Goal: Task Accomplishment & Management: Manage account settings

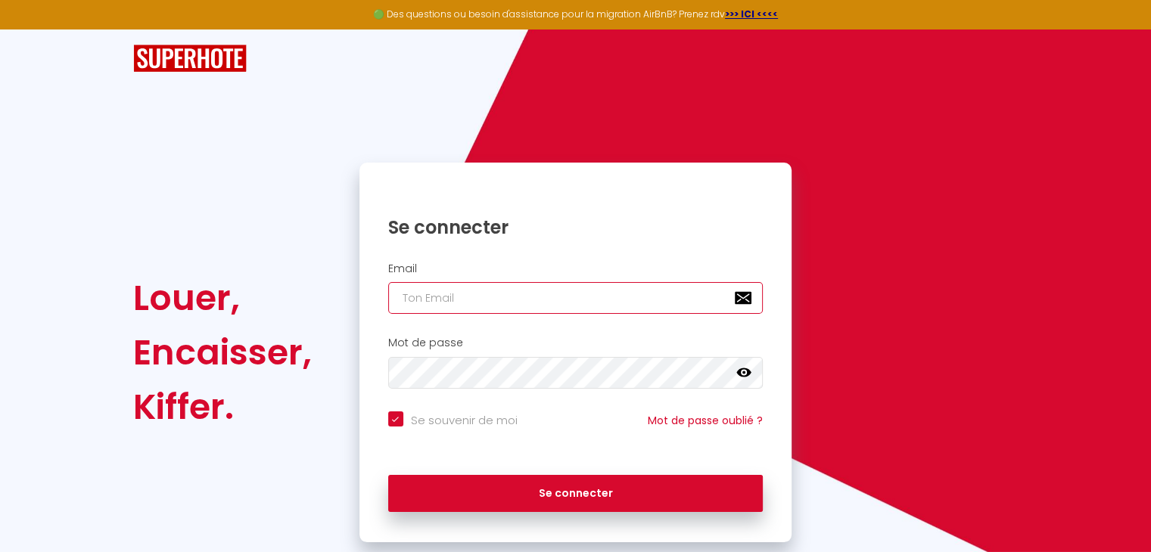
click at [475, 300] on input "email" at bounding box center [575, 298] width 375 height 32
paste input "[EMAIL_ADDRESS][DOMAIN_NAME]"
type input "[EMAIL_ADDRESS][DOMAIN_NAME]"
checkbox input "true"
type input "[EMAIL_ADDRESS][DOMAIN_NAME]"
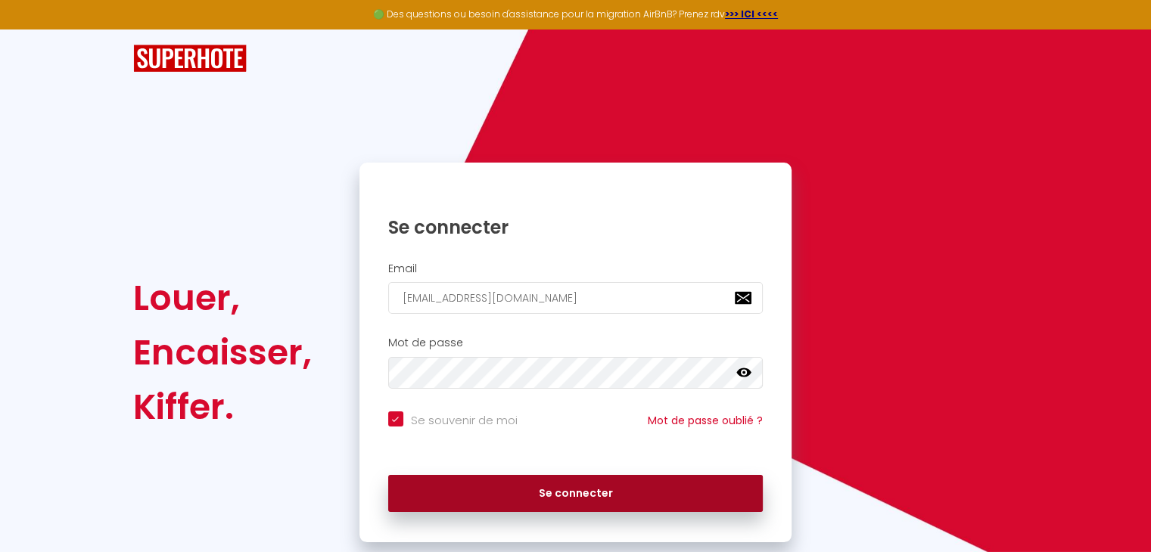
click at [499, 511] on button "Se connecter" at bounding box center [575, 494] width 375 height 38
checkbox input "true"
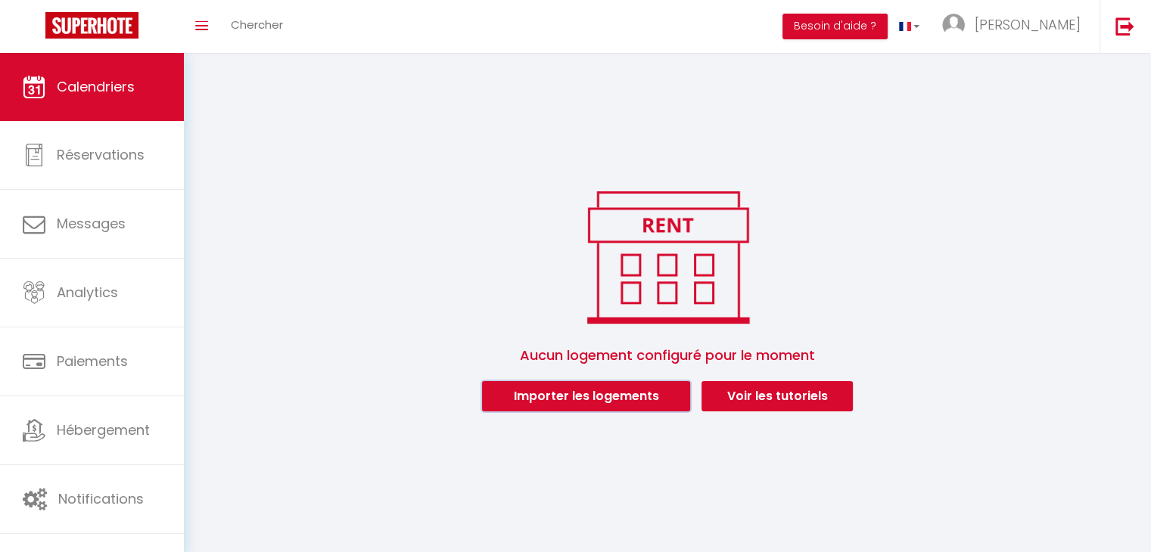
click at [573, 390] on button "Importer les logements" at bounding box center [586, 396] width 208 height 30
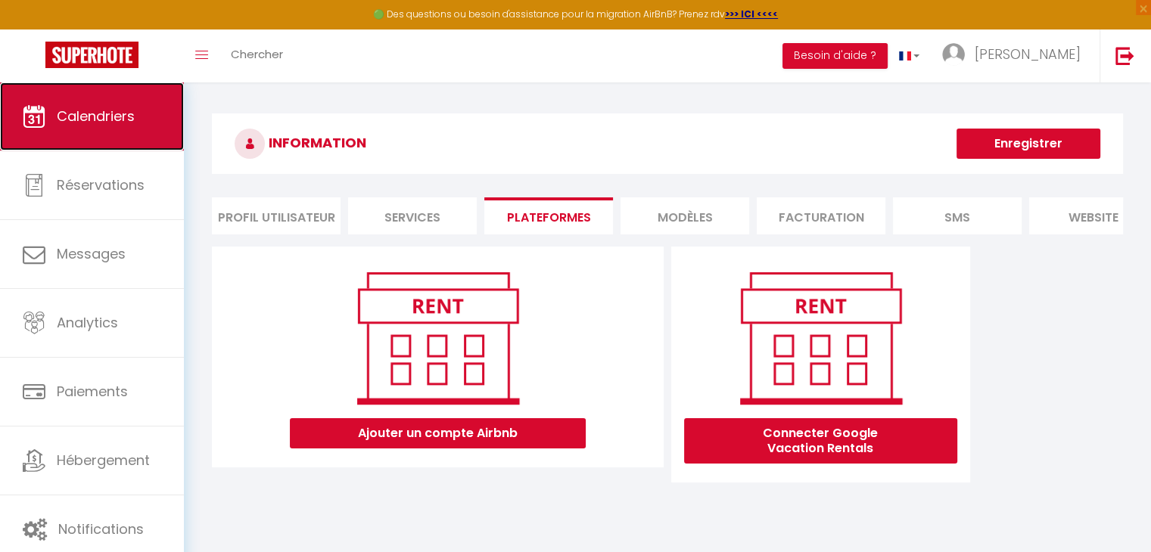
click at [94, 132] on link "Calendriers" at bounding box center [92, 116] width 184 height 68
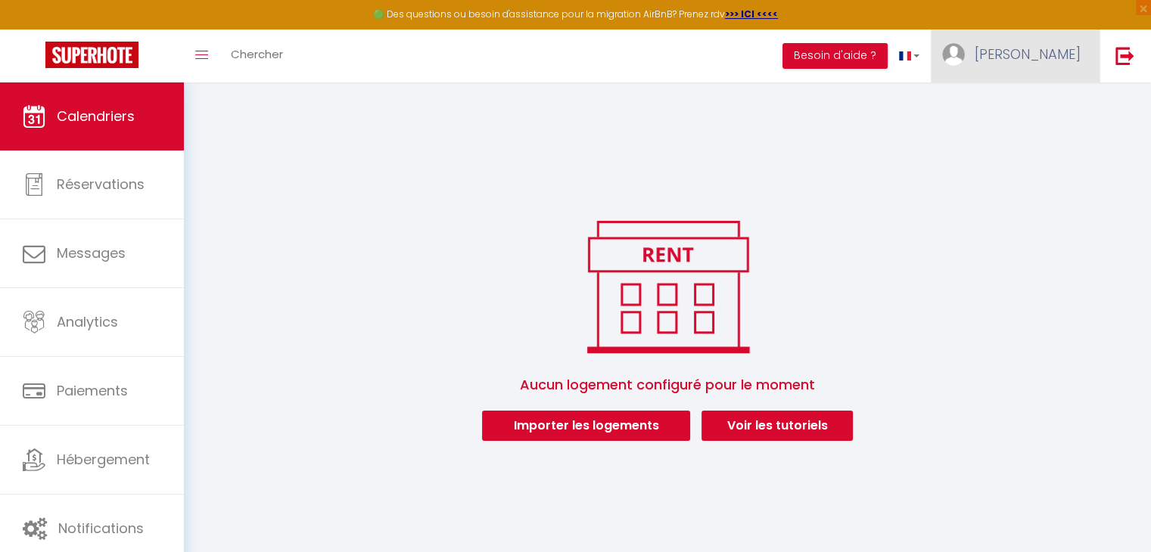
click at [1045, 76] on link "[PERSON_NAME]" at bounding box center [1015, 56] width 169 height 53
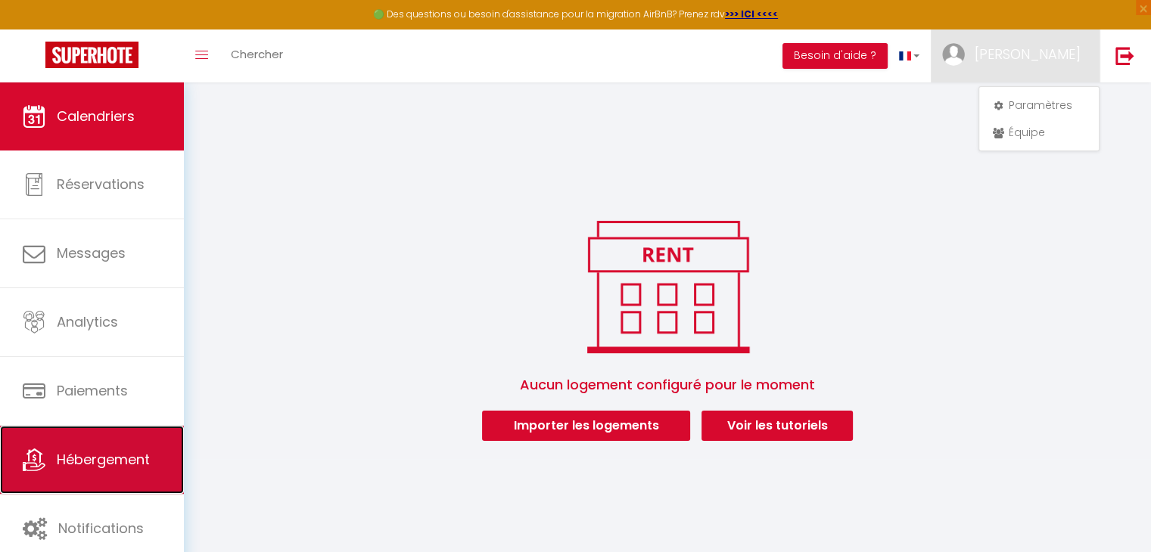
click at [117, 464] on span "Hébergement" at bounding box center [103, 459] width 93 height 19
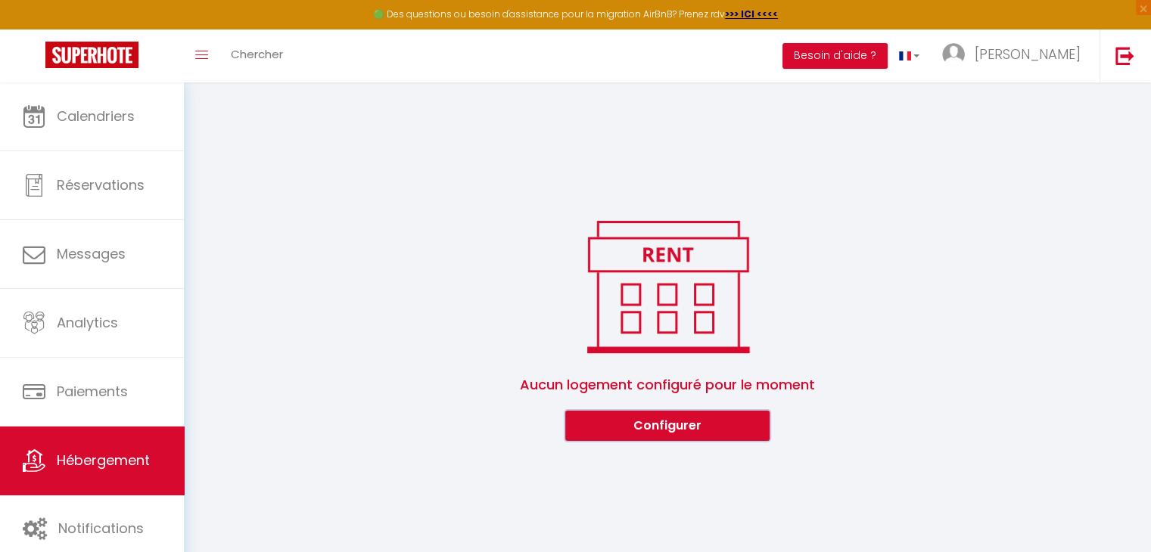
click at [690, 436] on button "Configurer" at bounding box center [667, 426] width 204 height 30
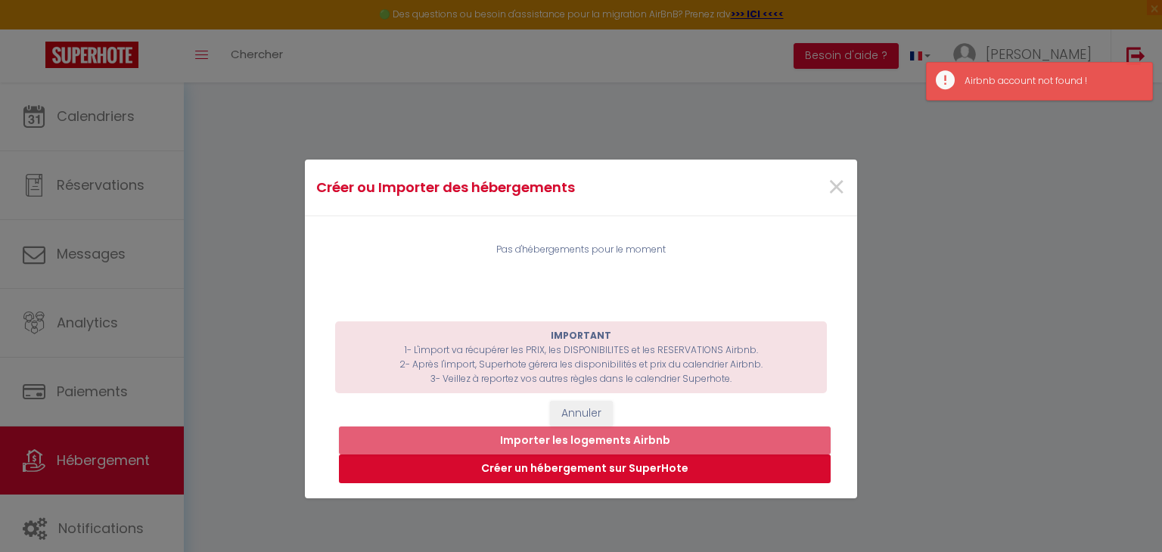
click at [631, 474] on button "Créer un hébergement sur SuperHote" at bounding box center [585, 469] width 492 height 29
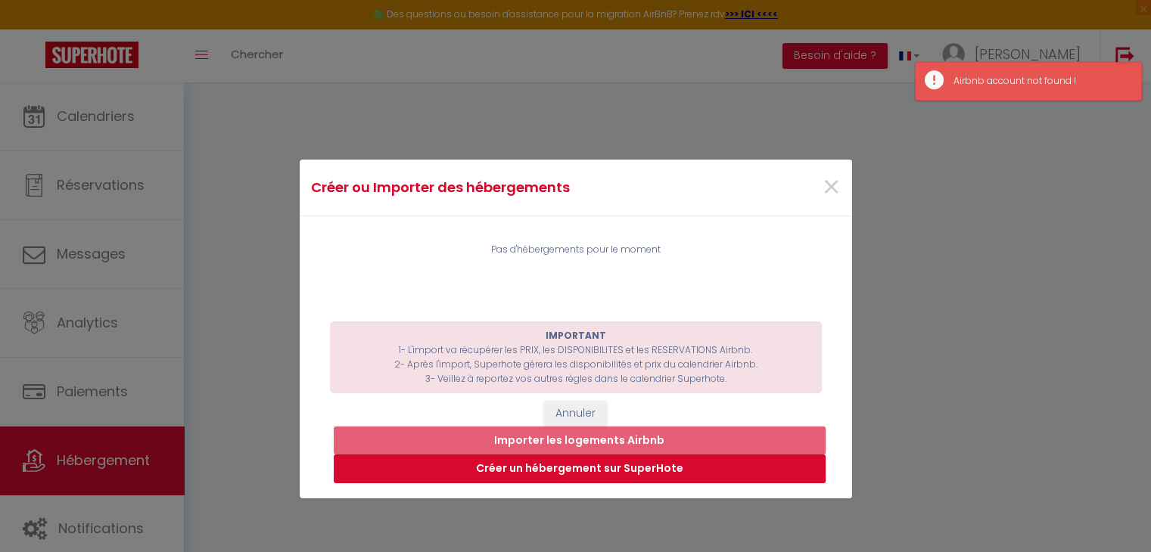
select select "3"
select select "2"
select select "1"
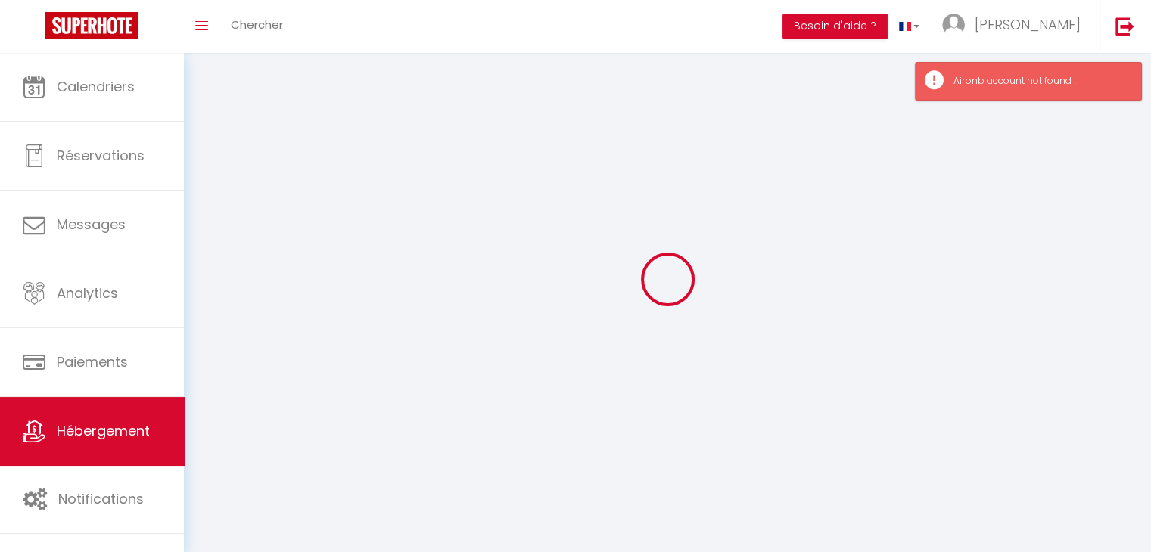
select select
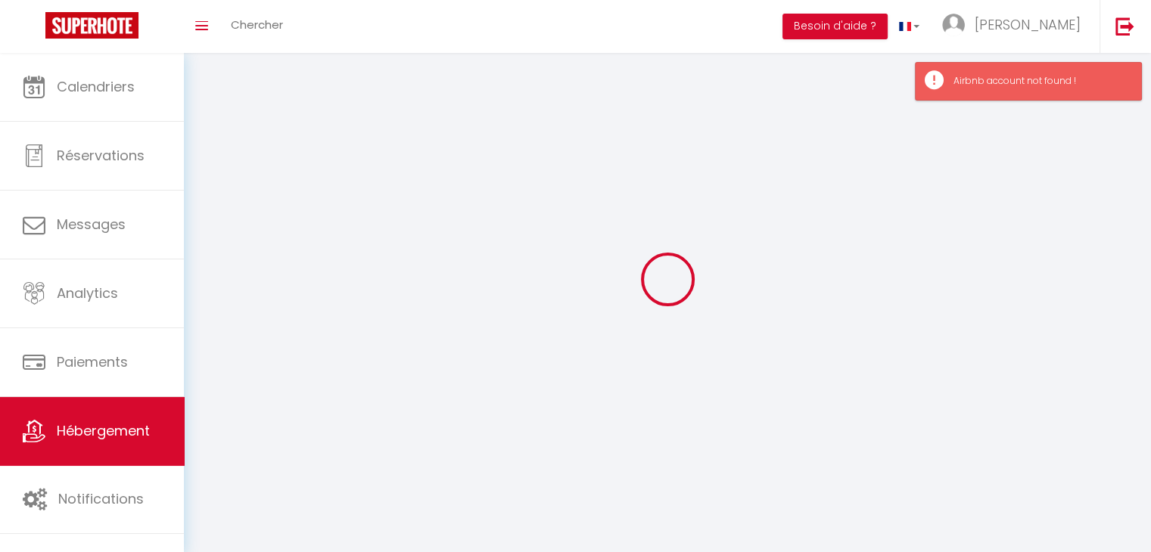
select select
checkbox input "false"
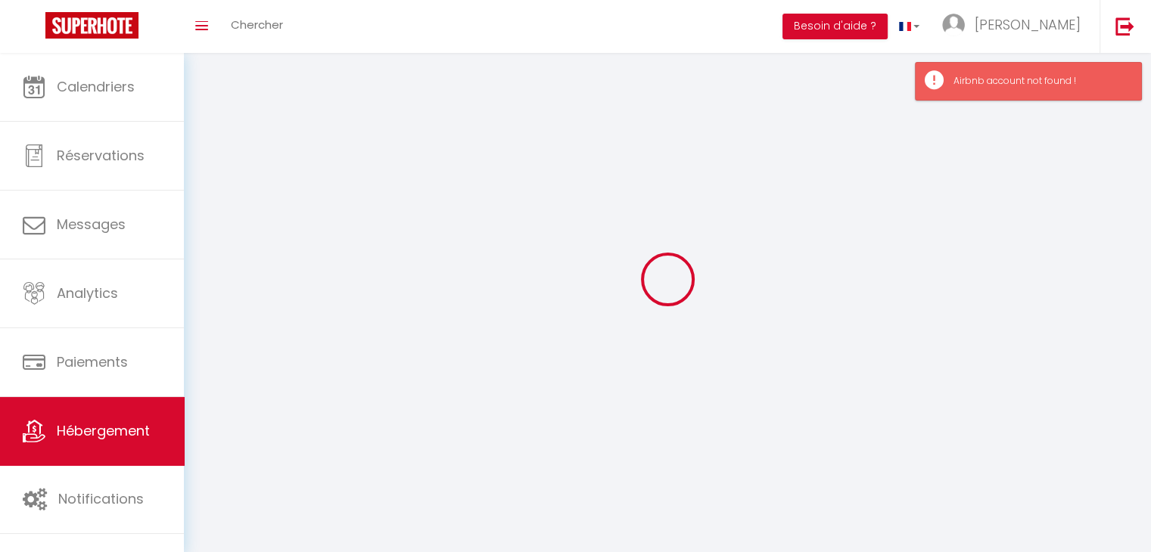
select select
select select "28"
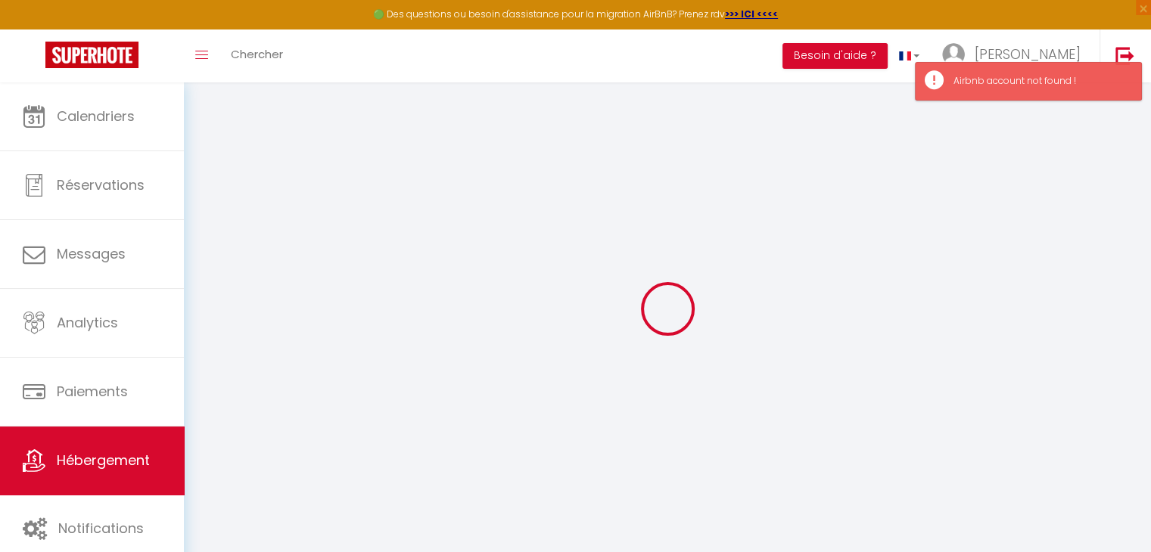
select select
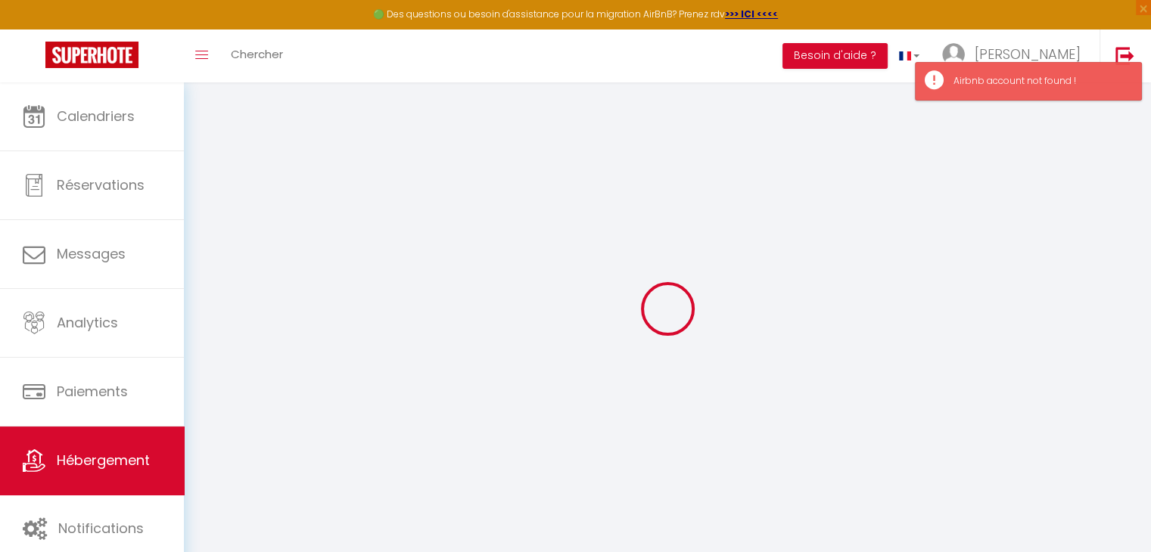
select select
checkbox input "false"
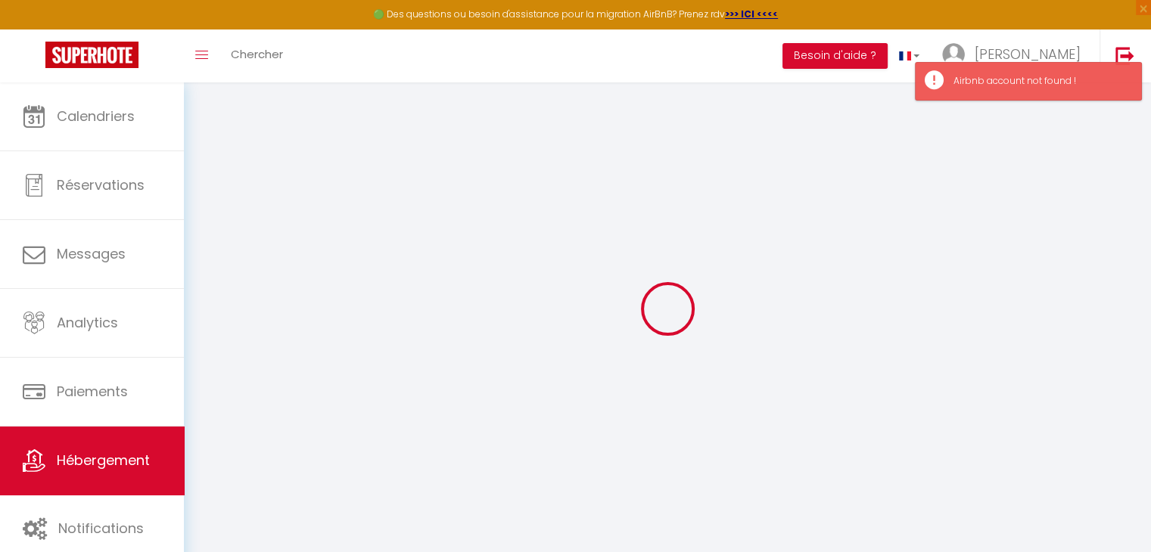
select select
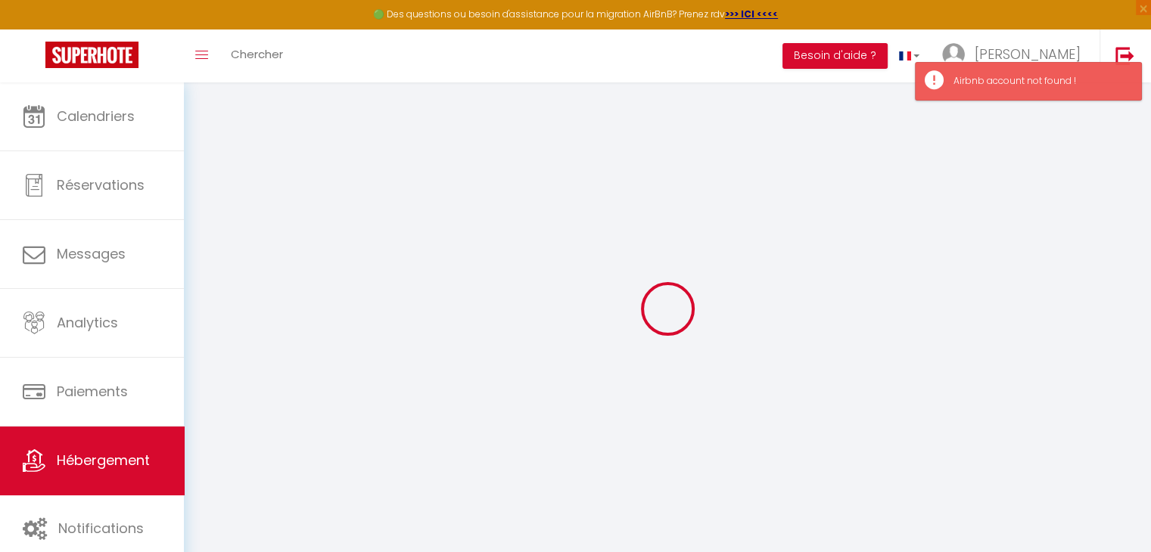
select select
checkbox input "false"
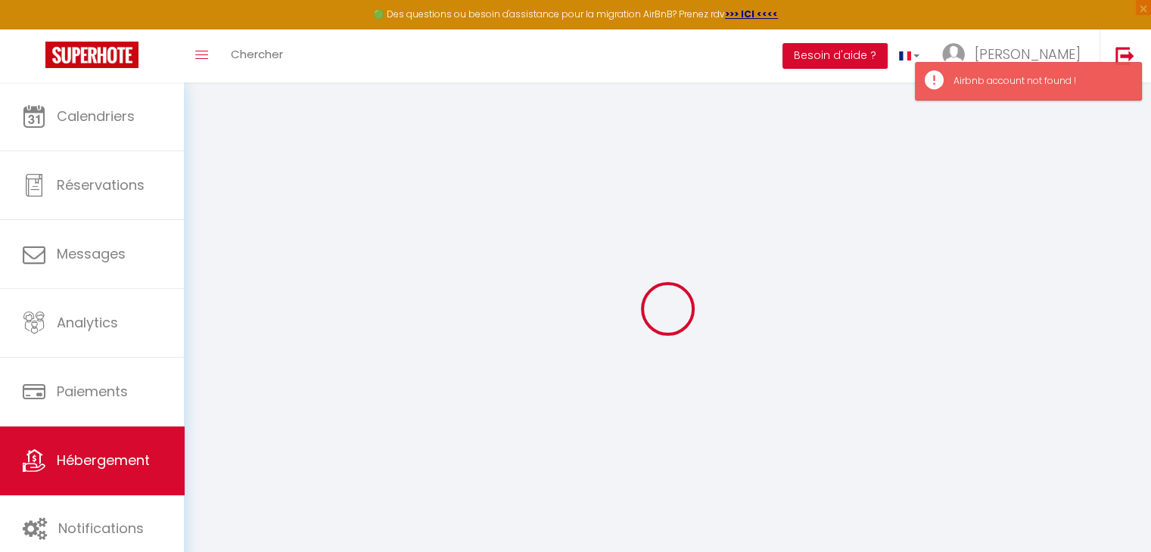
checkbox input "false"
select select
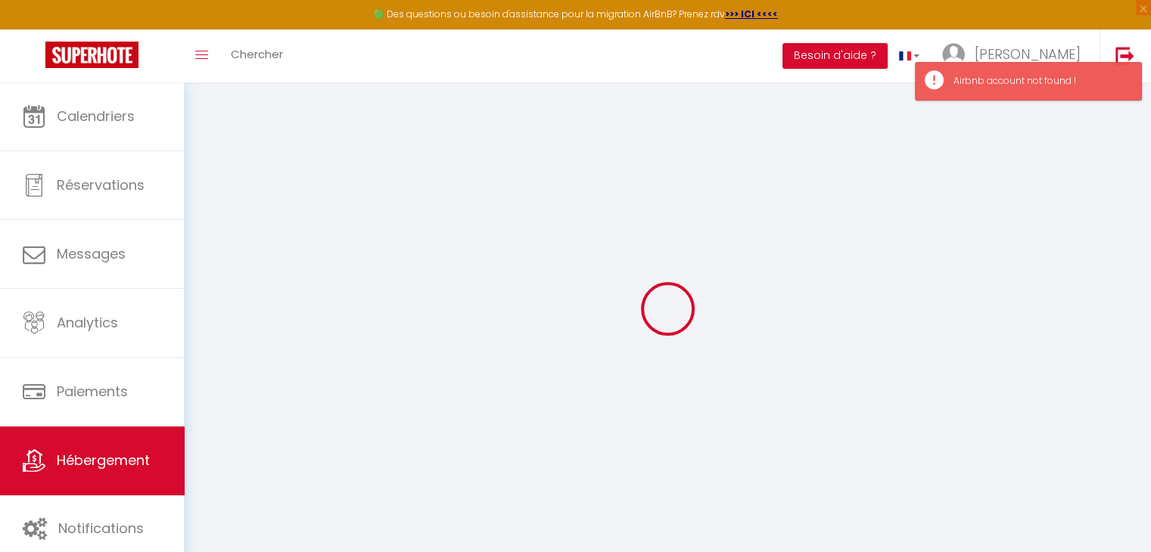
select select
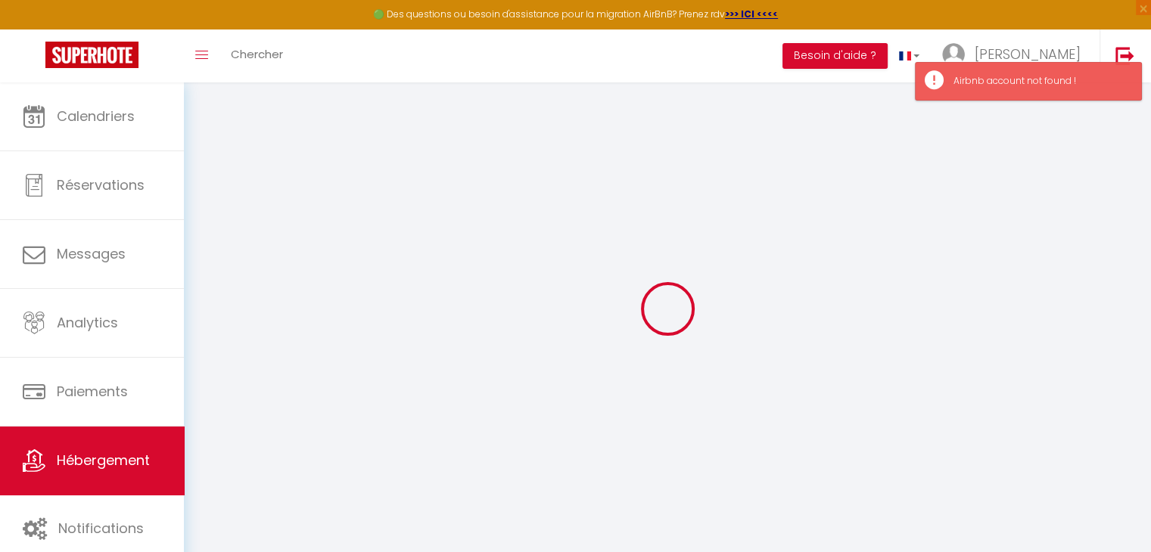
checkbox input "false"
select select
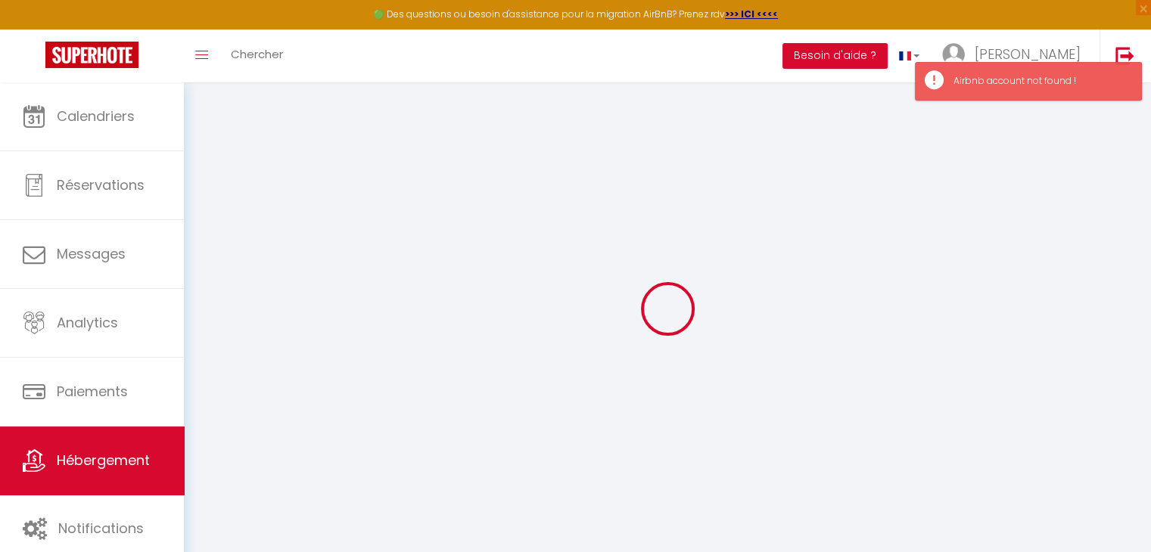
select select
checkbox input "false"
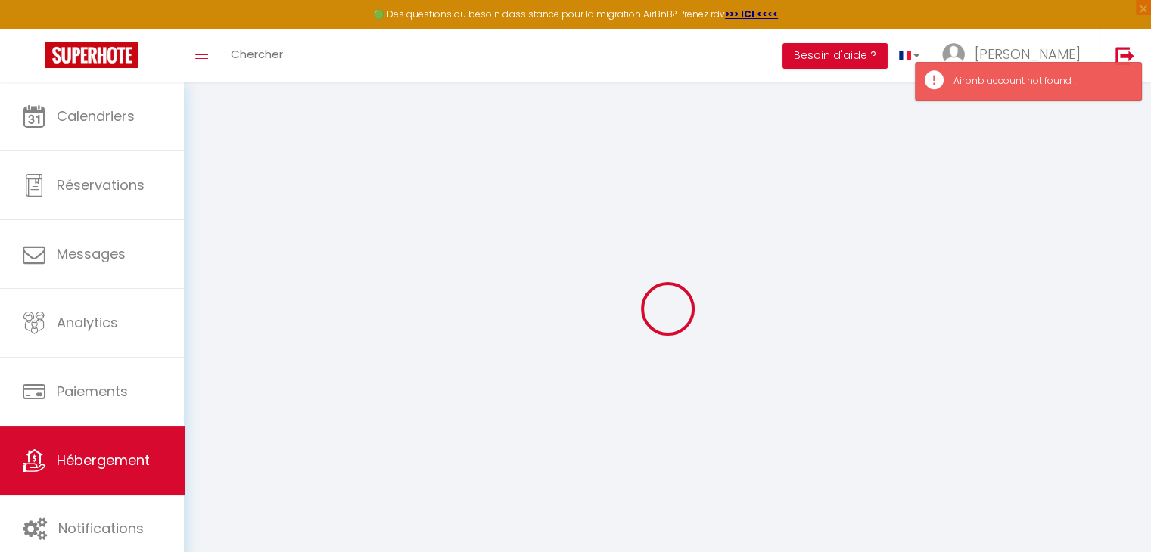
checkbox input "false"
select select
select select "15:00"
select select "23:45"
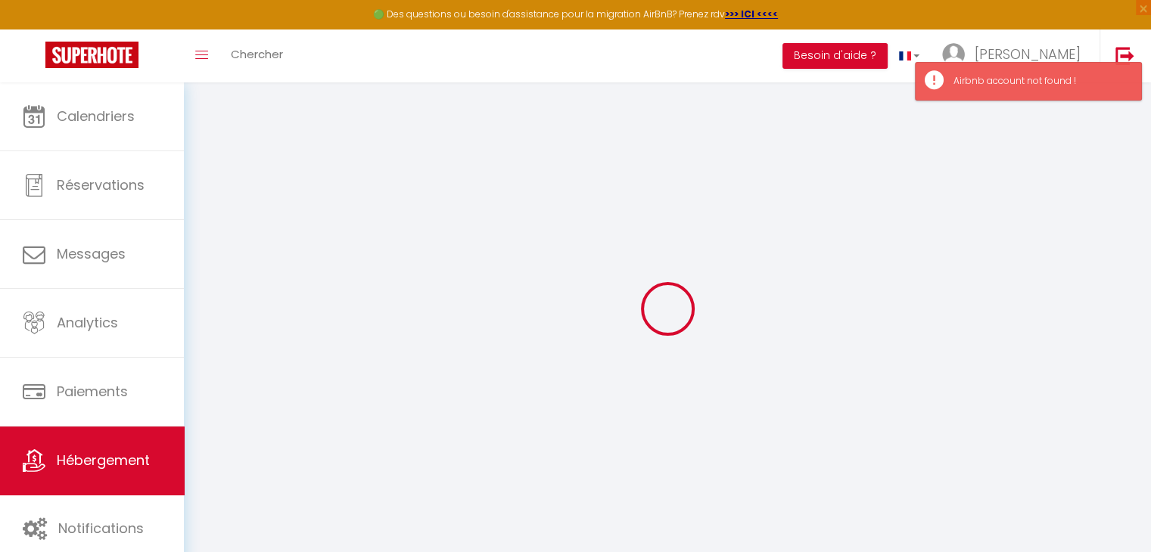
select select "11:00"
select select "30"
select select "120"
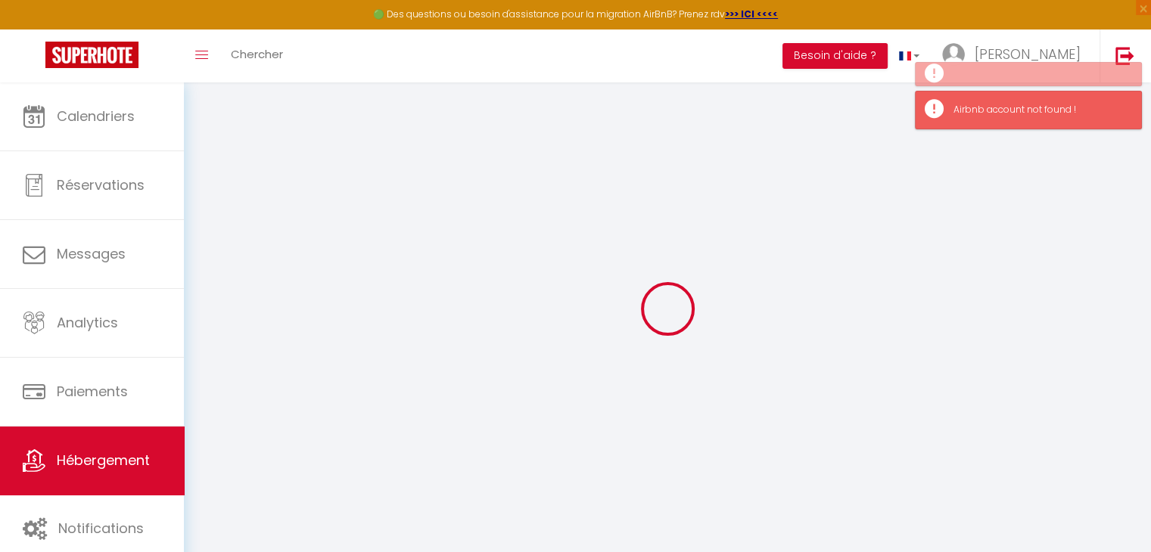
select select
checkbox input "false"
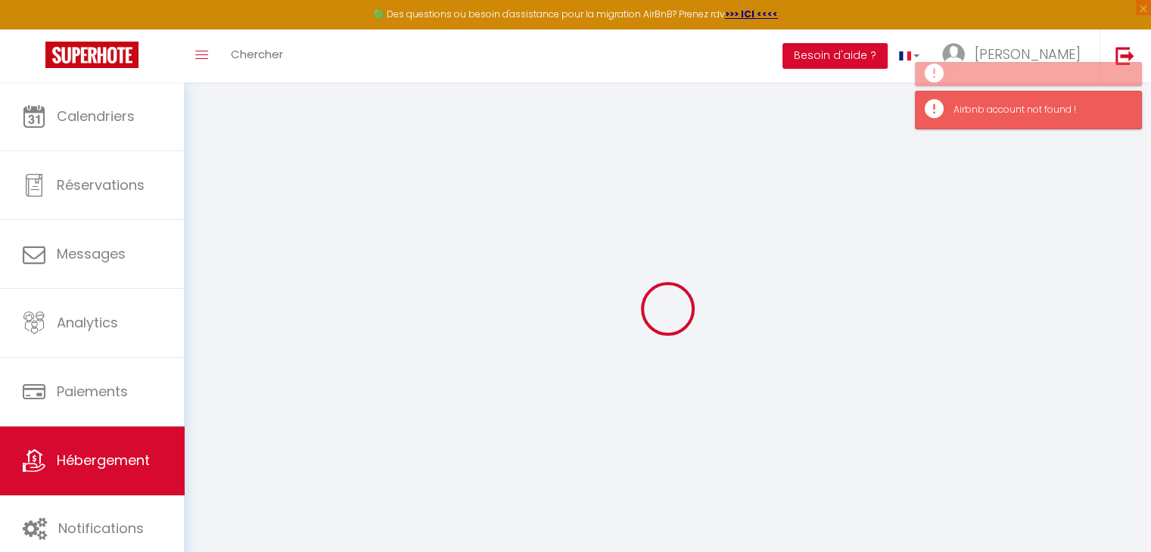
select select
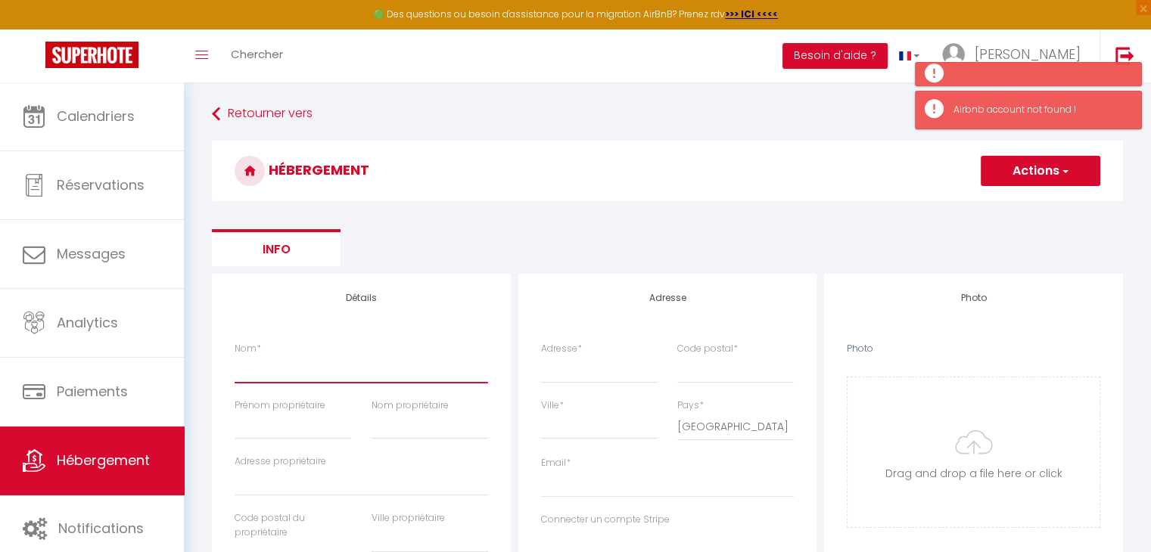
click at [303, 362] on input "Nom *" at bounding box center [362, 369] width 254 height 27
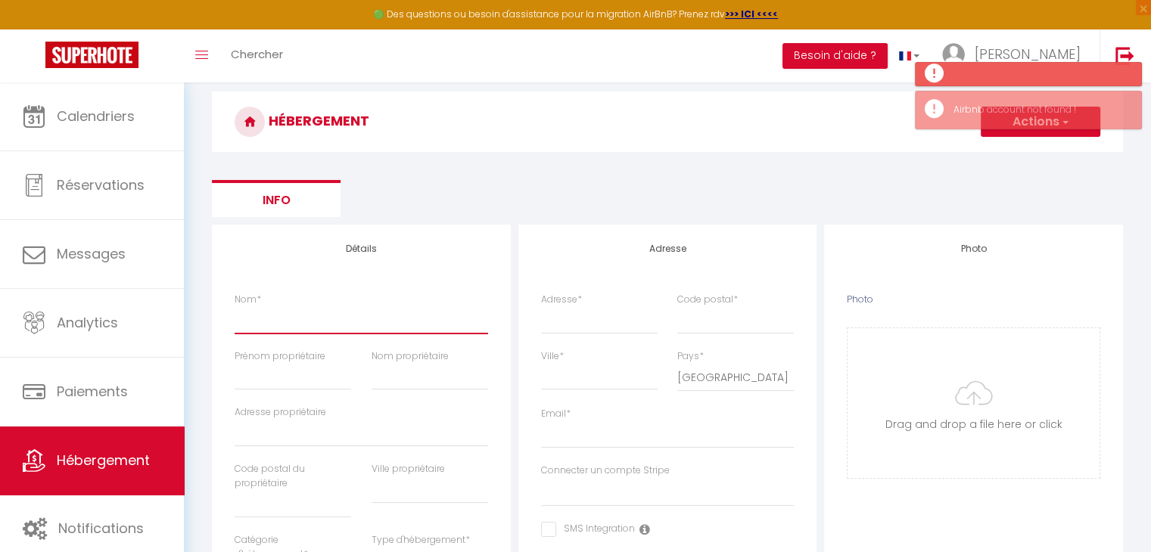
scroll to position [76, 0]
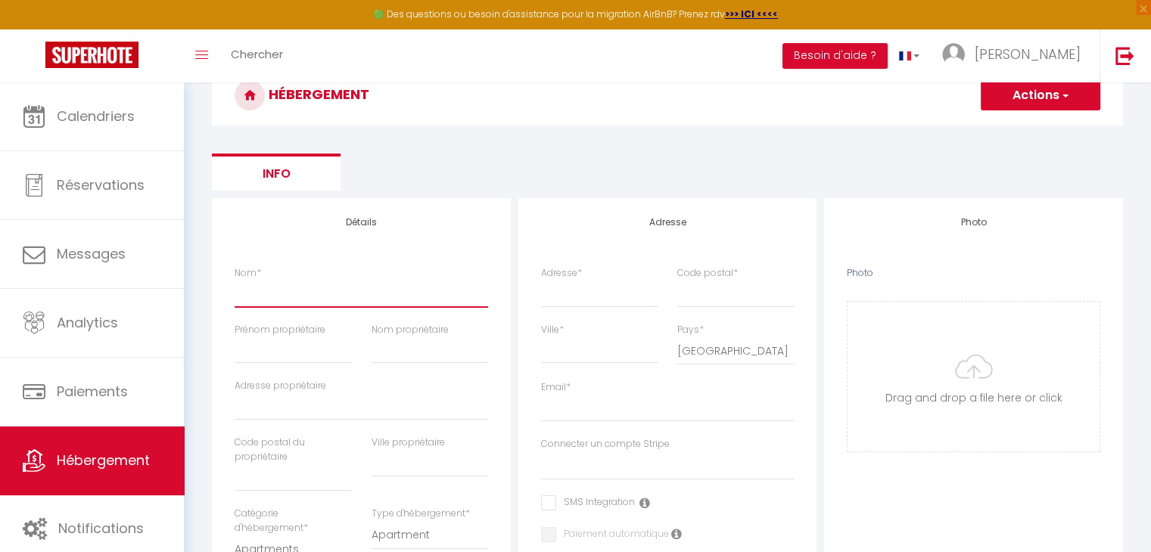
type input "A"
select select
checkbox input "false"
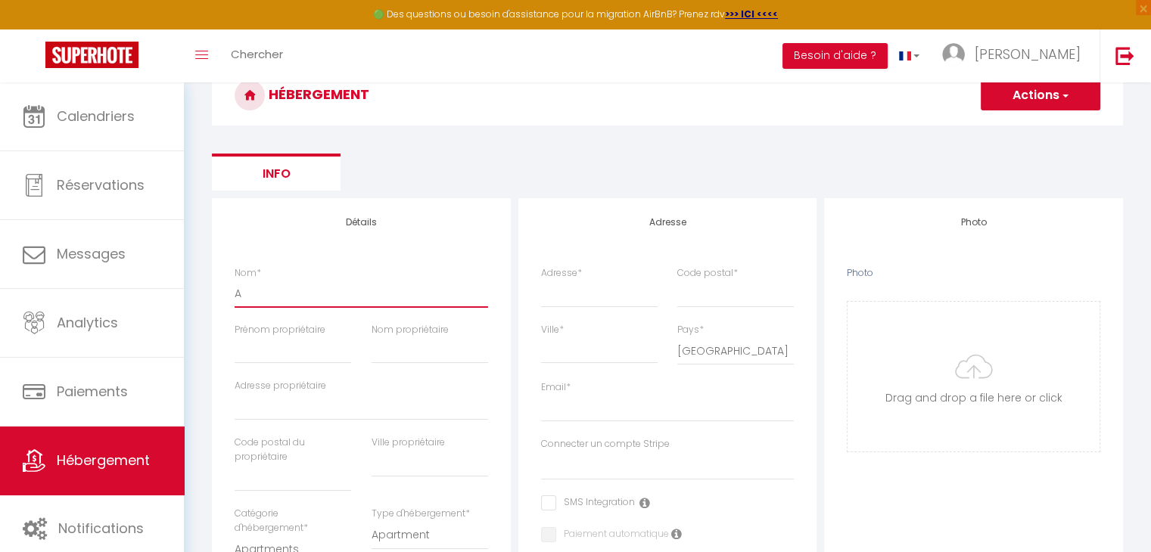
checkbox input "false"
select select
type input "Ap"
select select
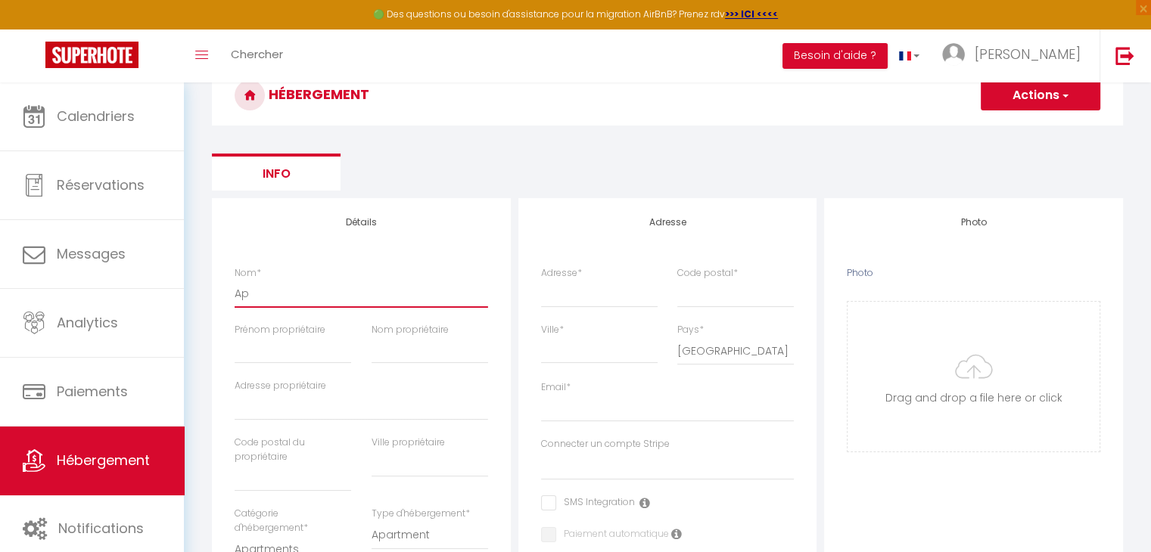
checkbox input "false"
select select
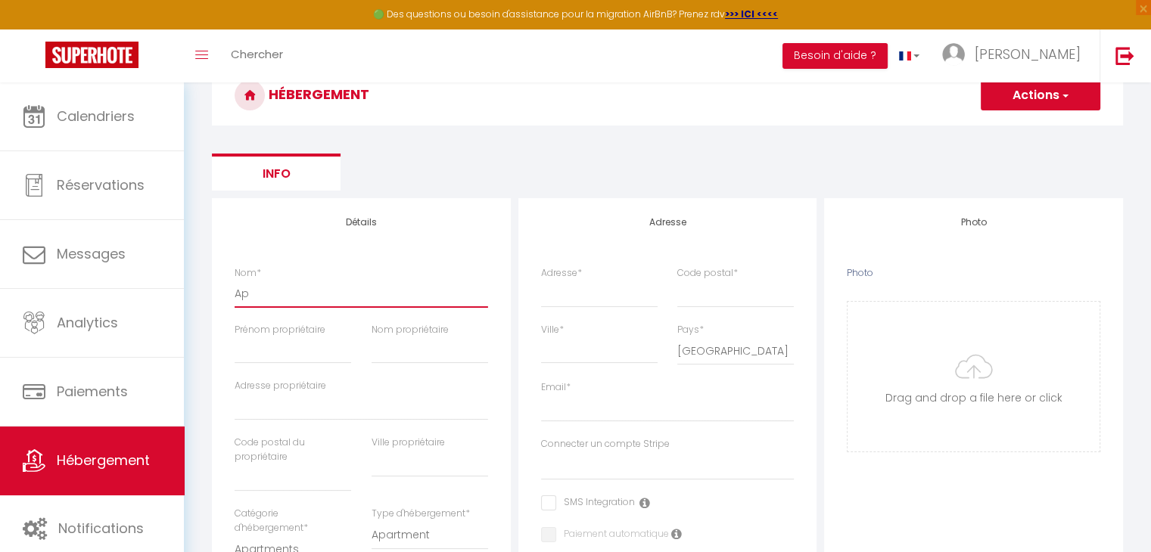
select select
type input "App"
select select
checkbox input "false"
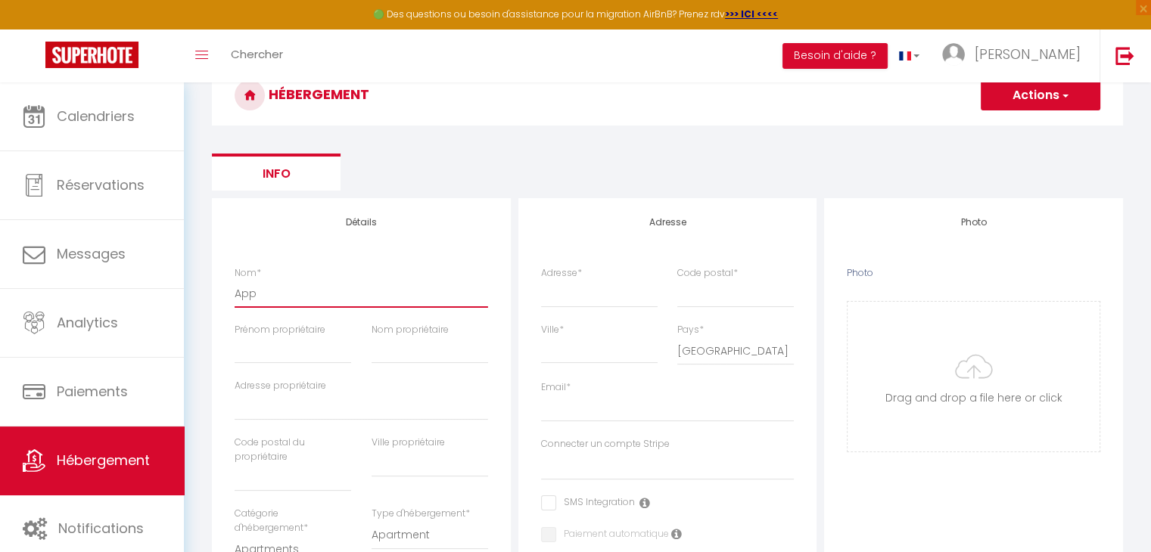
checkbox input "false"
select select
type input "Appa"
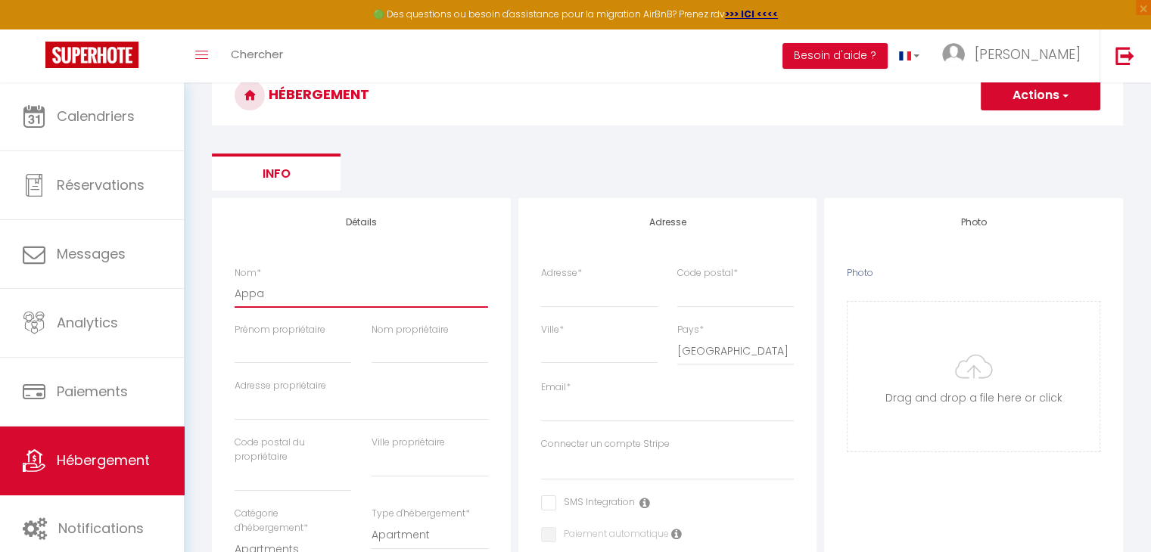
select select
checkbox input "false"
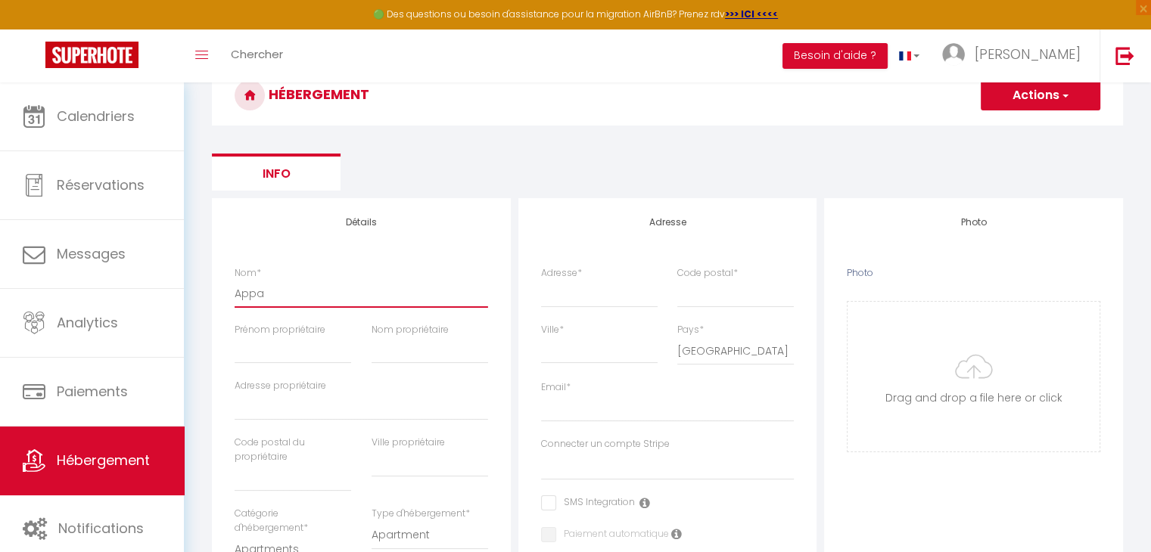
select select
type input "Appar"
select select
checkbox input "false"
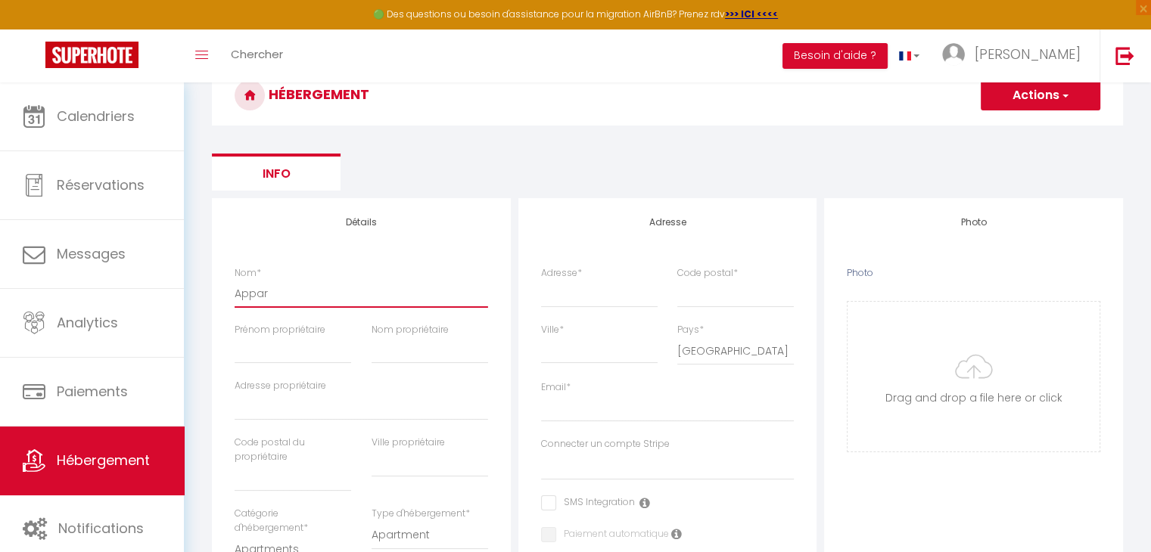
checkbox input "false"
select select
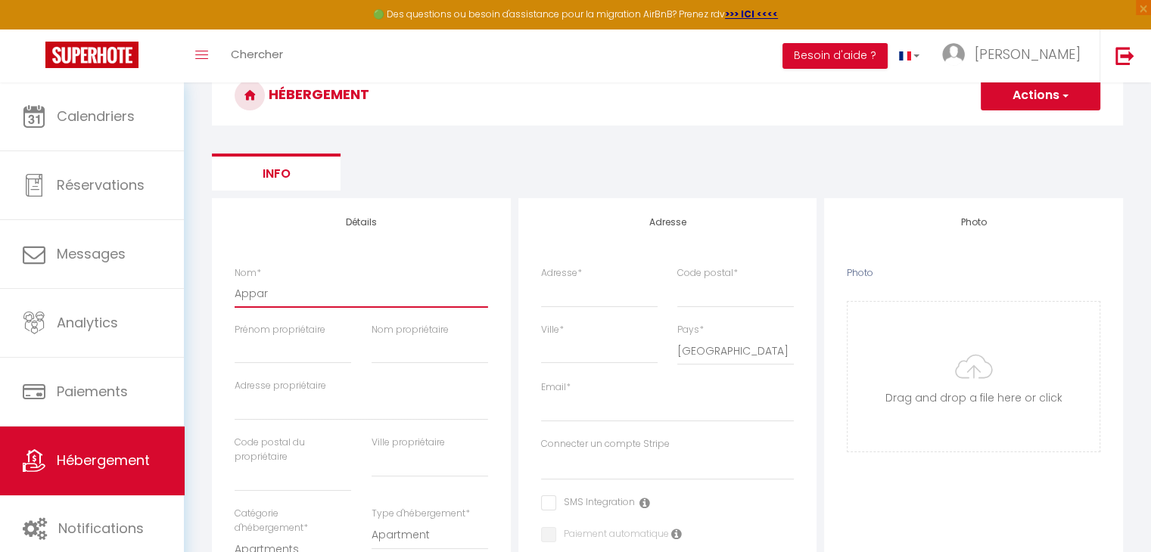
type input "Appart"
select select
checkbox input "false"
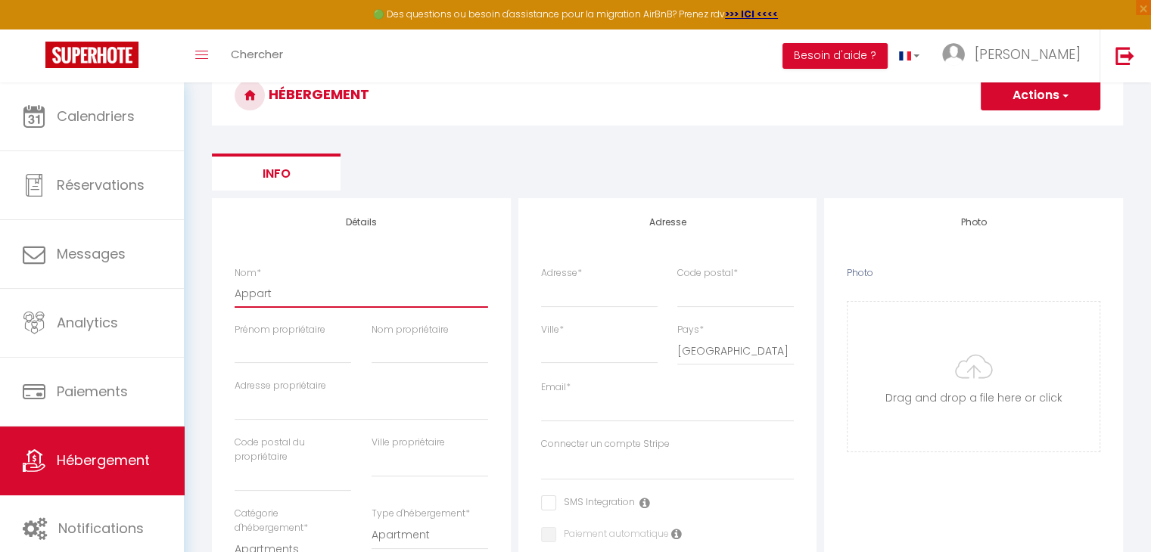
checkbox input "false"
select select
type input "Apparte"
select select
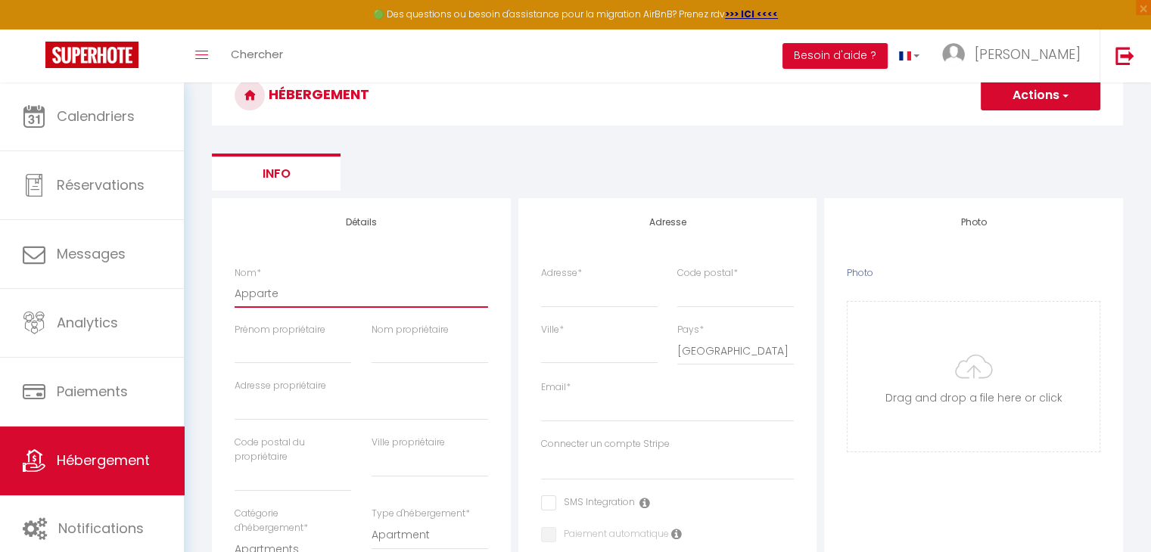
checkbox input "false"
select select
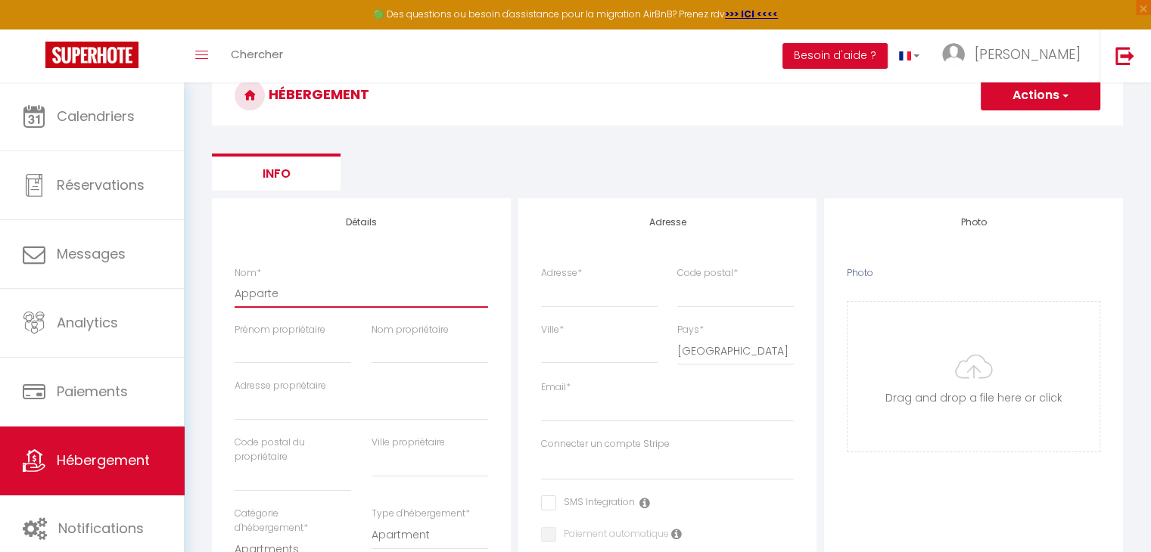
select select
type input "Appartem"
select select
checkbox input "false"
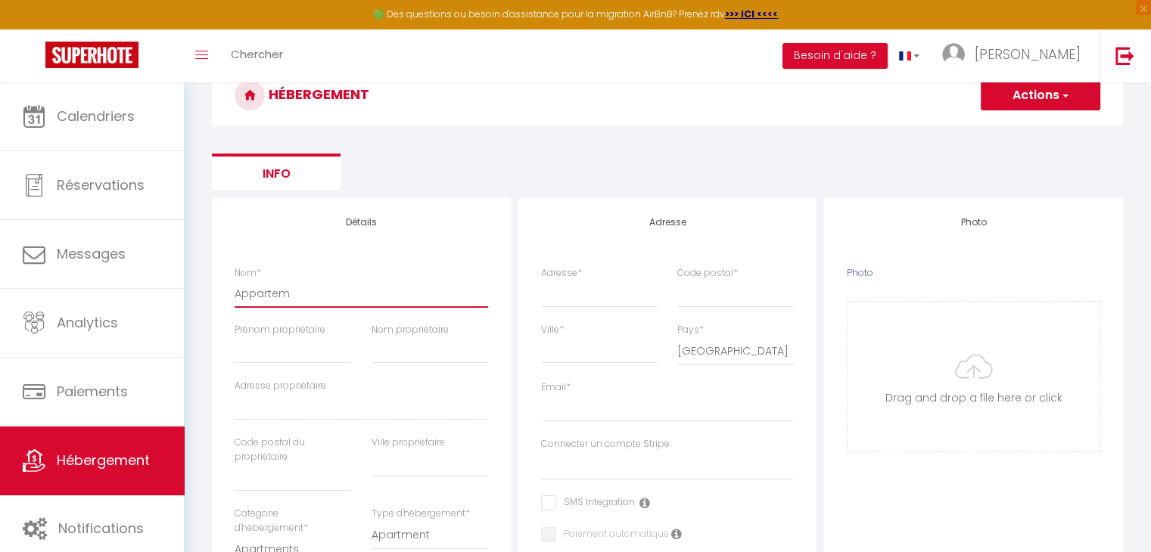
checkbox input "false"
select select
type input "Apparteme"
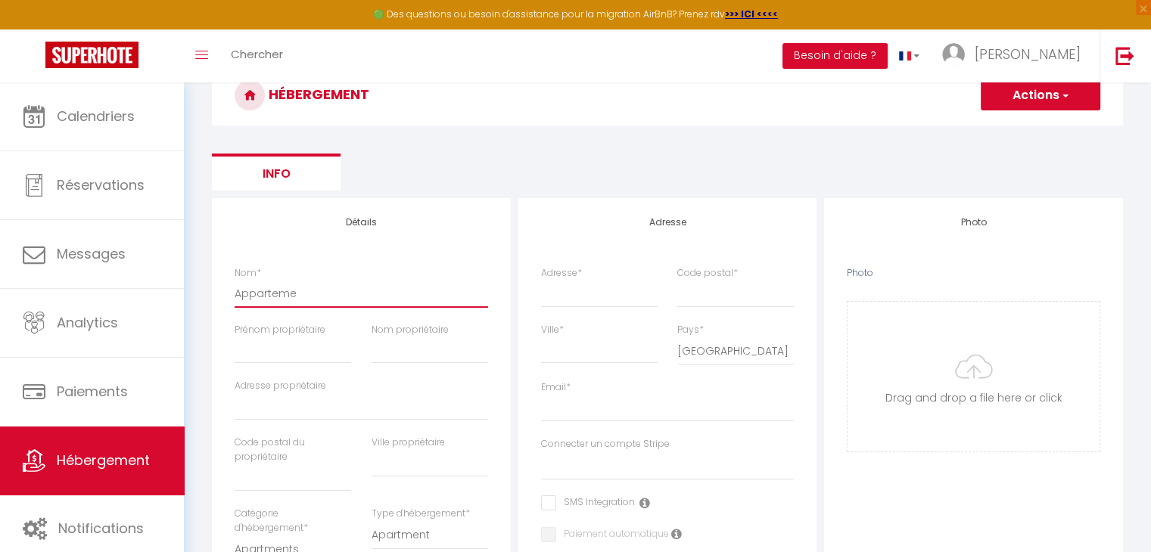
select select
checkbox input "false"
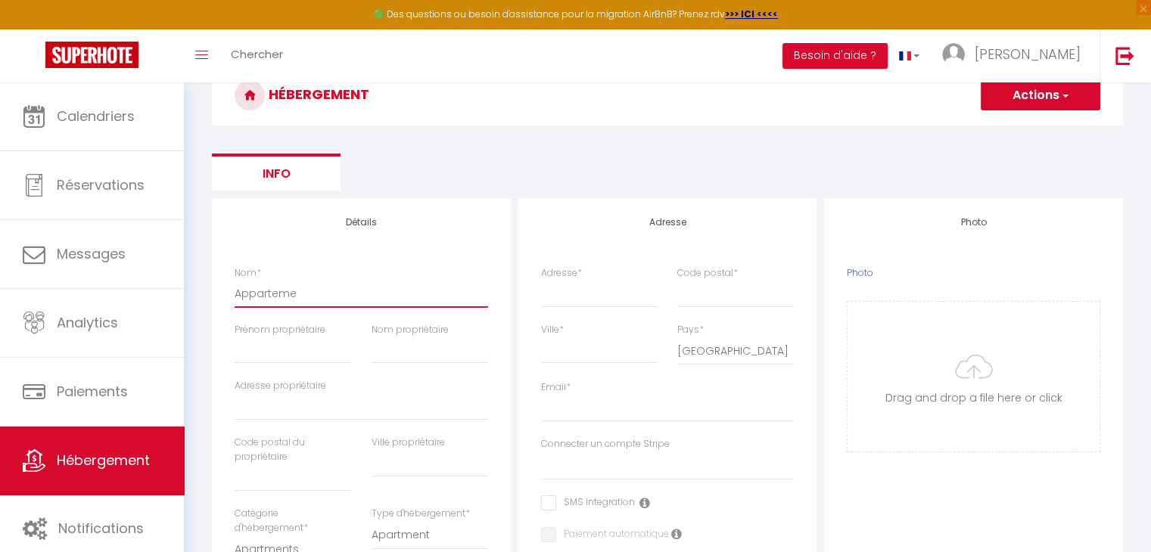
select select
type input "Appartemen"
select select
checkbox input "false"
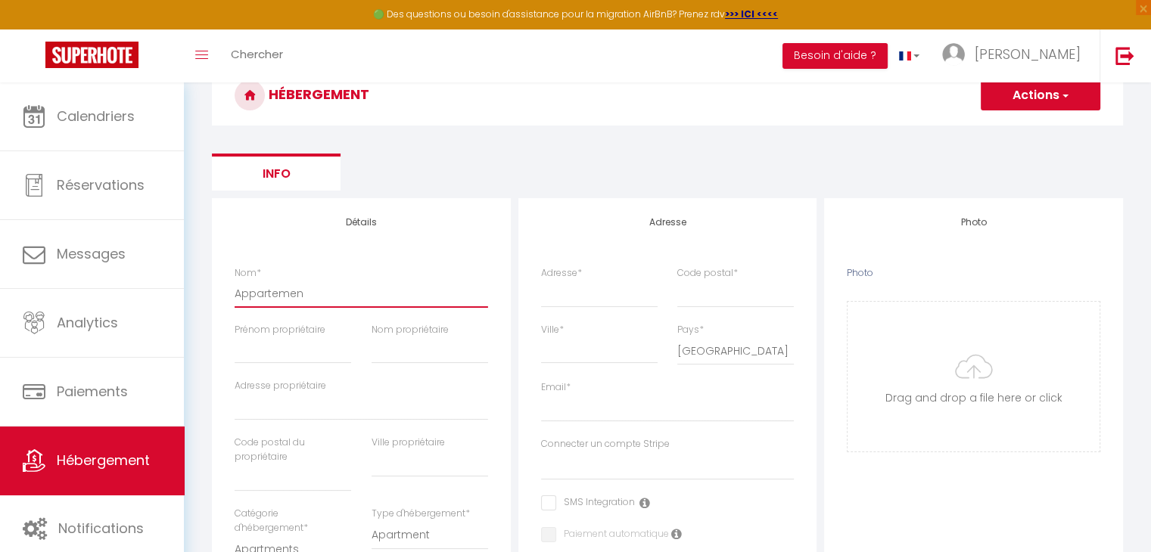
checkbox input "false"
select select
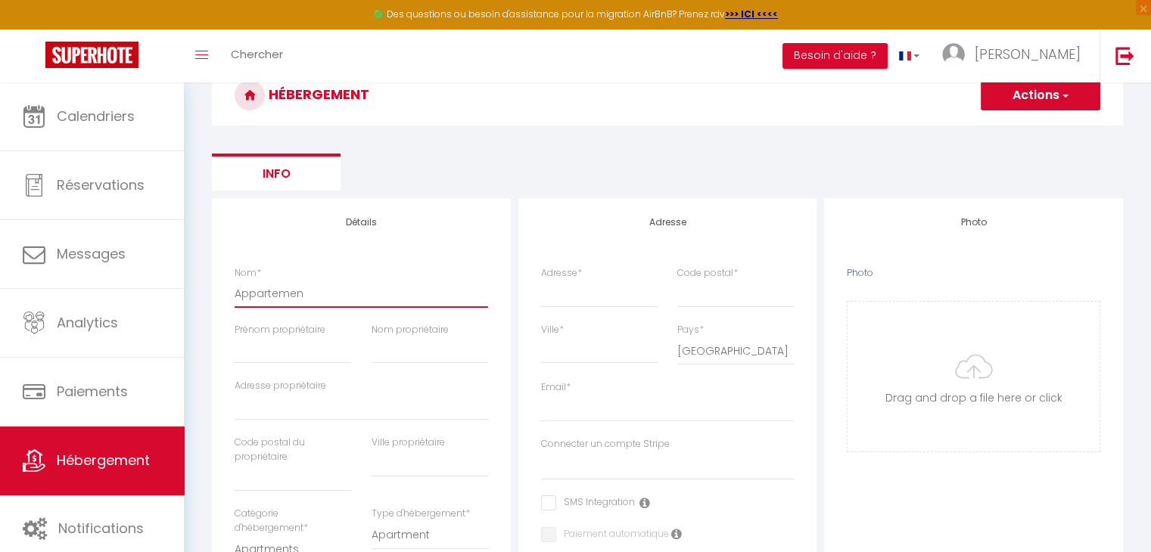
type input "Appartement"
select select
checkbox input "false"
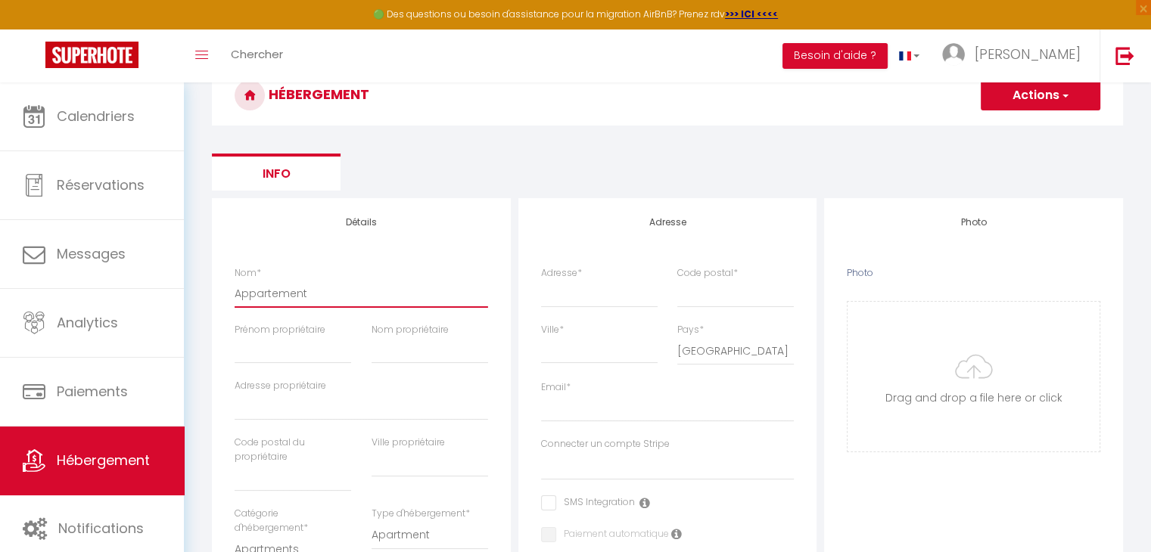
checkbox input "false"
select select
type input "Appartement"
select select
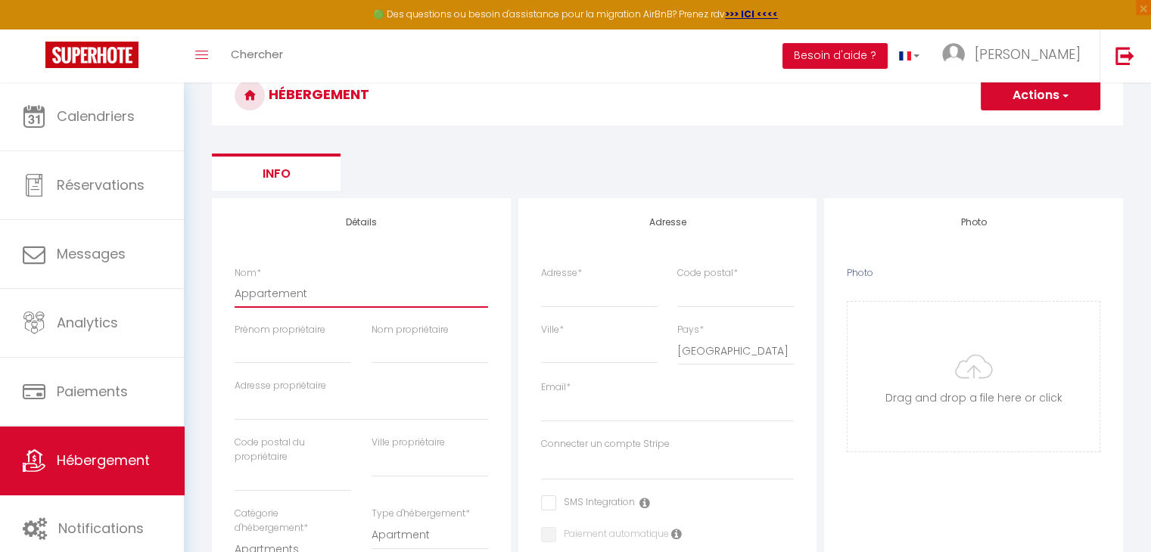
checkbox input "false"
select select
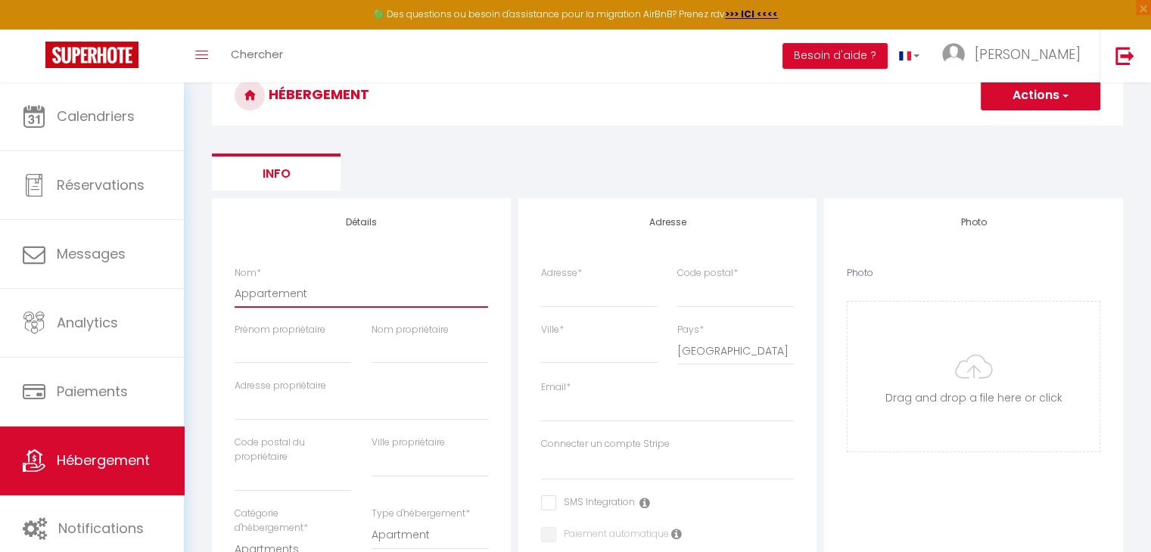
select select
type input "Appartement b"
select select
checkbox input "false"
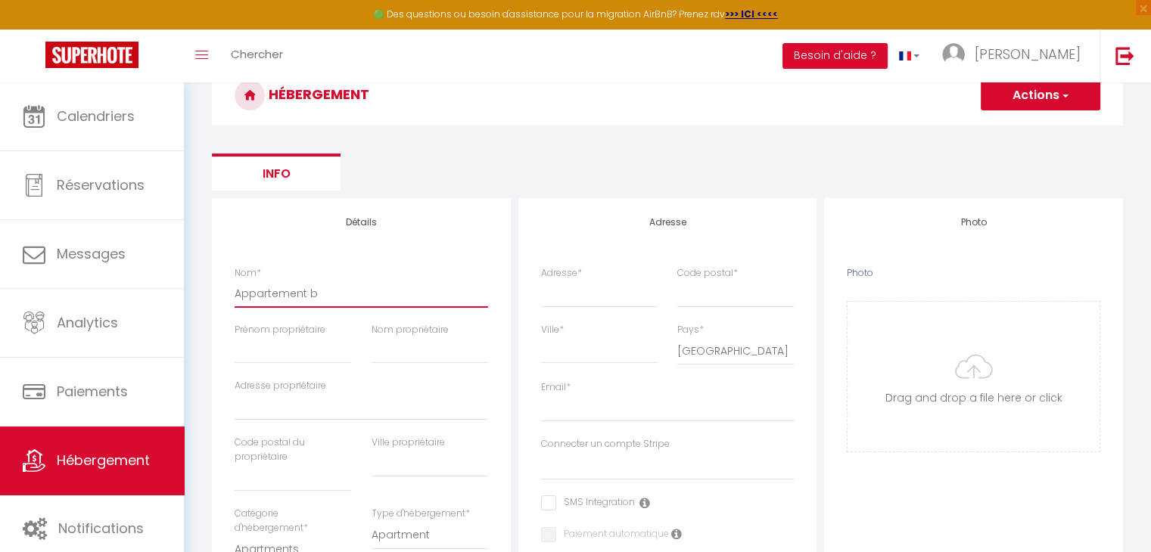
checkbox input "false"
select select
type input "Appartement bl"
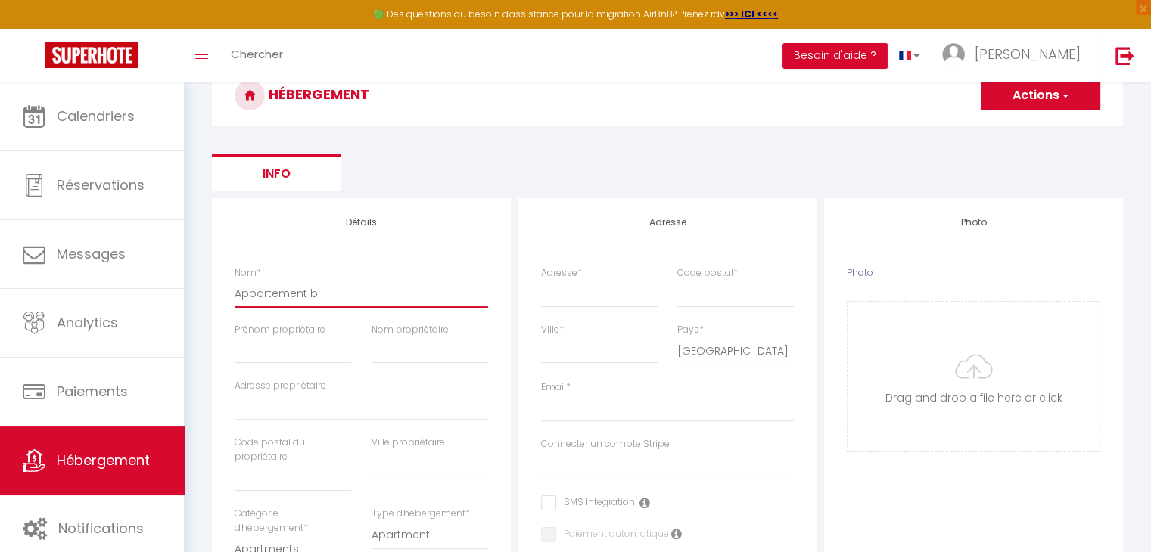
select select
checkbox input "false"
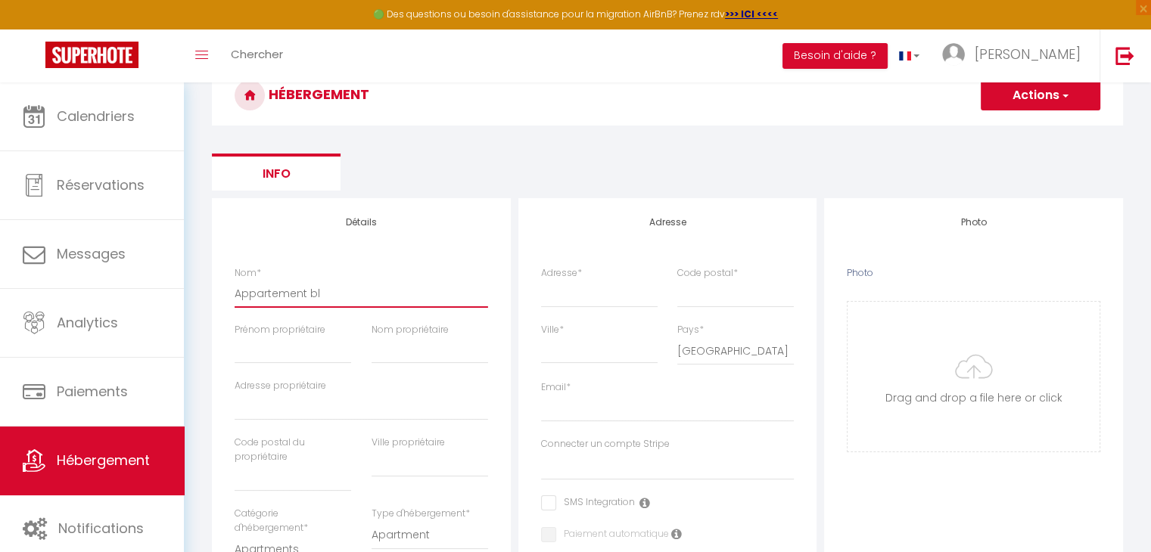
select select
type input "Appartement blu"
select select
checkbox input "false"
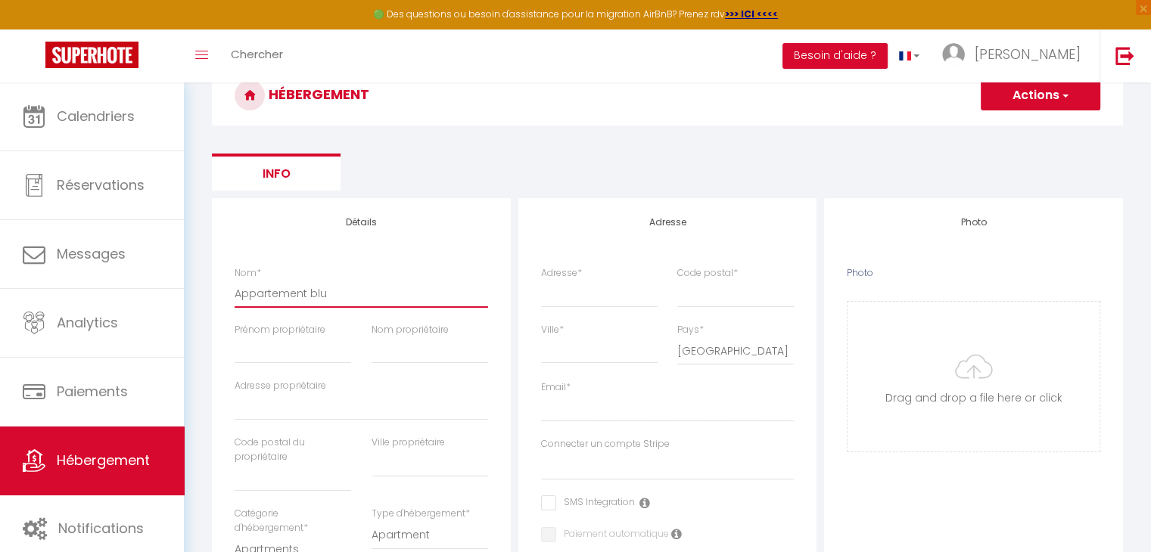
checkbox input "false"
select select
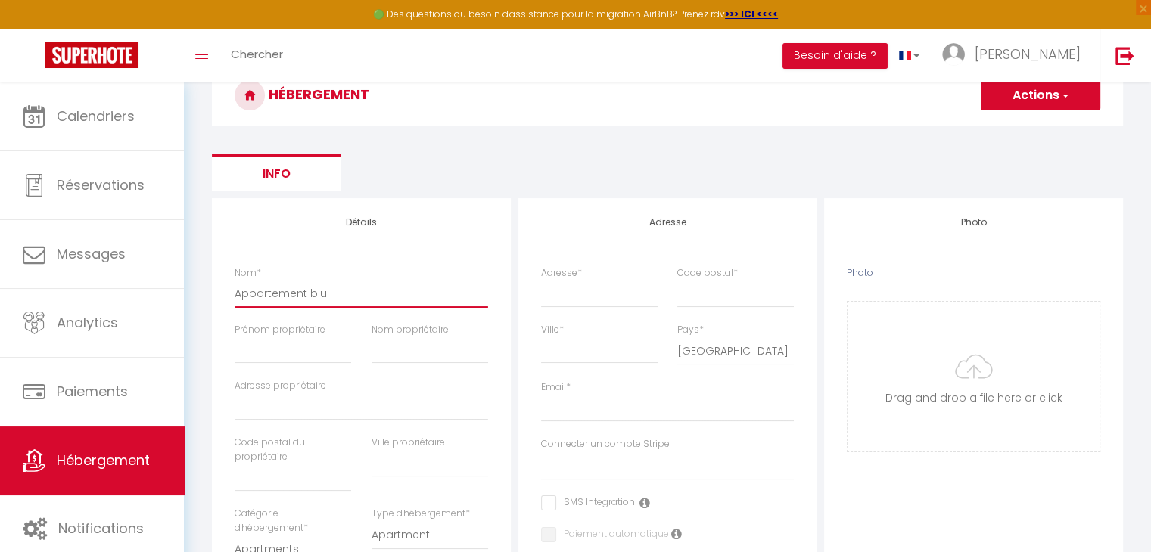
type input "Appartement blue"
select select
checkbox input "false"
click at [276, 347] on input "Prénom propriétaire" at bounding box center [293, 350] width 117 height 27
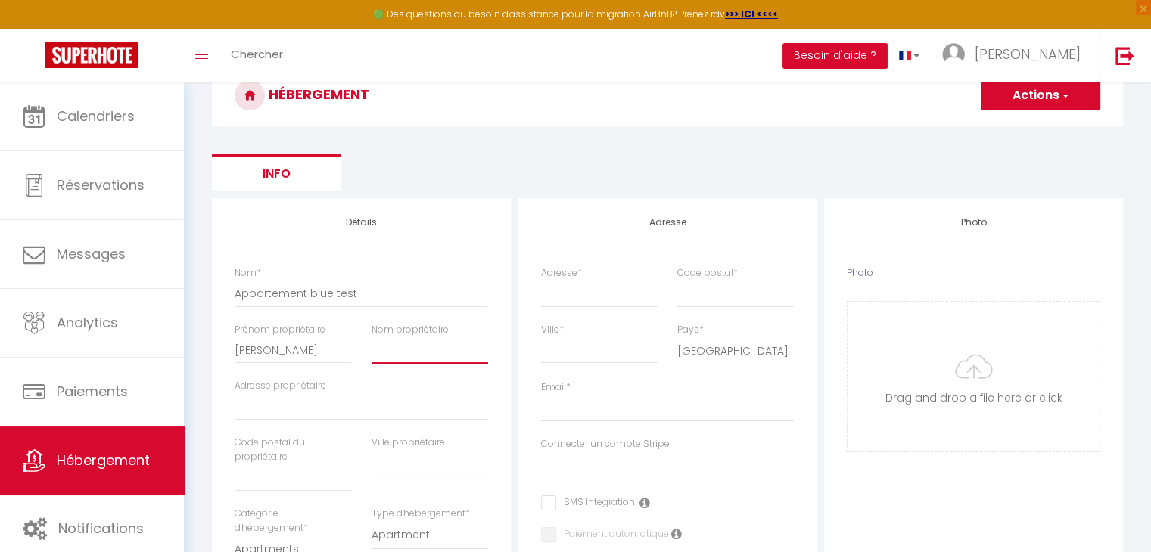
click at [411, 350] on input "Nom propriétaire" at bounding box center [430, 350] width 117 height 27
click at [314, 403] on input "Adresse propriétaire" at bounding box center [362, 407] width 254 height 27
click at [278, 477] on input "text" at bounding box center [293, 478] width 117 height 27
click at [393, 463] on input "text" at bounding box center [430, 463] width 117 height 27
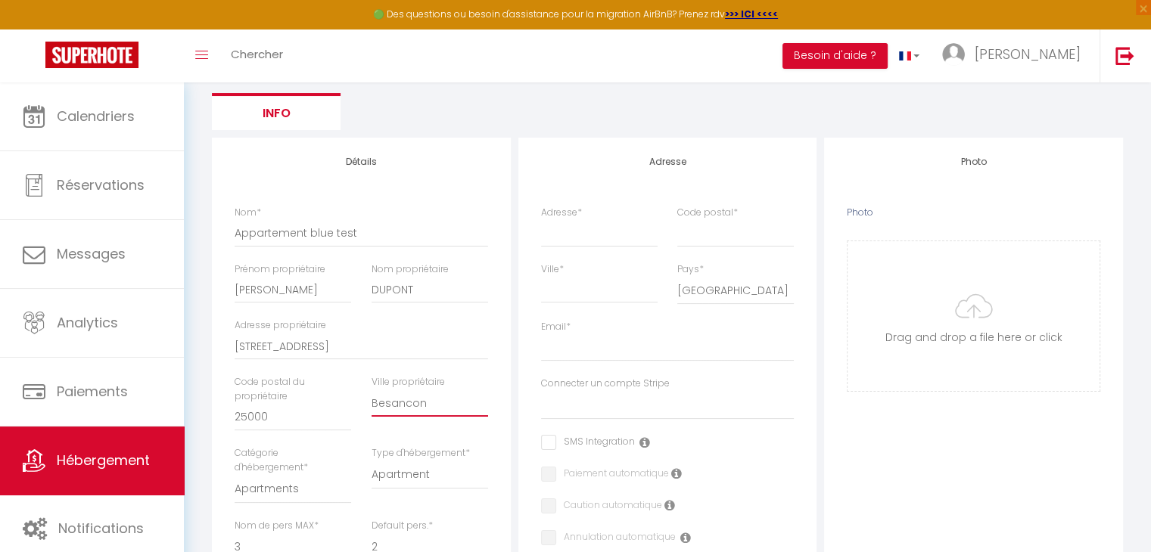
scroll to position [227, 0]
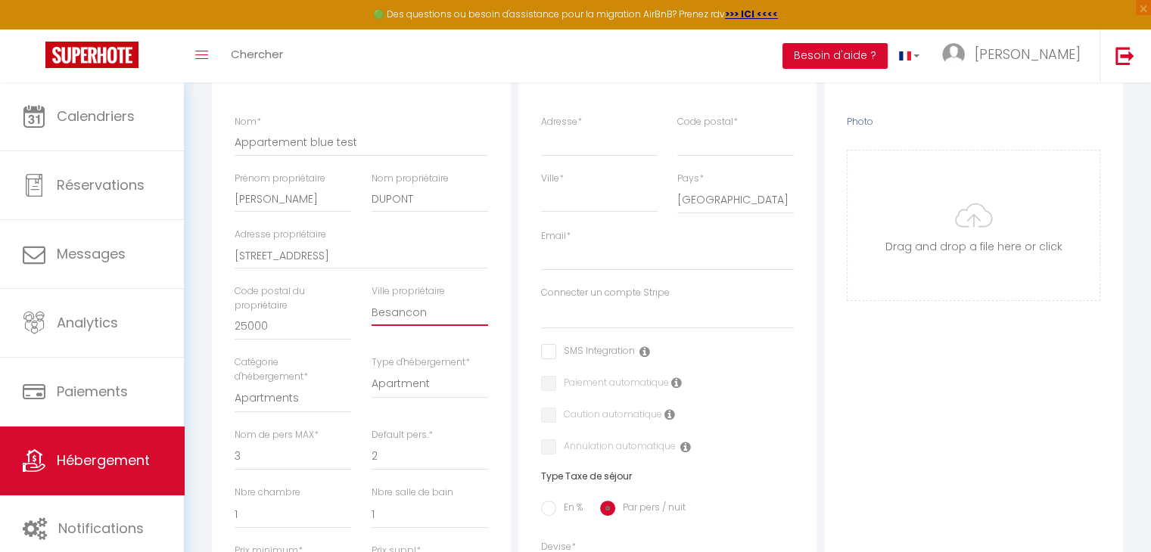
click at [388, 316] on input "Besancon" at bounding box center [430, 312] width 117 height 27
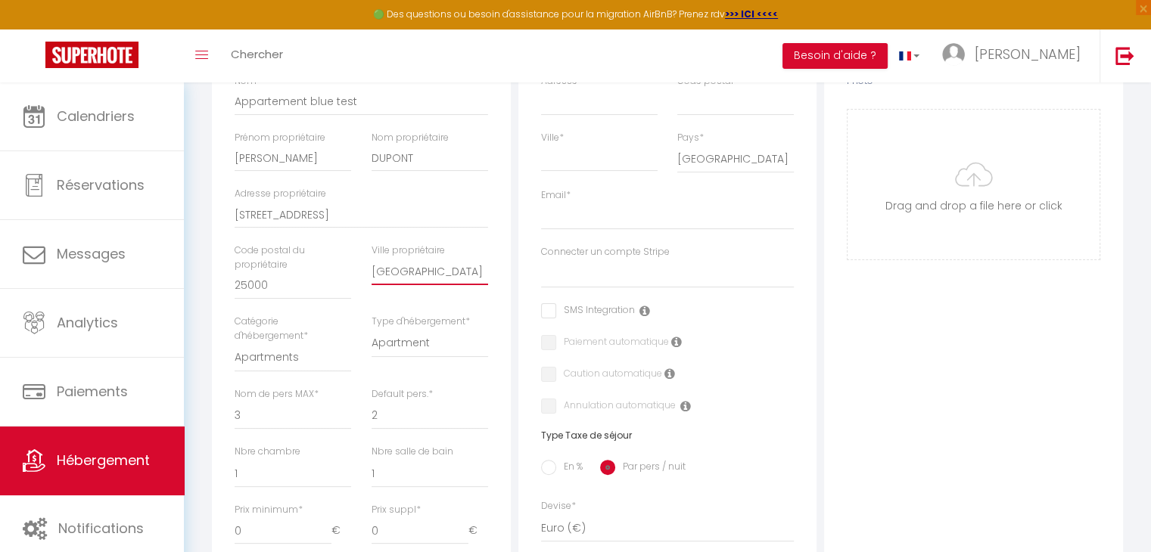
scroll to position [303, 0]
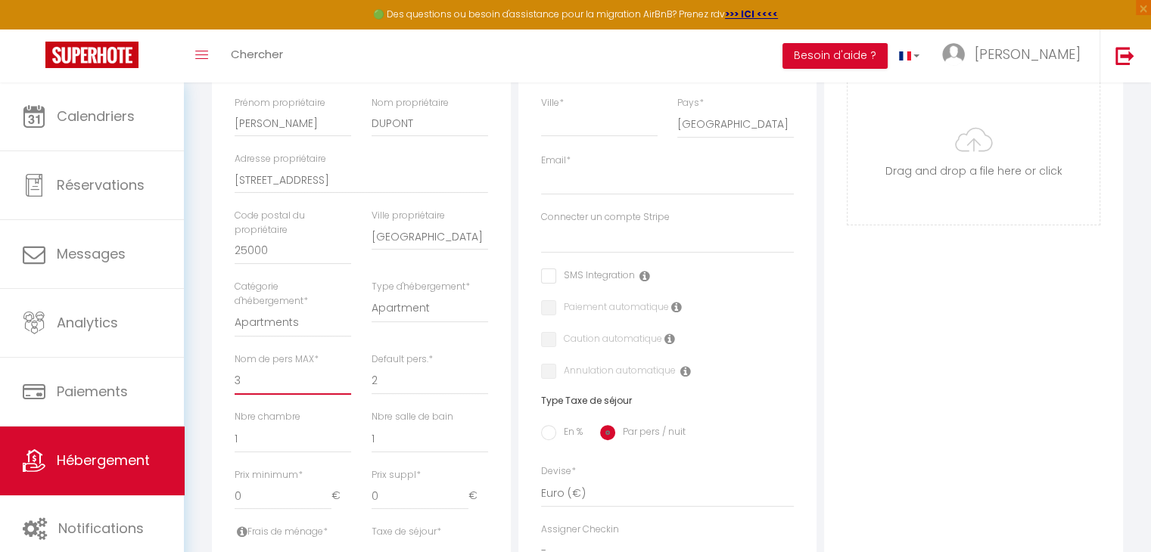
click at [266, 379] on select "1 2 3 4 5 6 7 8 9 10 11 12 13 14" at bounding box center [293, 380] width 117 height 29
click at [235, 366] on select "1 2 3 4 5 6 7 8 9 10 11 12 13 14" at bounding box center [293, 380] width 117 height 29
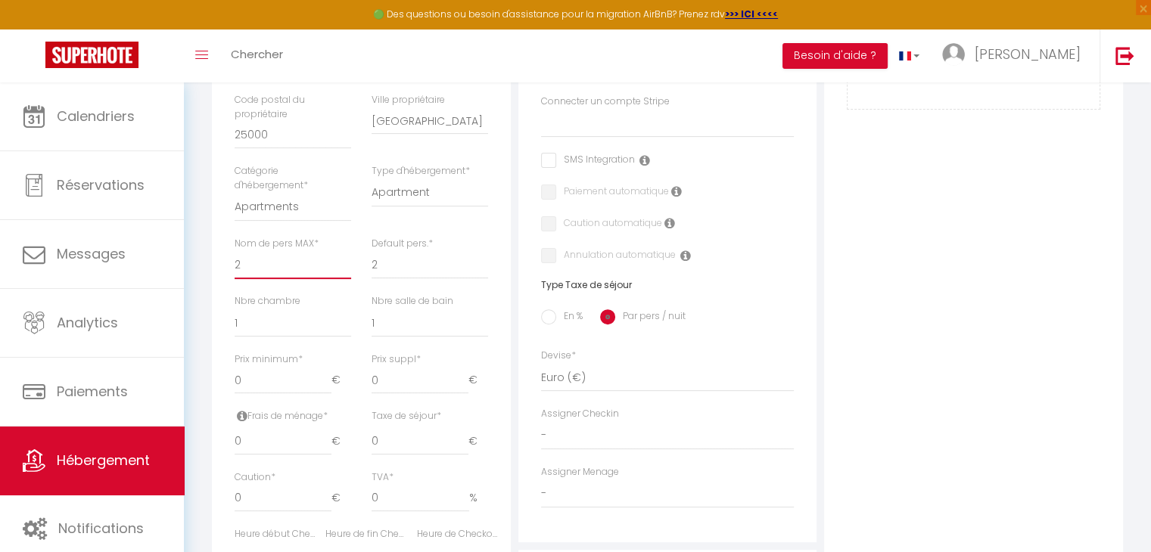
scroll to position [454, 0]
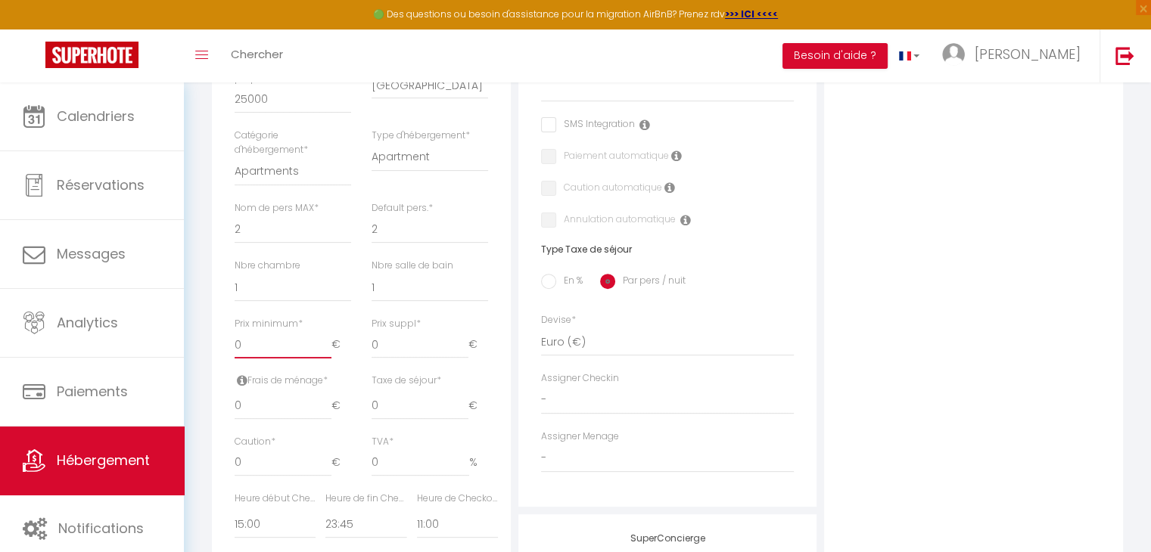
drag, startPoint x: 278, startPoint y: 338, endPoint x: 224, endPoint y: 350, distance: 55.2
click at [225, 350] on div "Prix minimum * 0 €" at bounding box center [293, 345] width 136 height 57
drag, startPoint x: 266, startPoint y: 415, endPoint x: 215, endPoint y: 412, distance: 50.8
click at [215, 412] on div "Détails Nom * Appartement blue test Prénom propriétaire [PERSON_NAME] propriéta…" at bounding box center [361, 257] width 299 height 874
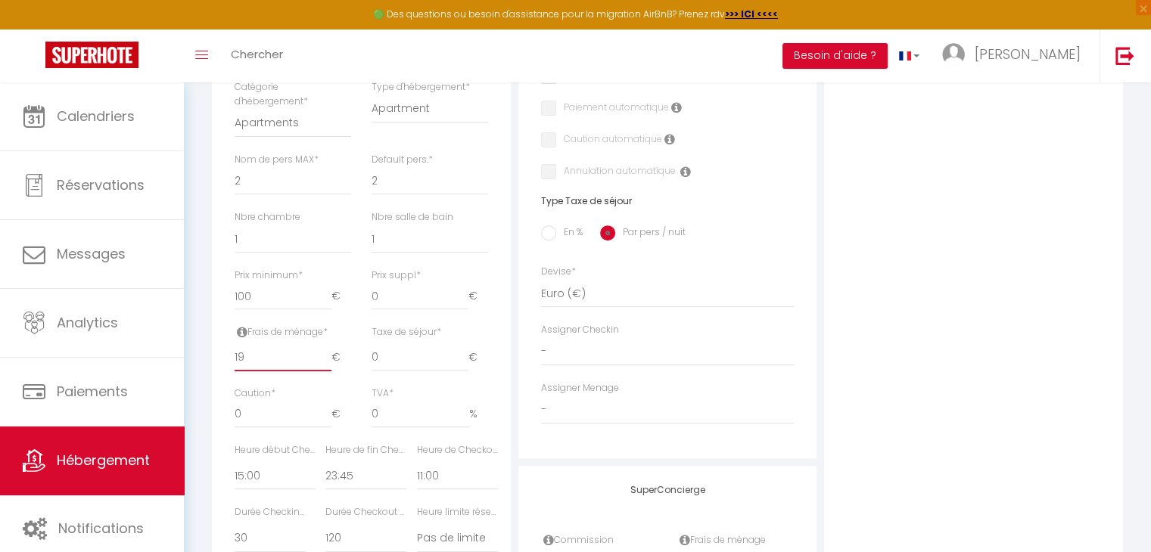
scroll to position [530, 0]
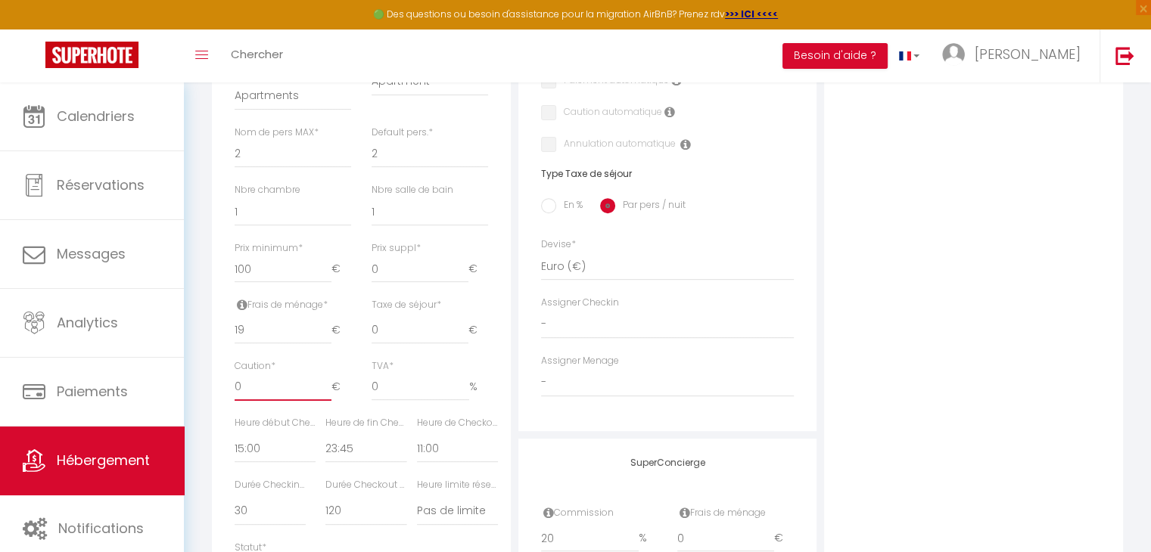
drag, startPoint x: 268, startPoint y: 388, endPoint x: 234, endPoint y: 390, distance: 34.1
click at [235, 390] on input "0" at bounding box center [283, 387] width 97 height 27
drag, startPoint x: 377, startPoint y: 390, endPoint x: 369, endPoint y: 388, distance: 7.7
click at [369, 388] on div "TVA * 0 %" at bounding box center [429, 387] width 136 height 57
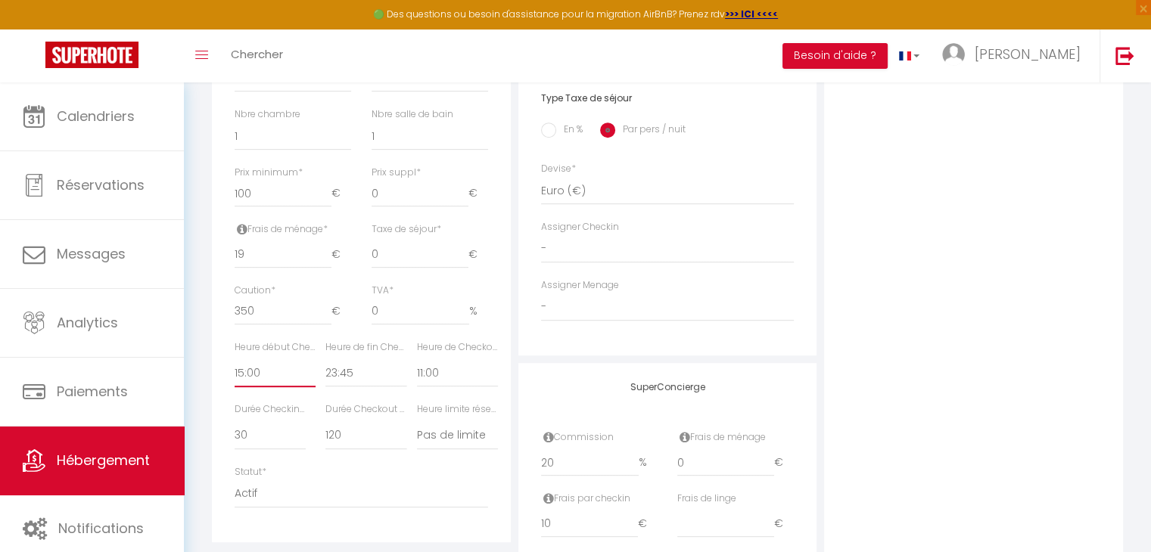
click at [247, 367] on select "00:00 00:15 00:30 00:45 01:00 01:15 01:30 01:45 02:00 02:15 02:30 02:45 03:00" at bounding box center [275, 373] width 81 height 29
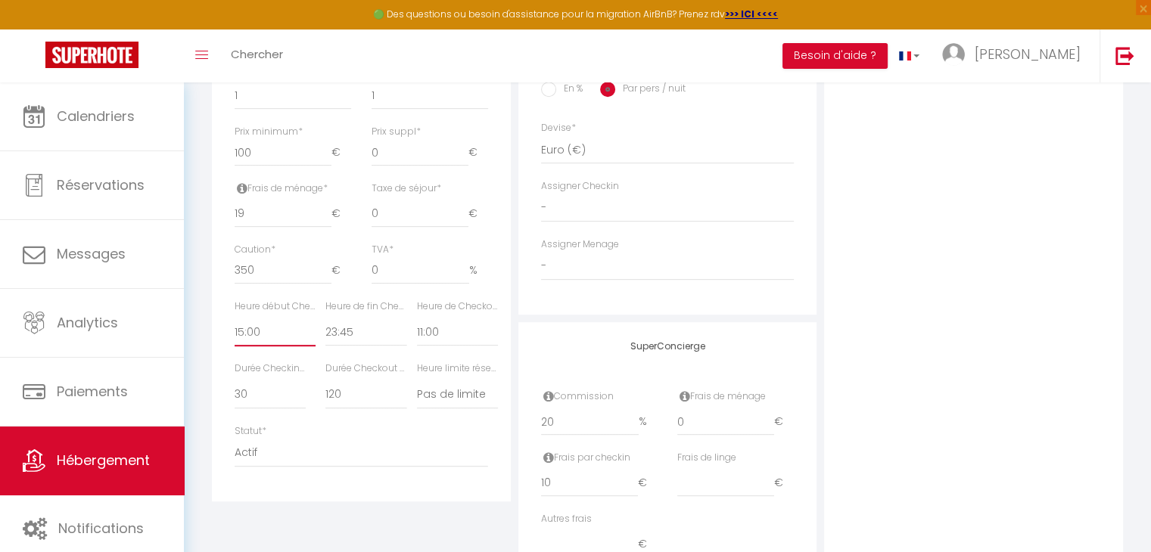
scroll to position [681, 0]
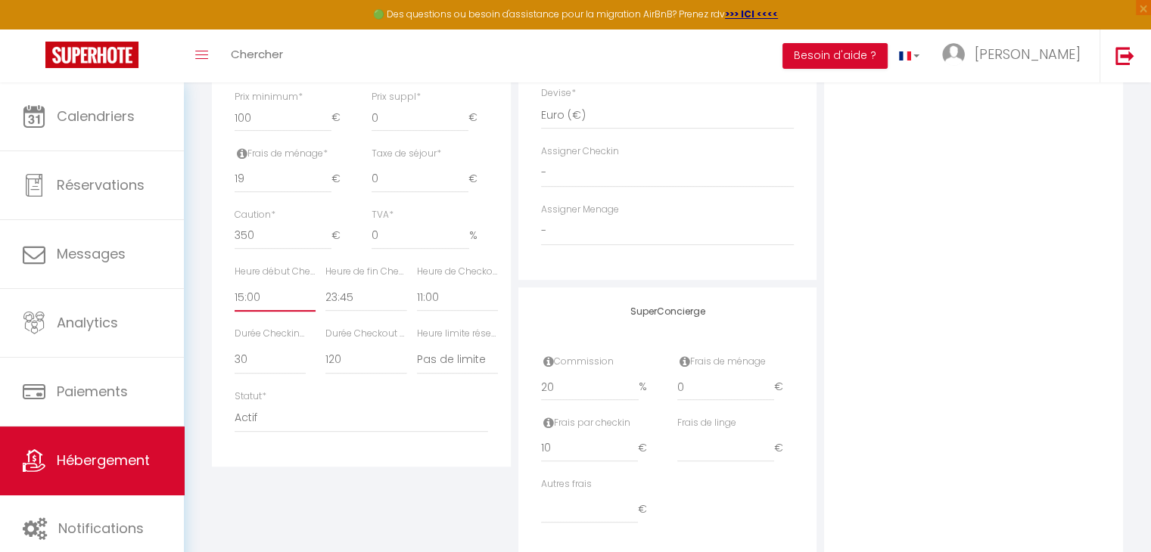
click at [240, 294] on select "00:00 00:15 00:30 00:45 01:00 01:15 01:30 01:45 02:00 02:15 02:30 02:45 03:00" at bounding box center [275, 297] width 81 height 29
click at [235, 283] on select "00:00 00:15 00:30 00:45 01:00 01:15 01:30 01:45 02:00 02:15 02:30 02:45 03:00" at bounding box center [275, 297] width 81 height 29
click at [332, 300] on select "00:00 00:15 00:30 00:45 01:00 01:15 01:30 01:45 02:00 02:15 02:30 02:45 03:00" at bounding box center [365, 297] width 81 height 29
click at [240, 296] on select "00:00 00:15 00:30 00:45 01:00 01:15 01:30 01:45 02:00 02:15 02:30 02:45 03:00" at bounding box center [275, 297] width 81 height 29
click at [235, 283] on select "00:00 00:15 00:30 00:45 01:00 01:15 01:30 01:45 02:00 02:15 02:30 02:45 03:00" at bounding box center [275, 297] width 81 height 29
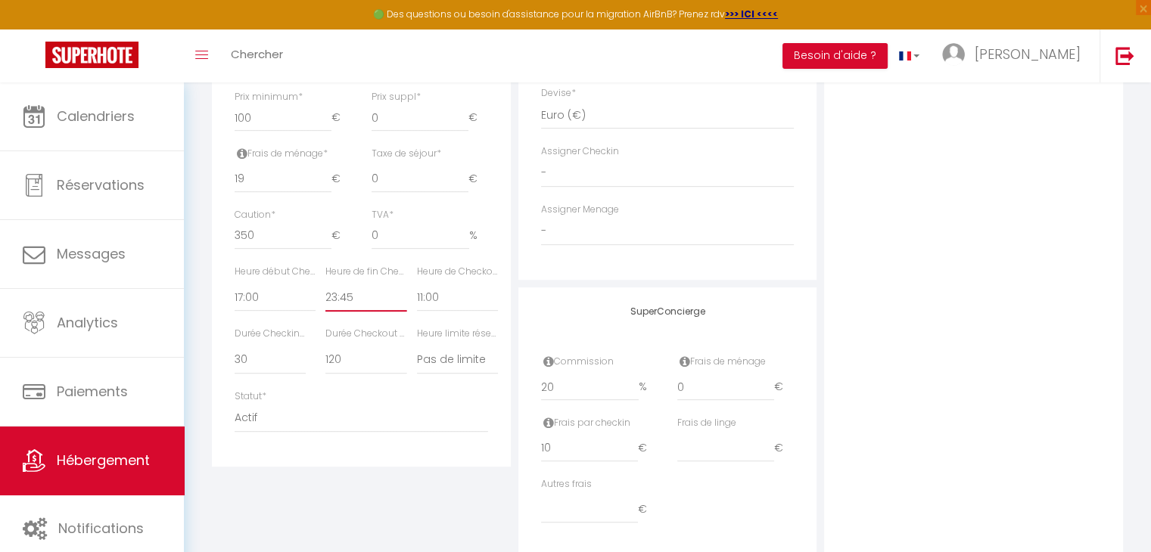
click at [332, 299] on select "00:00 00:15 00:30 00:45 01:00 01:15 01:30 01:45 02:00 02:15 02:30 02:45 03:00" at bounding box center [365, 297] width 81 height 29
click at [325, 283] on select "00:00 00:15 00:30 00:45 01:00 01:15 01:30 01:45 02:00 02:15 02:30 02:45 03:00" at bounding box center [365, 297] width 81 height 29
drag, startPoint x: 687, startPoint y: 384, endPoint x: 659, endPoint y: 386, distance: 28.0
click at [657, 385] on div "Commission 20 % Frais de ménage 0 €" at bounding box center [667, 385] width 273 height 61
drag, startPoint x: 577, startPoint y: 451, endPoint x: 515, endPoint y: 450, distance: 62.1
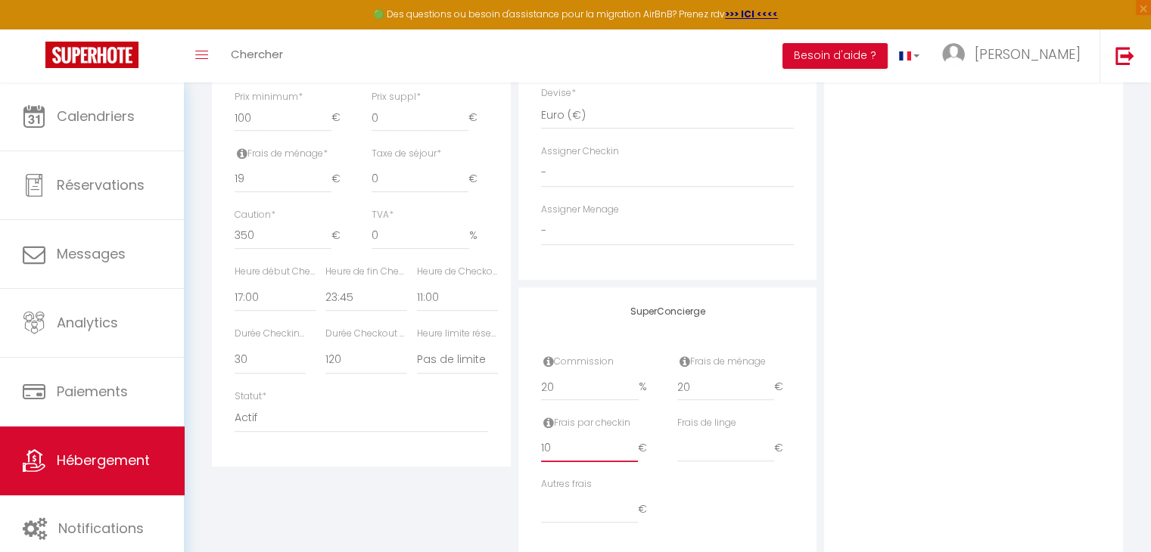
click at [515, 450] on div "Adresse Adresse * Code postal * Ville * Pays * [GEOGRAPHIC_DATA] [GEOGRAPHIC_DA…" at bounding box center [668, 75] width 306 height 964
click at [718, 457] on input "number" at bounding box center [725, 448] width 97 height 27
click at [551, 513] on input "number" at bounding box center [589, 509] width 97 height 27
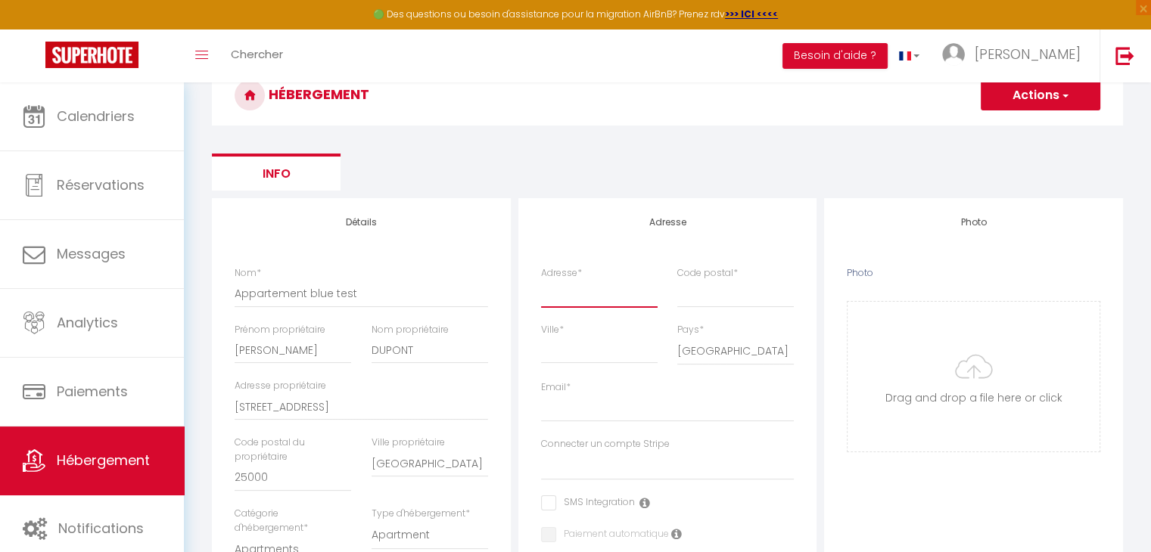
click at [585, 297] on input "Adresse *" at bounding box center [599, 293] width 117 height 27
click at [706, 287] on input "Code postal *" at bounding box center [735, 293] width 117 height 27
click at [610, 347] on input "Ville *" at bounding box center [599, 350] width 117 height 27
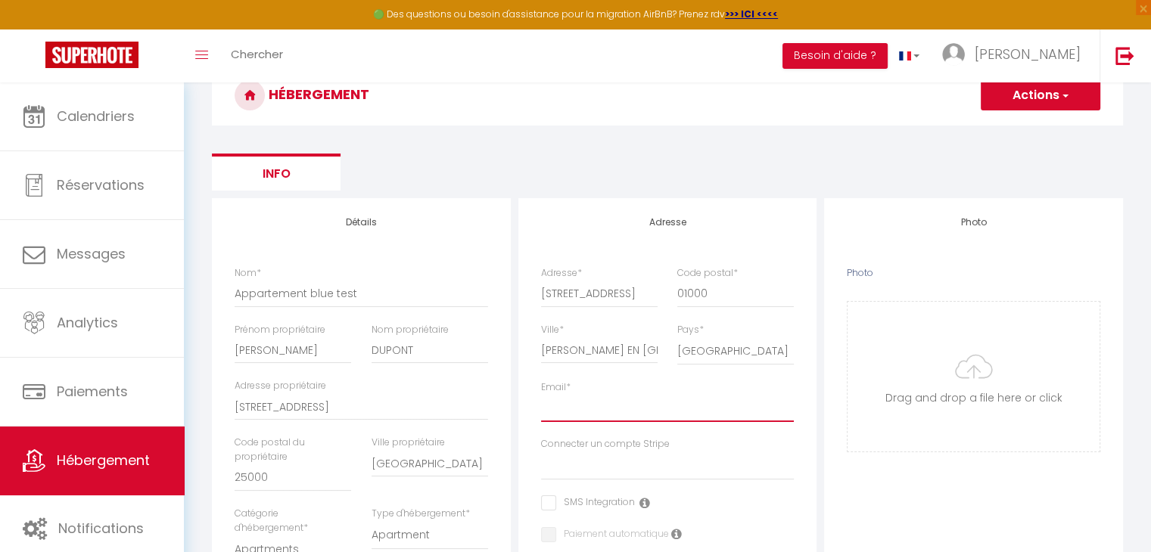
click at [567, 400] on input "Email *" at bounding box center [668, 408] width 254 height 27
click at [558, 409] on input "Email *" at bounding box center [668, 408] width 254 height 27
click at [558, 410] on input "Email *" at bounding box center [668, 408] width 254 height 27
click at [970, 364] on input "Photo" at bounding box center [974, 377] width 252 height 150
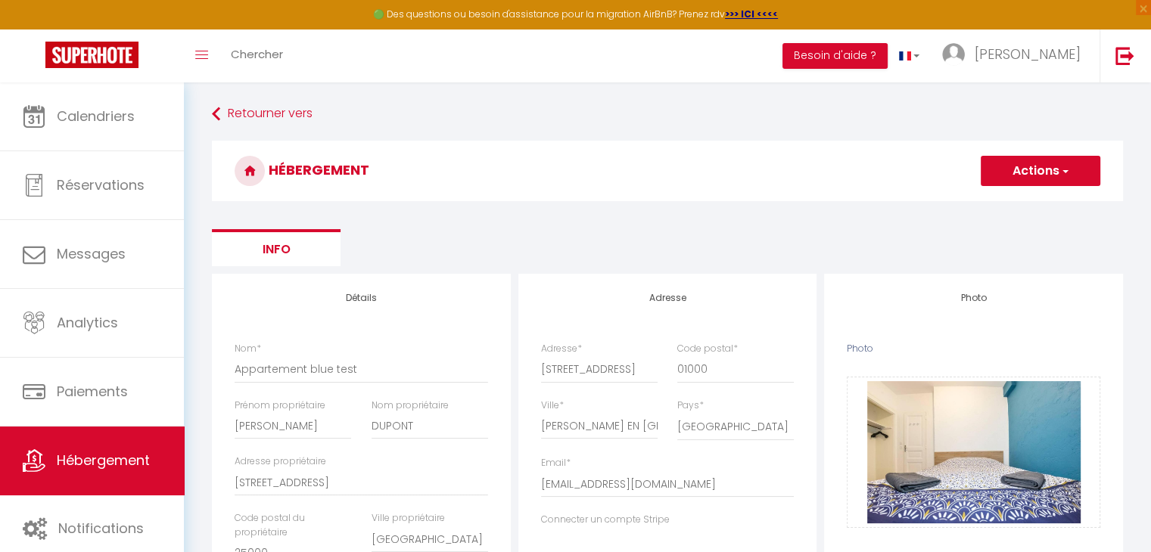
click at [1031, 184] on button "Actions" at bounding box center [1041, 171] width 120 height 30
click at [1005, 208] on input "Enregistrer" at bounding box center [1023, 204] width 56 height 15
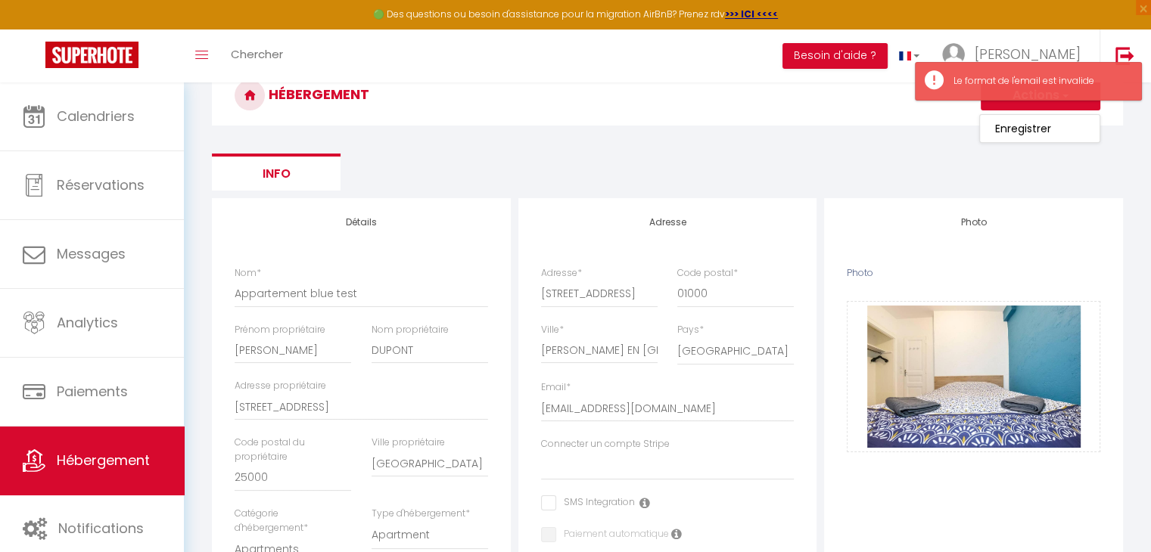
scroll to position [151, 0]
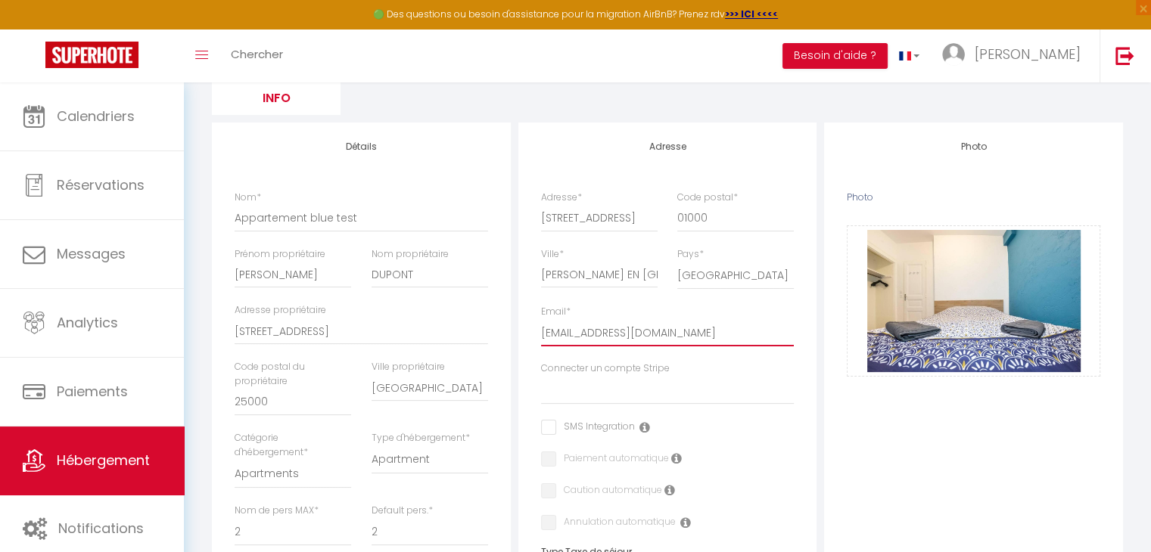
drag, startPoint x: 628, startPoint y: 334, endPoint x: 661, endPoint y: 335, distance: 33.3
click at [661, 335] on input "[EMAIL_ADDRESS][DOMAIN_NAME]" at bounding box center [668, 332] width 254 height 27
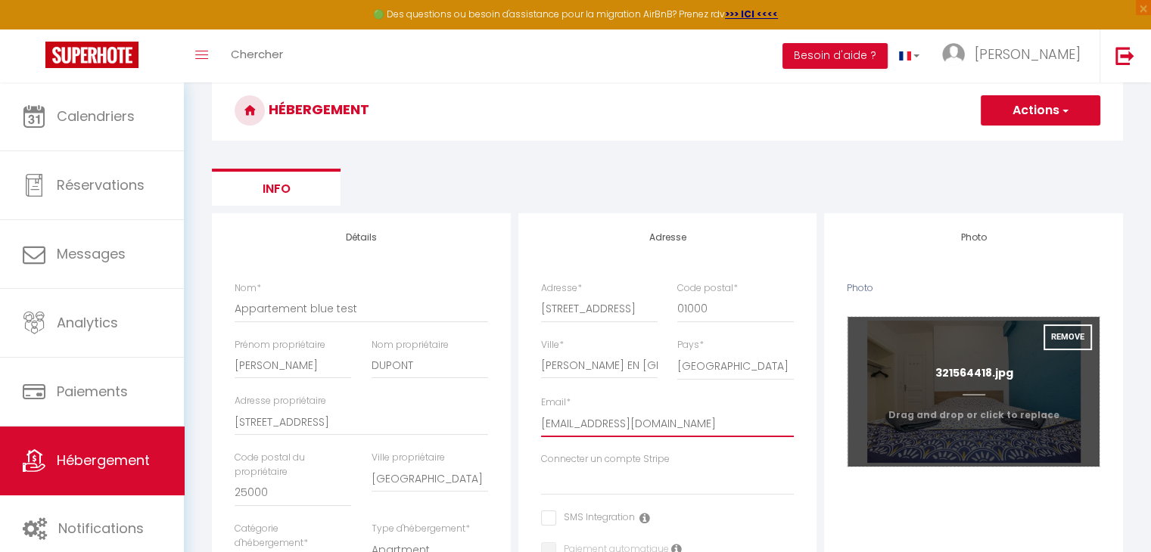
scroll to position [0, 0]
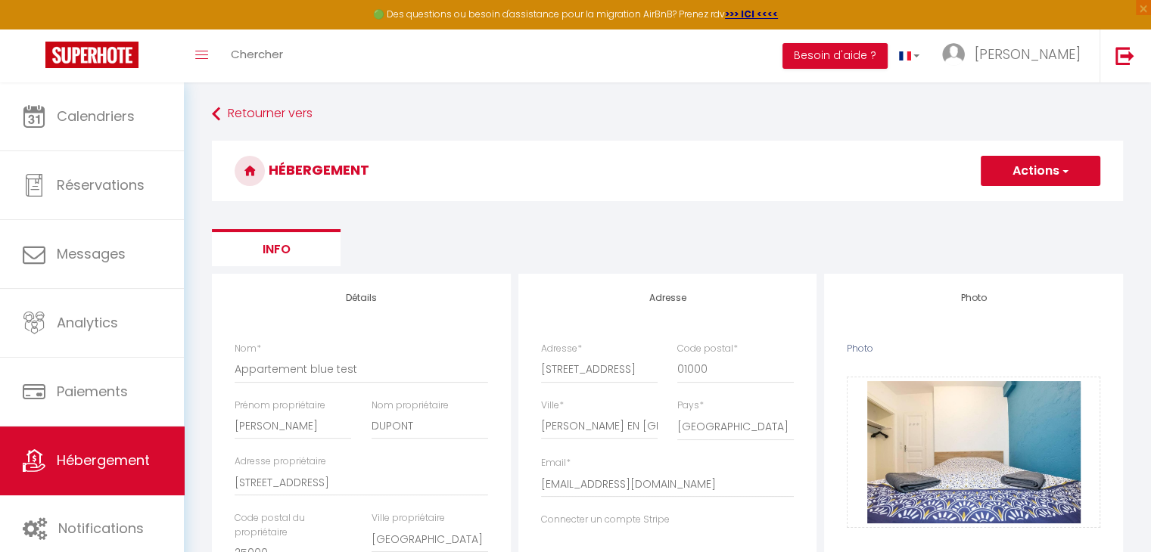
click at [1059, 173] on span "button" at bounding box center [1064, 170] width 10 height 15
click at [1041, 210] on input "Enregistrer" at bounding box center [1023, 204] width 56 height 15
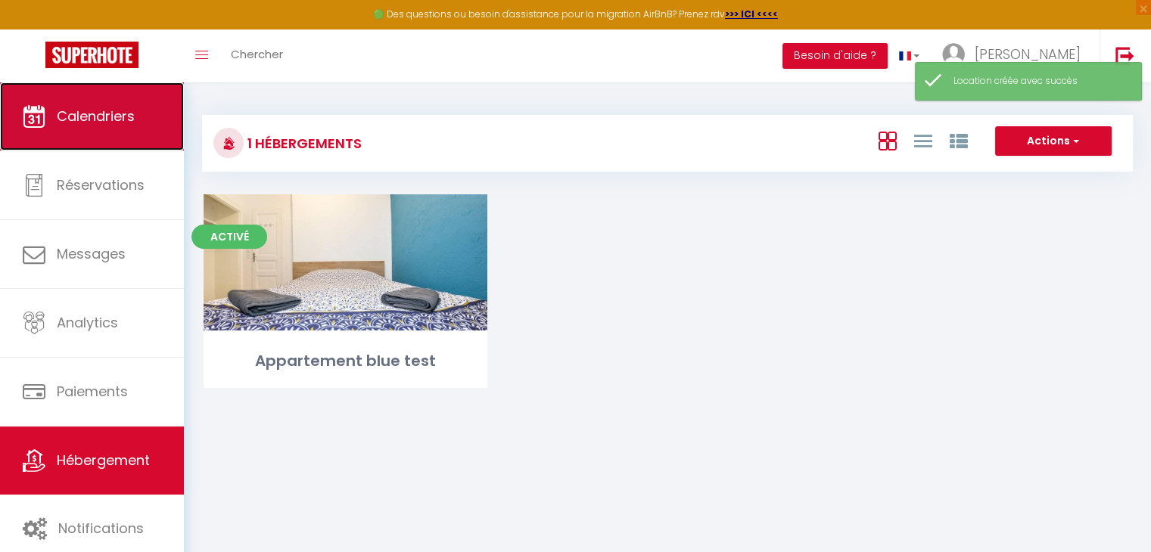
click at [67, 118] on span "Calendriers" at bounding box center [96, 116] width 78 height 19
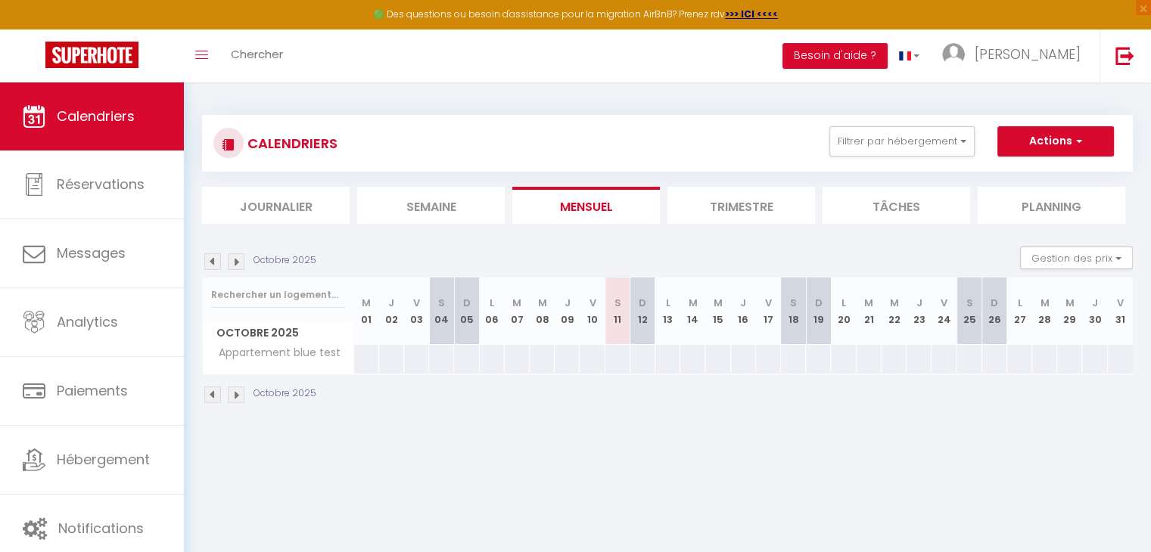
click at [617, 359] on div at bounding box center [618, 359] width 26 height 28
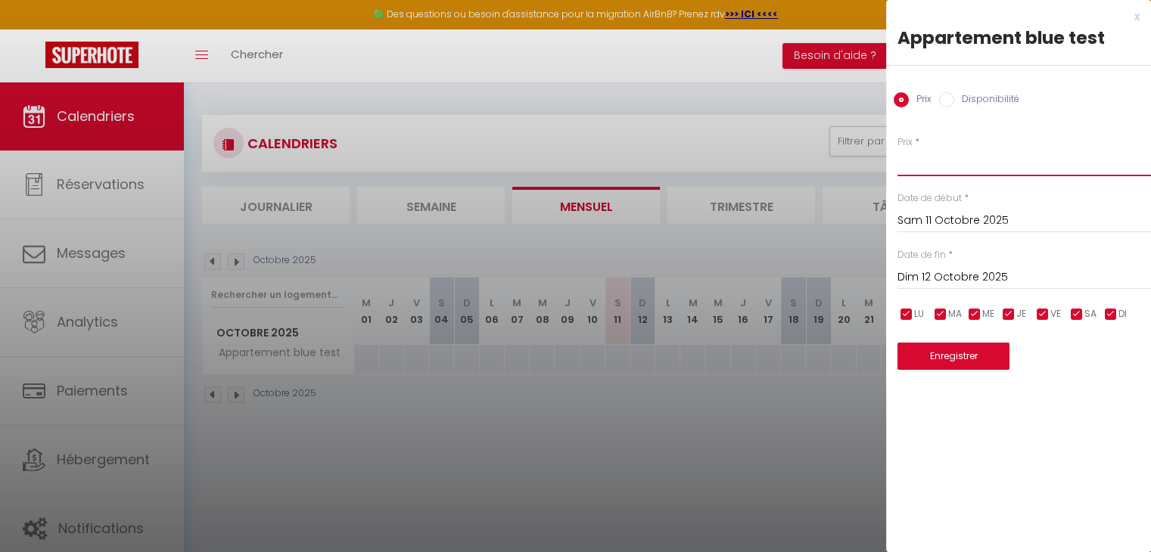
click at [952, 163] on input "Prix" at bounding box center [1024, 162] width 254 height 27
drag, startPoint x: 941, startPoint y: 274, endPoint x: 949, endPoint y: 272, distance: 8.5
click at [941, 274] on input "Dim 12 Octobre 2025" at bounding box center [1024, 278] width 254 height 20
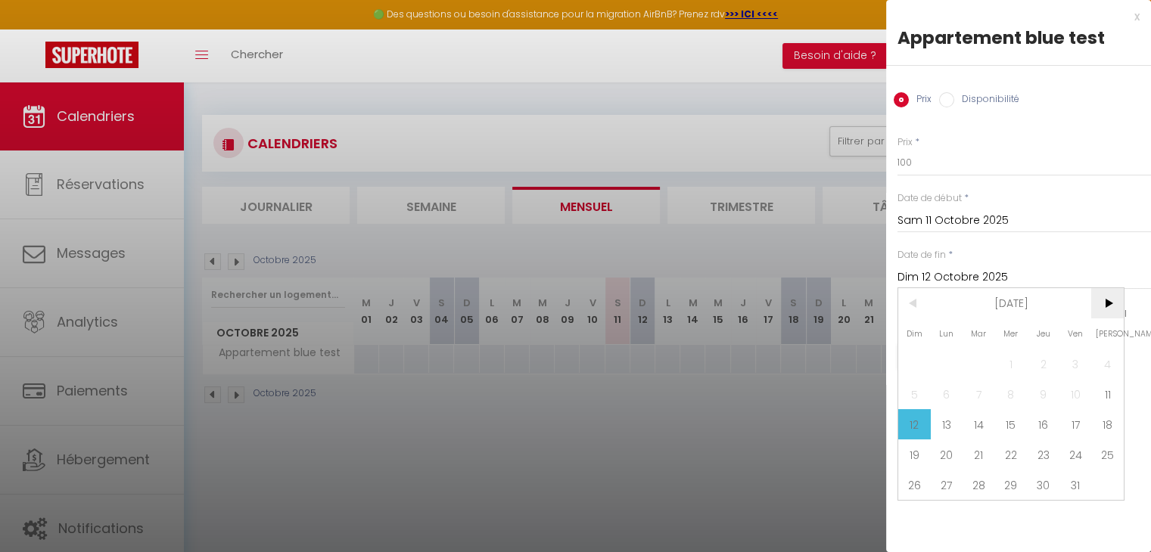
click at [1099, 303] on span ">" at bounding box center [1107, 303] width 33 height 30
click at [1100, 303] on span ">" at bounding box center [1107, 303] width 33 height 30
click at [1100, 302] on span ">" at bounding box center [1107, 303] width 33 height 30
click at [1100, 300] on span ">" at bounding box center [1107, 303] width 33 height 30
click at [1100, 299] on span ">" at bounding box center [1107, 303] width 33 height 30
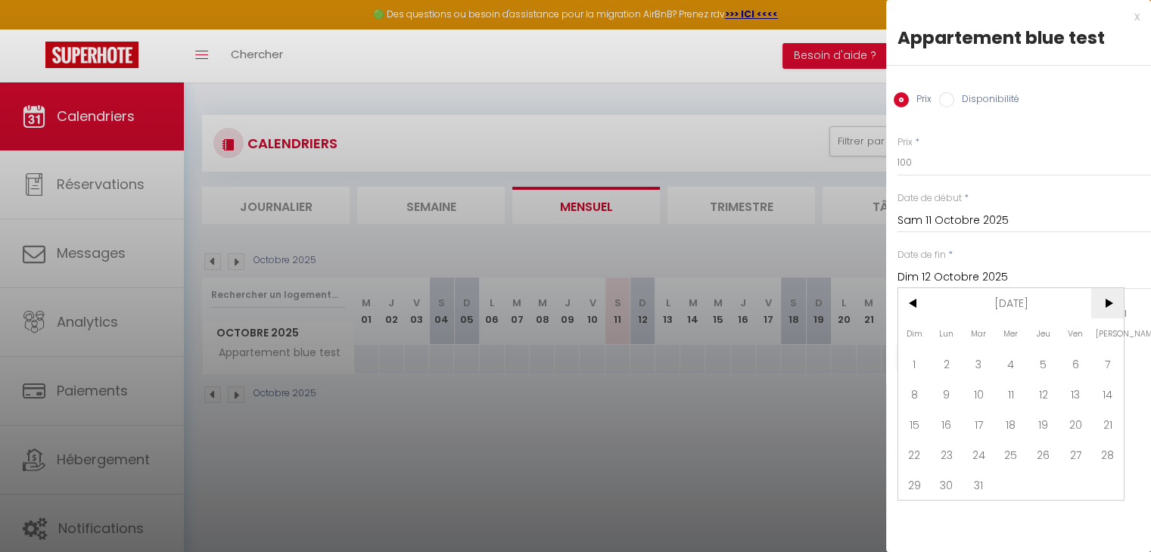
click at [1100, 299] on span ">" at bounding box center [1107, 303] width 33 height 30
click at [1100, 297] on span ">" at bounding box center [1107, 303] width 33 height 30
click at [1099, 296] on span ">" at bounding box center [1107, 303] width 33 height 30
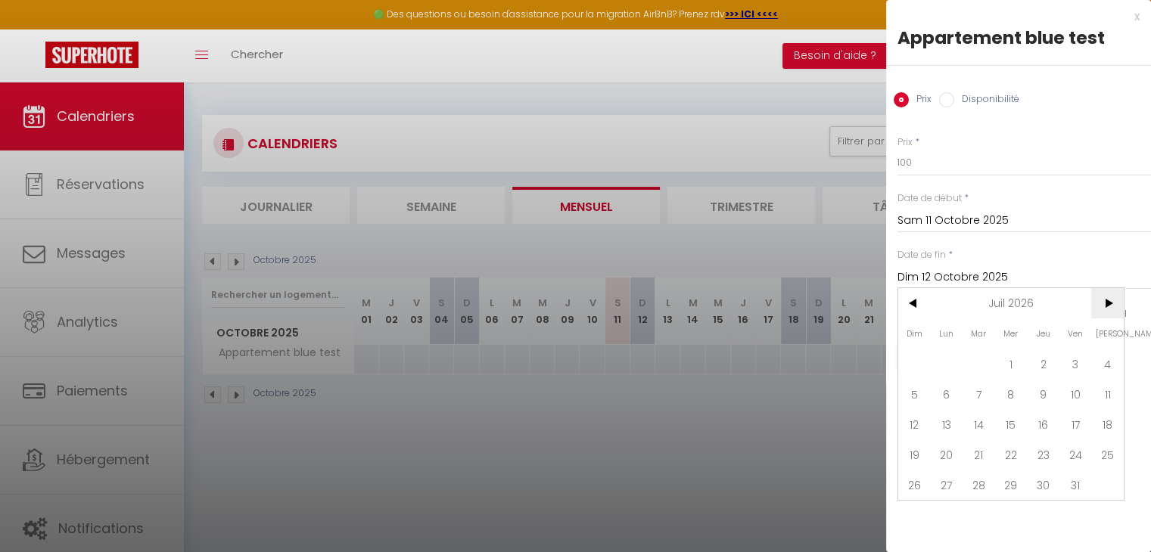
click at [1099, 295] on span ">" at bounding box center [1107, 303] width 33 height 30
click at [1099, 294] on span ">" at bounding box center [1107, 303] width 33 height 30
click at [953, 479] on span "30" at bounding box center [947, 485] width 33 height 30
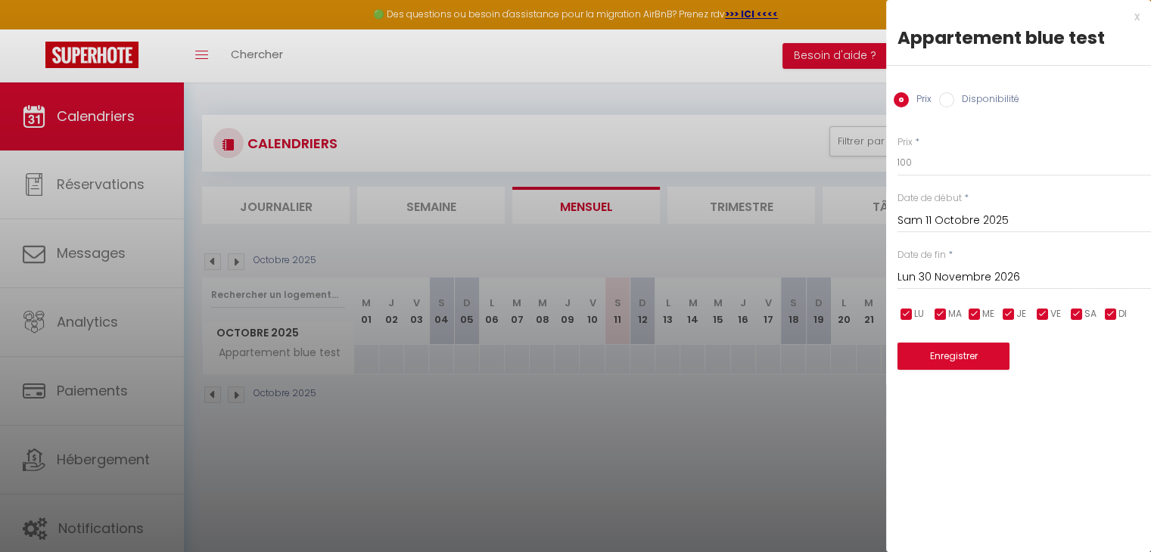
click at [957, 339] on div "Enregistrer" at bounding box center [1024, 347] width 254 height 46
click at [959, 355] on button "Enregistrer" at bounding box center [953, 356] width 112 height 27
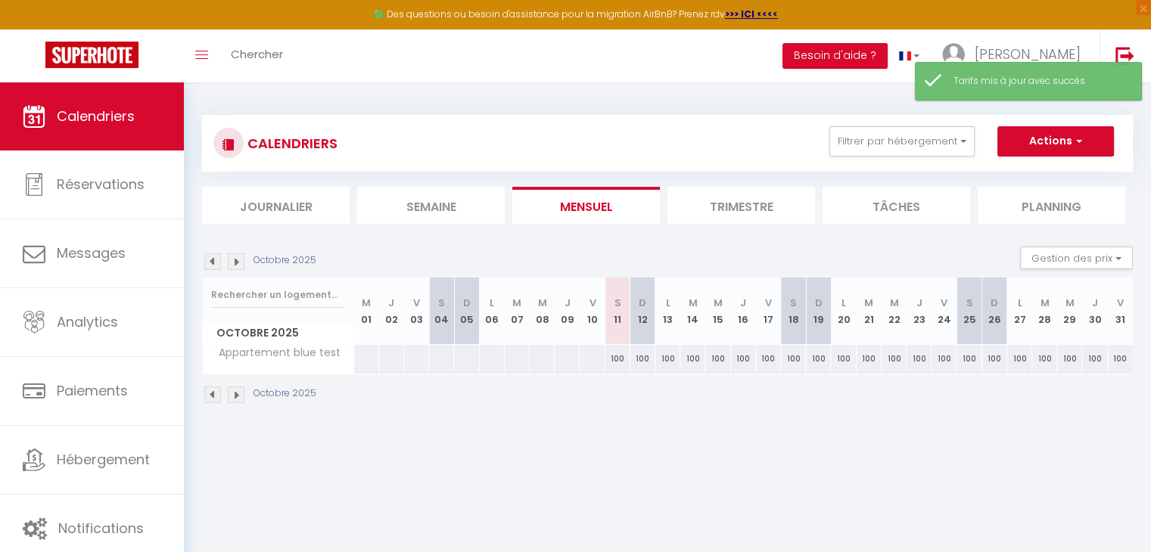
click at [620, 359] on div "100" at bounding box center [617, 359] width 25 height 28
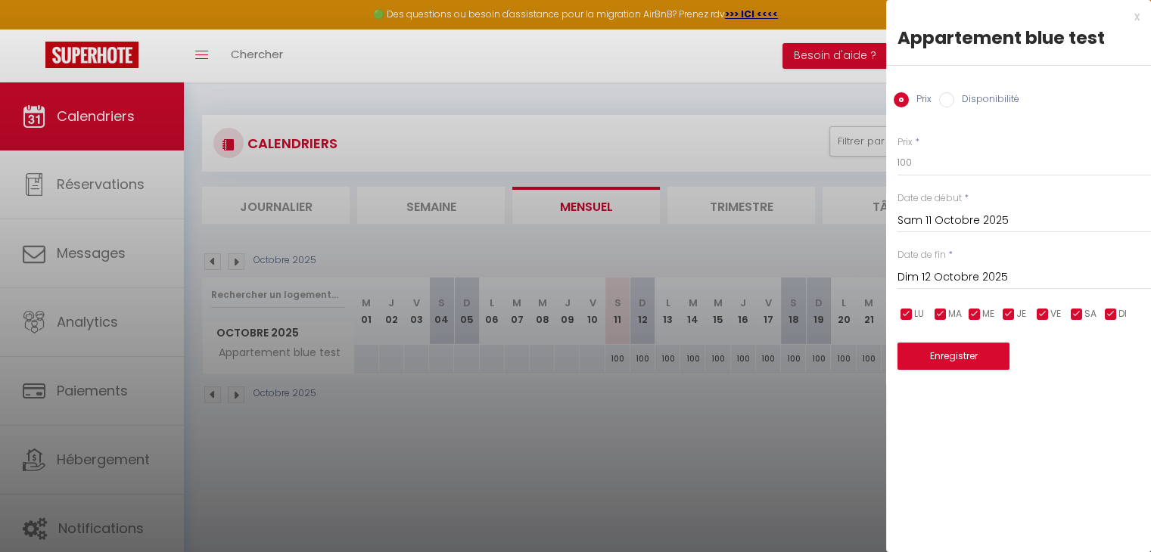
click at [754, 461] on div at bounding box center [575, 276] width 1151 height 552
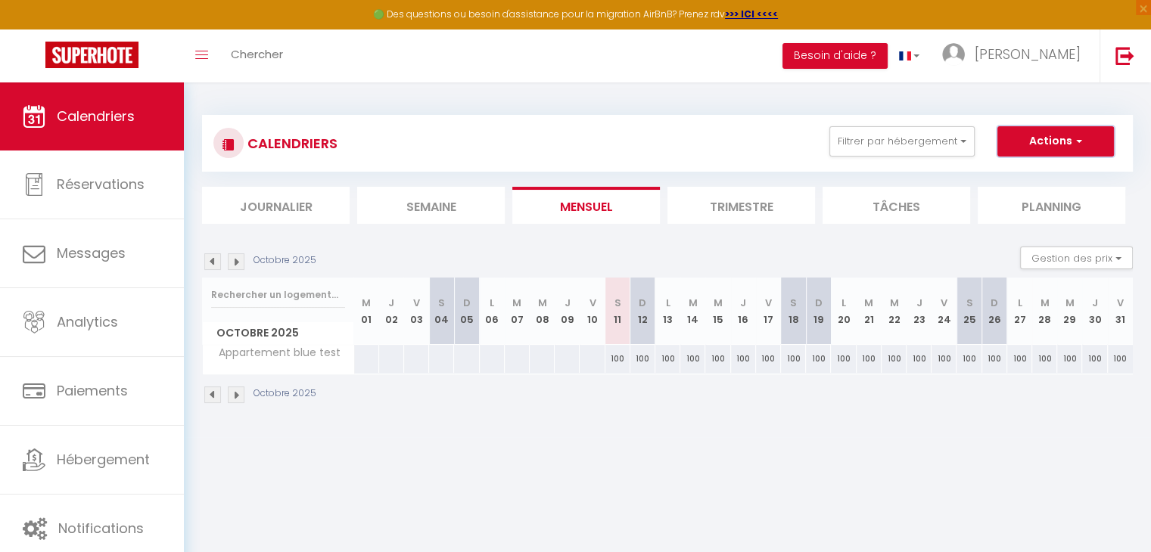
click at [1041, 148] on button "Actions" at bounding box center [1055, 141] width 117 height 30
click at [1032, 176] on link "Nouvelle réservation" at bounding box center [1040, 176] width 132 height 23
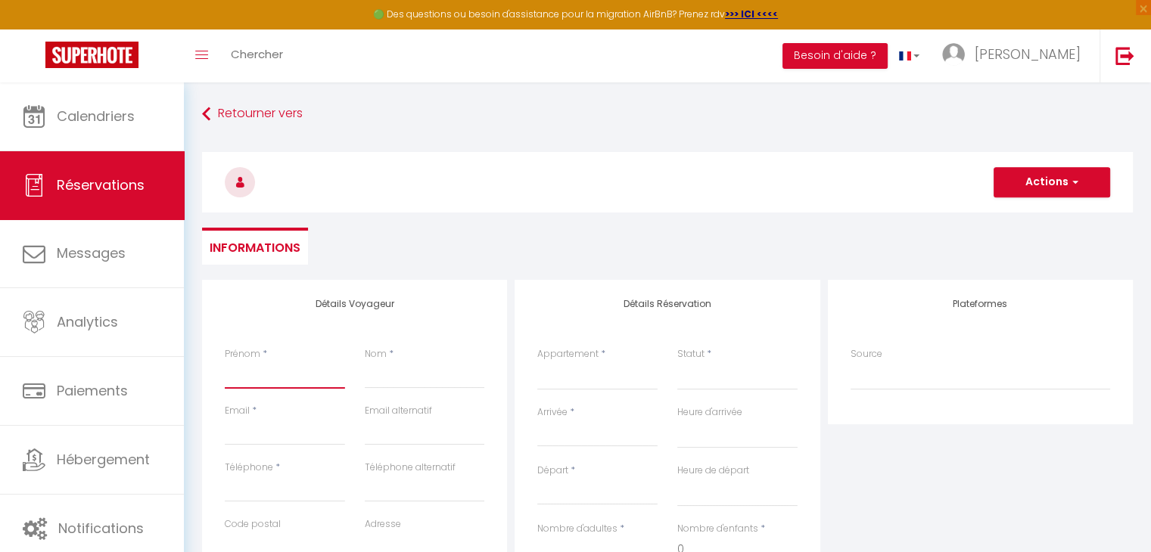
click at [282, 386] on input "Prénom" at bounding box center [285, 375] width 120 height 27
click at [410, 387] on input "Nom" at bounding box center [425, 375] width 120 height 27
click at [279, 441] on input "Email client" at bounding box center [285, 431] width 120 height 27
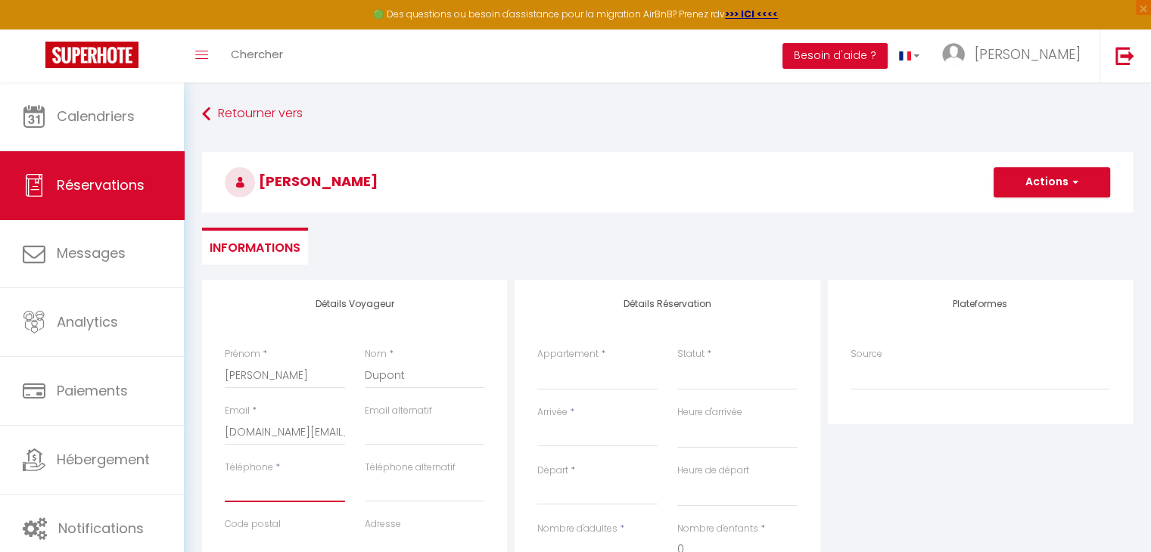
click at [270, 493] on input "Téléphone" at bounding box center [285, 488] width 120 height 27
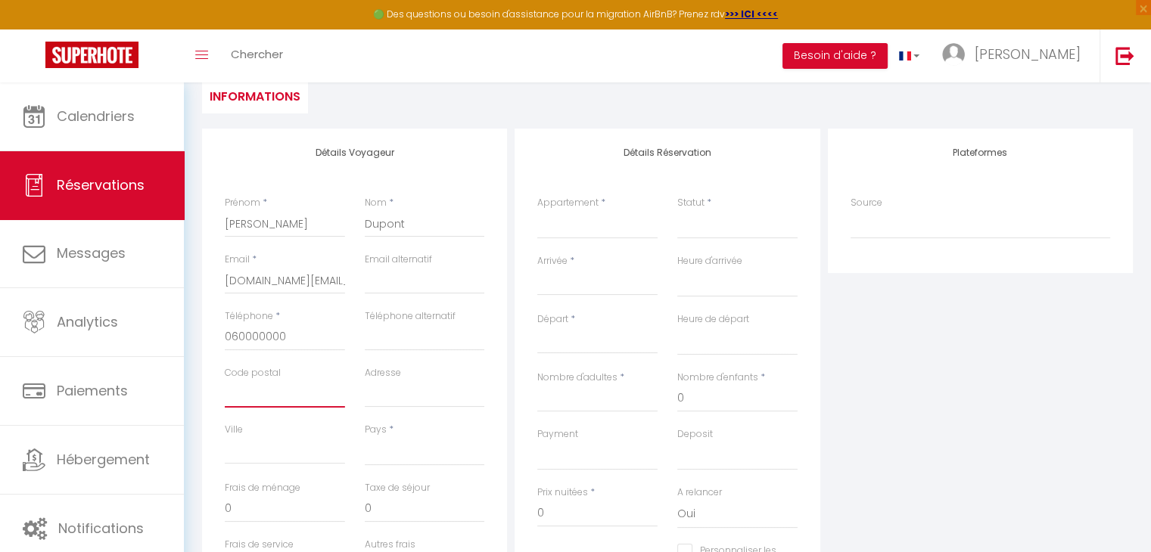
click at [275, 406] on input "Code postal" at bounding box center [285, 394] width 120 height 27
click at [367, 388] on input "Adresse" at bounding box center [425, 394] width 120 height 27
click at [367, 388] on input "Saint [PERSON_NAME]" at bounding box center [425, 394] width 120 height 27
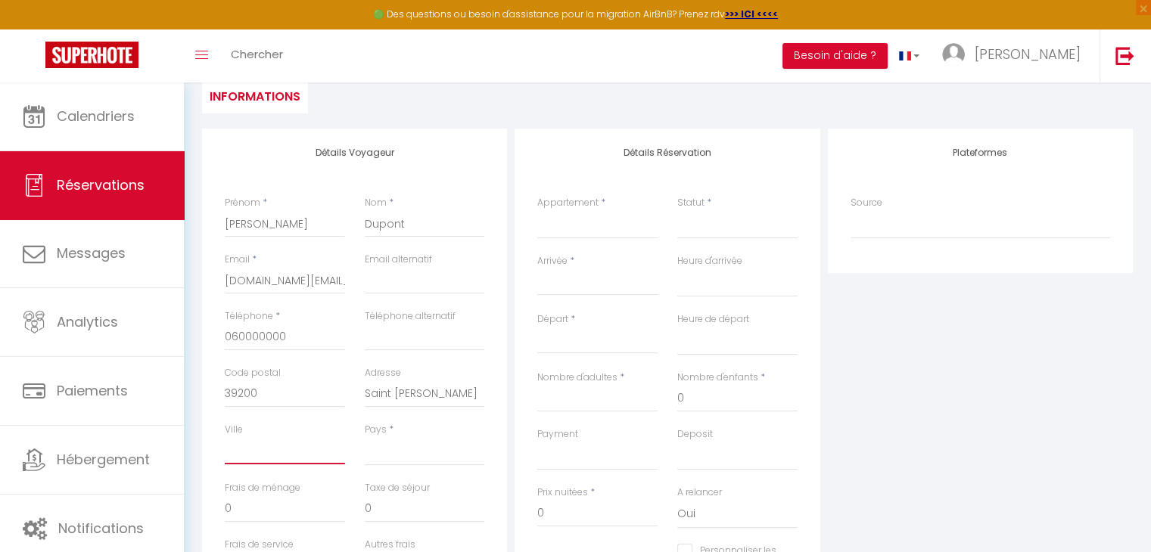
click at [253, 449] on input "Ville" at bounding box center [285, 450] width 120 height 27
paste input "Saint [PERSON_NAME]"
click at [406, 390] on input "Saint [PERSON_NAME]" at bounding box center [425, 394] width 120 height 27
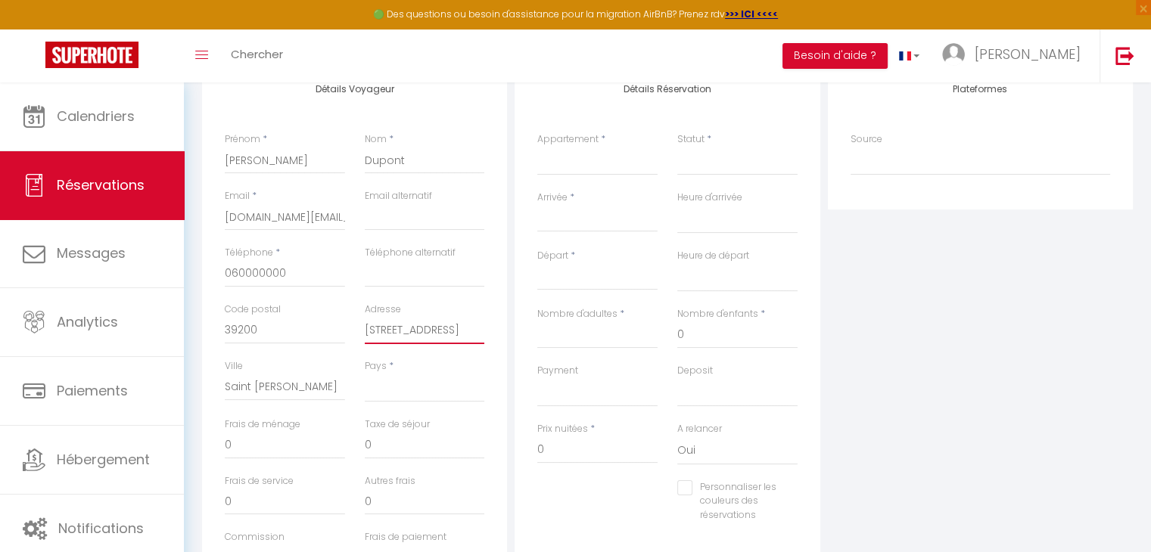
scroll to position [303, 0]
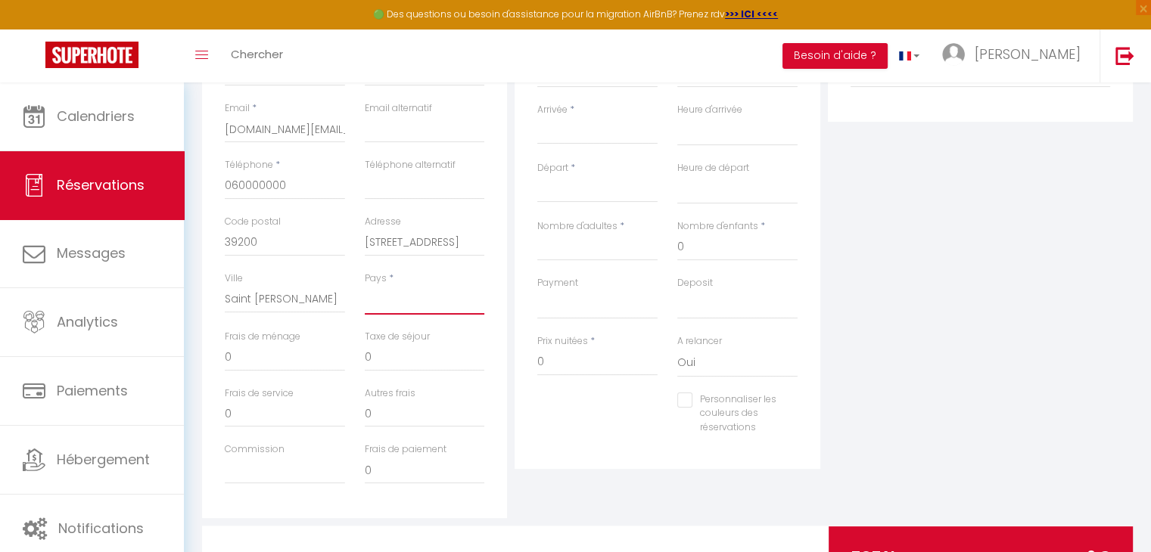
click at [411, 288] on select "[GEOGRAPHIC_DATA] [GEOGRAPHIC_DATA] [GEOGRAPHIC_DATA] [GEOGRAPHIC_DATA] [GEOGRA…" at bounding box center [425, 300] width 120 height 29
click at [365, 286] on select "[GEOGRAPHIC_DATA] [GEOGRAPHIC_DATA] [GEOGRAPHIC_DATA] [GEOGRAPHIC_DATA] [GEOGRA…" at bounding box center [425, 300] width 120 height 29
drag, startPoint x: 266, startPoint y: 358, endPoint x: 224, endPoint y: 358, distance: 42.4
click at [224, 358] on div "Frais de ménage 0" at bounding box center [285, 358] width 140 height 57
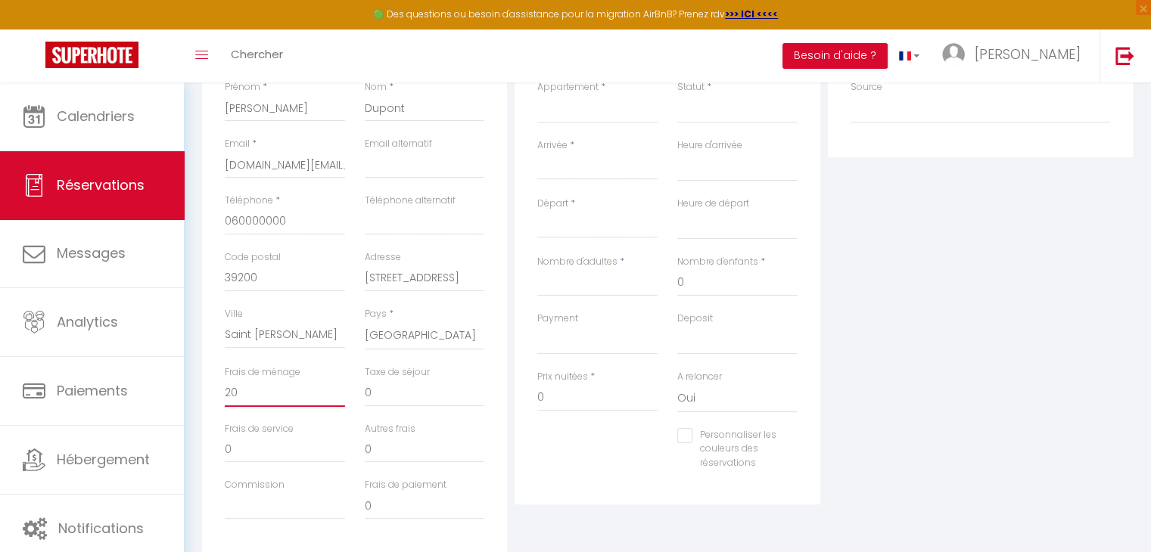
scroll to position [151, 0]
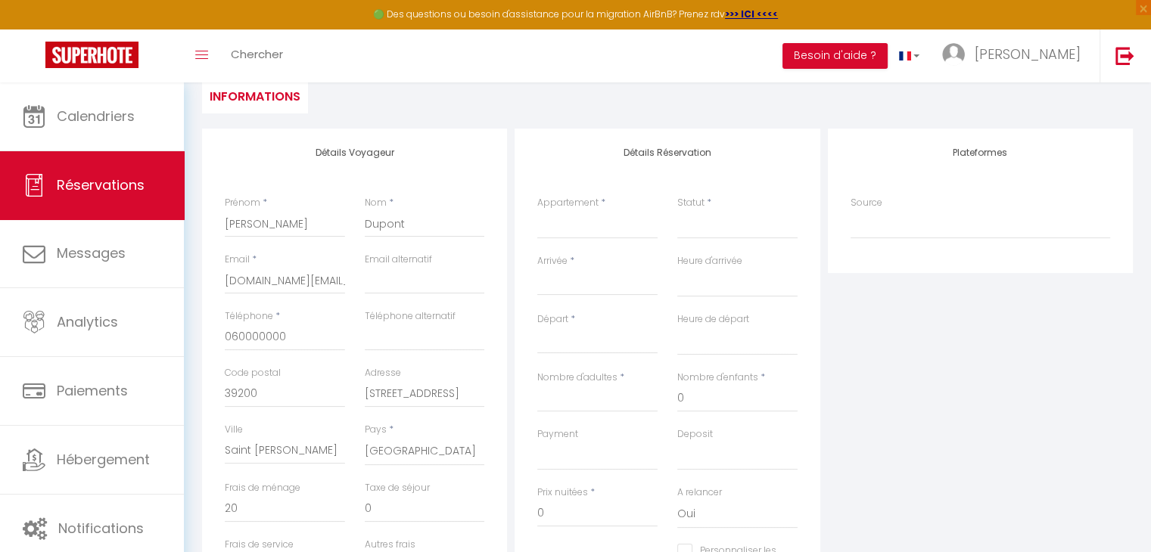
click at [543, 240] on div "Appartement * Appartement blue test" at bounding box center [597, 225] width 140 height 58
click at [557, 226] on select "Appartement blue test" at bounding box center [597, 224] width 120 height 29
click at [537, 210] on select "Appartement blue test" at bounding box center [597, 224] width 120 height 29
click at [717, 226] on select "Confirmé Non Confirmé [PERSON_NAME] par le voyageur No Show Request" at bounding box center [737, 224] width 120 height 29
click at [713, 224] on select "Confirmé Non Confirmé [PERSON_NAME] par le voyageur No Show Request" at bounding box center [737, 224] width 120 height 29
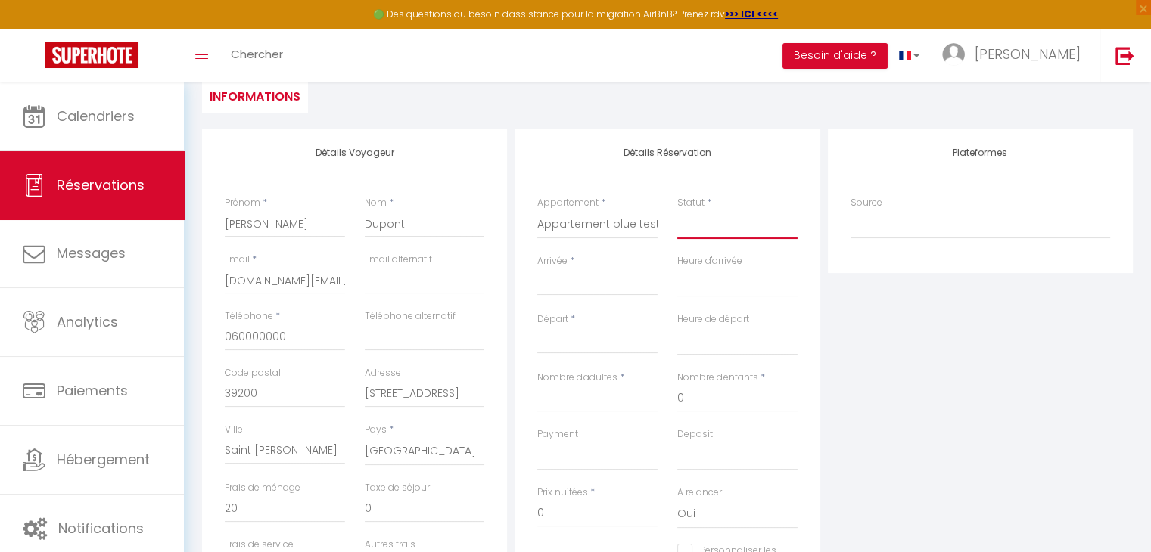
click at [703, 234] on select "Confirmé Non Confirmé [PERSON_NAME] par le voyageur No Show Request" at bounding box center [737, 224] width 120 height 29
click at [677, 210] on select "Confirmé Non Confirmé [PERSON_NAME] par le voyageur No Show Request" at bounding box center [737, 224] width 120 height 29
click at [897, 219] on select "Direct [DOMAIN_NAME] [DOMAIN_NAME] Chalet montagne Expedia Gite de [GEOGRAPHIC_…" at bounding box center [981, 224] width 260 height 29
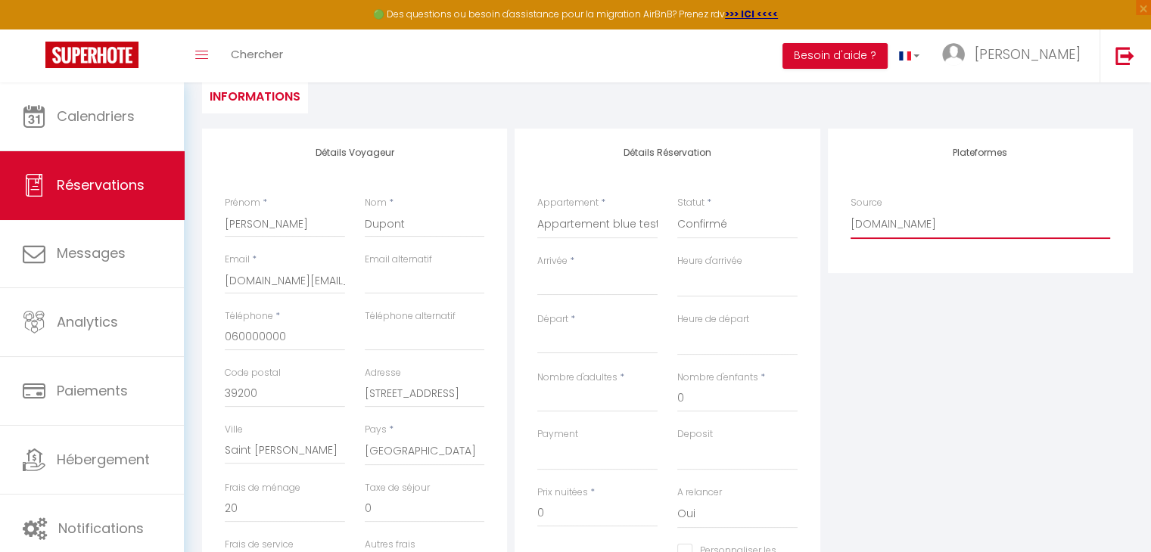
click at [851, 210] on select "Direct [DOMAIN_NAME] [DOMAIN_NAME] Chalet montagne Expedia Gite de [GEOGRAPHIC_…" at bounding box center [981, 224] width 260 height 29
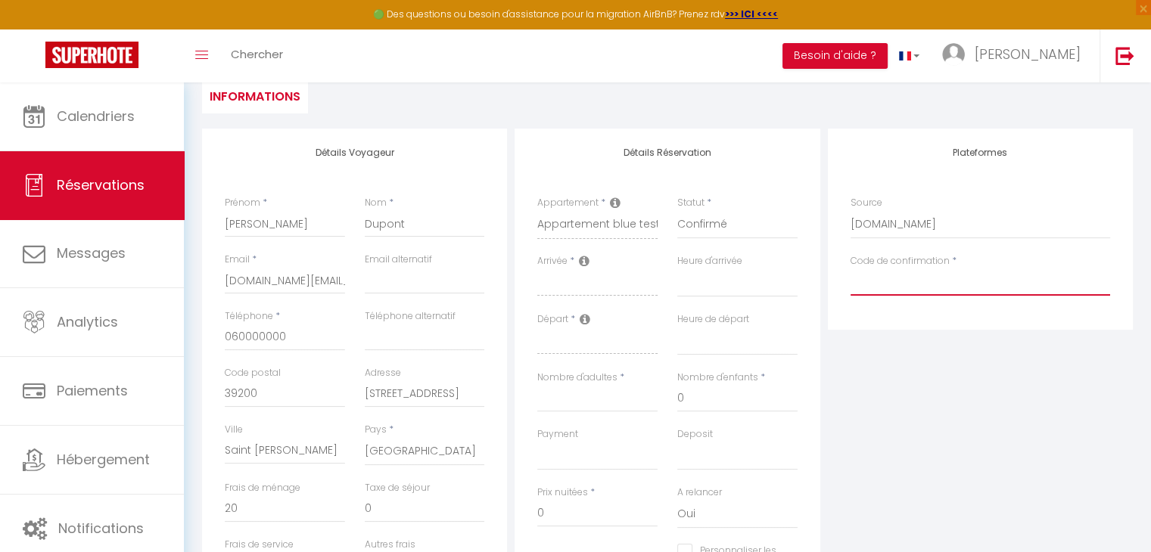
click at [911, 284] on input "Code de confirmation" at bounding box center [981, 282] width 260 height 27
click at [899, 232] on select "Direct [DOMAIN_NAME] [DOMAIN_NAME] Chalet montagne Expedia Gite de [GEOGRAPHIC_…" at bounding box center [981, 224] width 260 height 29
click at [899, 231] on select "Direct [DOMAIN_NAME] [DOMAIN_NAME] Chalet montagne Expedia Gite de [GEOGRAPHIC_…" at bounding box center [981, 224] width 260 height 29
click at [905, 288] on input "Code de confirmation" at bounding box center [981, 282] width 260 height 27
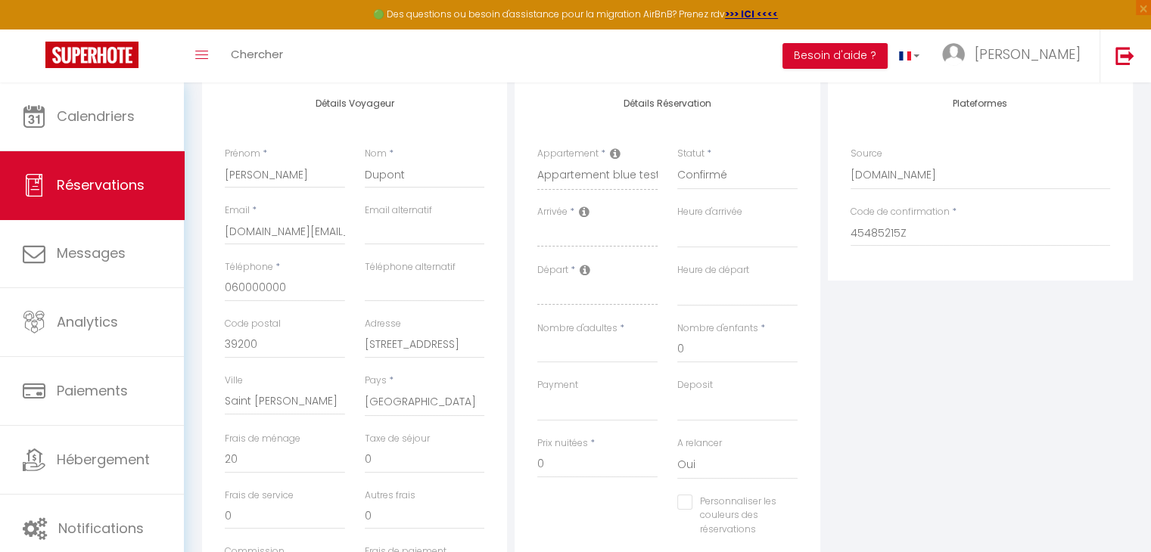
scroll to position [227, 0]
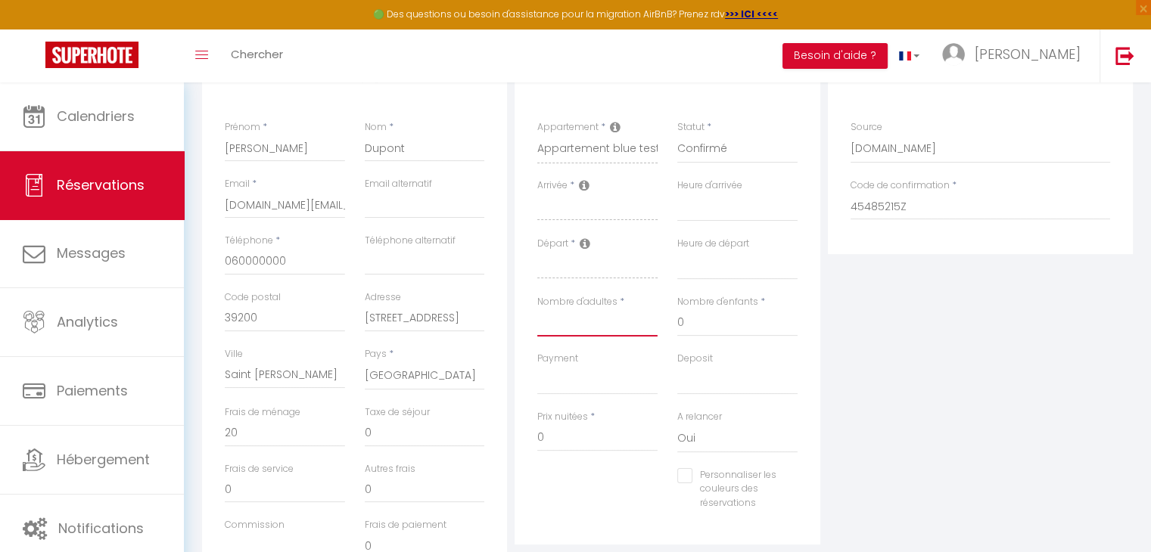
click at [594, 325] on input "Nombre d'adultes" at bounding box center [597, 323] width 120 height 27
click at [711, 317] on input "0" at bounding box center [737, 323] width 120 height 27
click at [608, 370] on select "OK KO" at bounding box center [597, 380] width 120 height 29
click at [537, 366] on select "OK KO" at bounding box center [597, 380] width 120 height 29
click at [700, 389] on select "OK KO" at bounding box center [737, 380] width 120 height 29
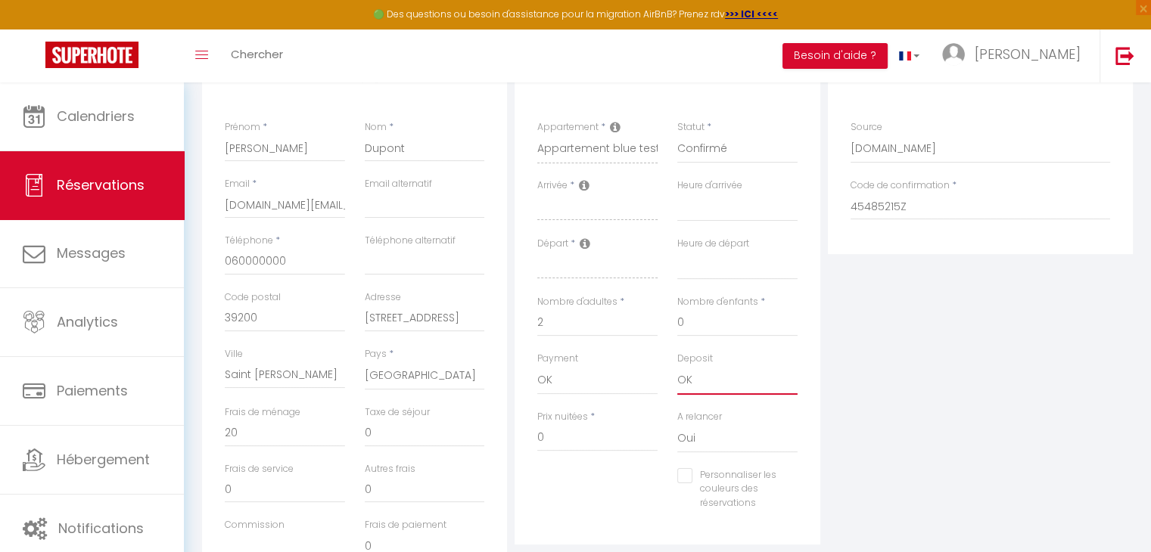
click at [677, 366] on select "OK KO" at bounding box center [737, 380] width 120 height 29
drag, startPoint x: 583, startPoint y: 439, endPoint x: 510, endPoint y: 440, distance: 73.4
click at [510, 440] on div "Détails Voyageur Prénom * [PERSON_NAME] * Dupont Email * [DOMAIN_NAME][EMAIL_AD…" at bounding box center [667, 323] width 938 height 541
click at [737, 207] on select "00:00 00:30 01:00 01:30 02:00 02:30 03:00 03:30 04:00 04:30 05:00 05:30 06:00 0…" at bounding box center [737, 207] width 120 height 29
click at [677, 193] on select "00:00 00:30 01:00 01:30 02:00 02:30 03:00 03:30 04:00 04:30 05:00 05:30 06:00 0…" at bounding box center [737, 207] width 120 height 29
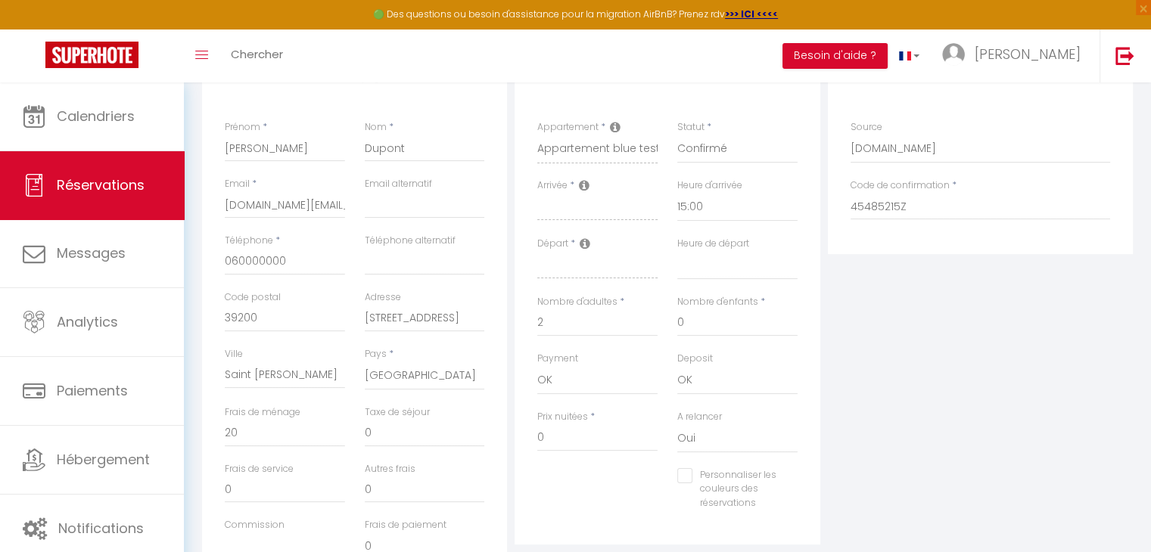
scroll to position [0, 0]
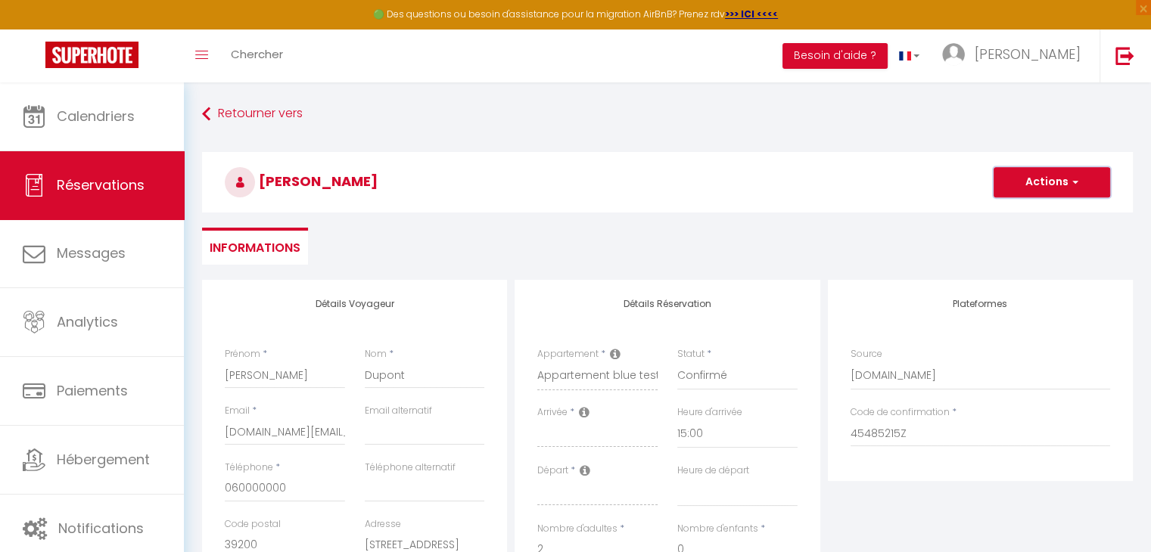
click at [1065, 184] on button "Actions" at bounding box center [1052, 182] width 117 height 30
click at [1026, 216] on link "Enregistrer" at bounding box center [1037, 216] width 120 height 20
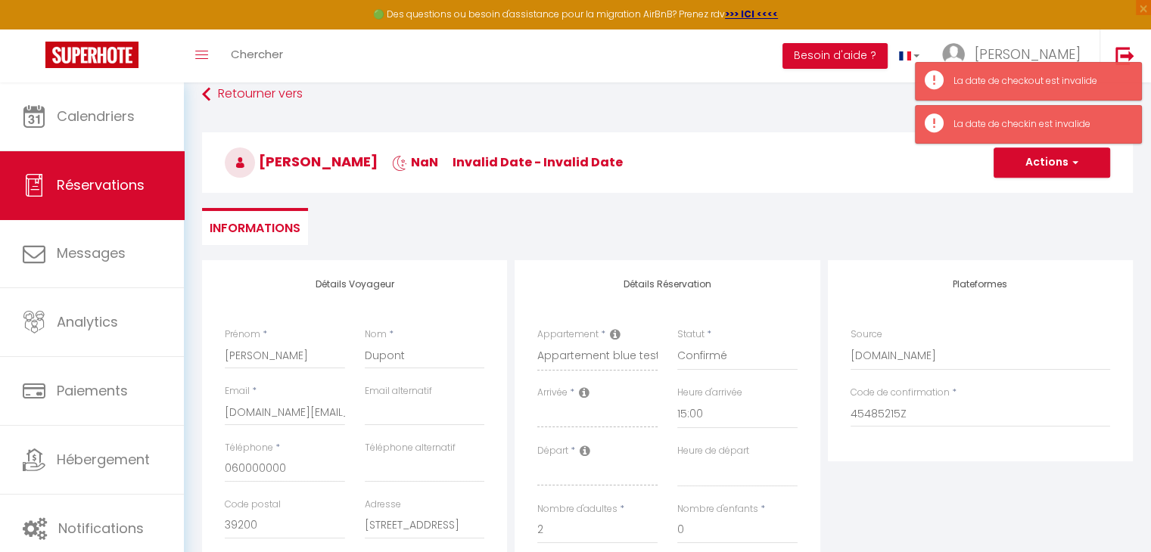
scroll to position [76, 0]
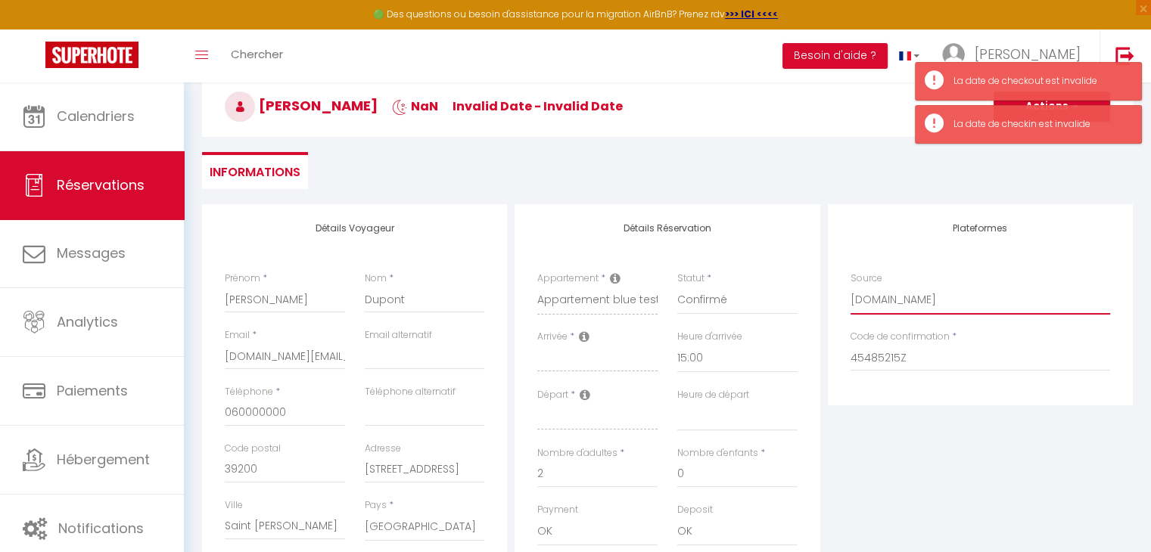
click at [881, 301] on select "Direct [DOMAIN_NAME] [DOMAIN_NAME] Chalet montagne Expedia Gite de [GEOGRAPHIC_…" at bounding box center [981, 300] width 260 height 29
click at [851, 286] on select "Direct [DOMAIN_NAME] [DOMAIN_NAME] Chalet montagne Expedia Gite de [GEOGRAPHIC_…" at bounding box center [981, 300] width 260 height 29
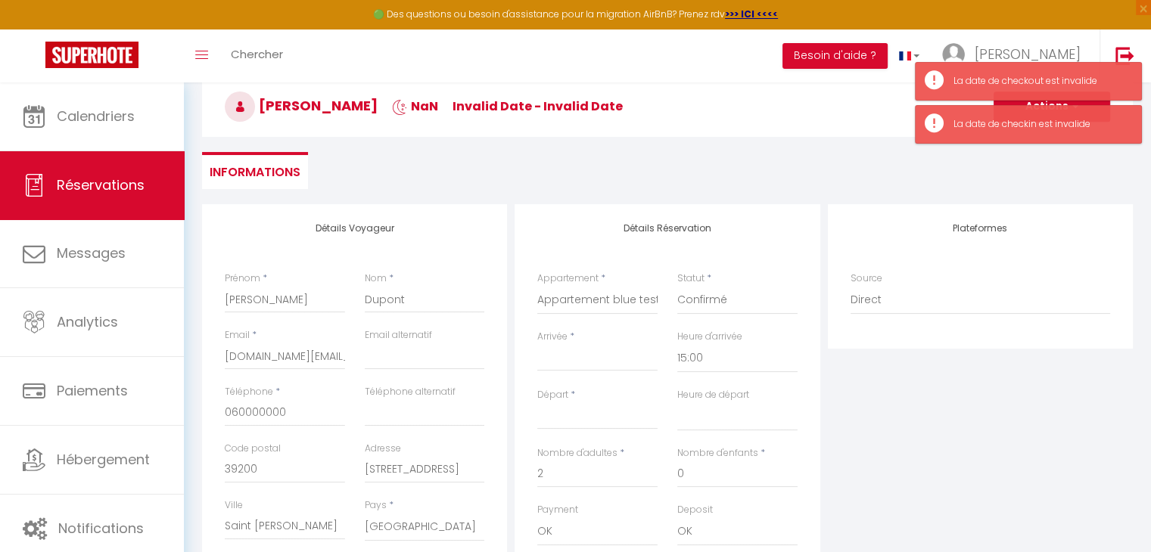
click at [585, 363] on input "Arrivée" at bounding box center [597, 360] width 120 height 20
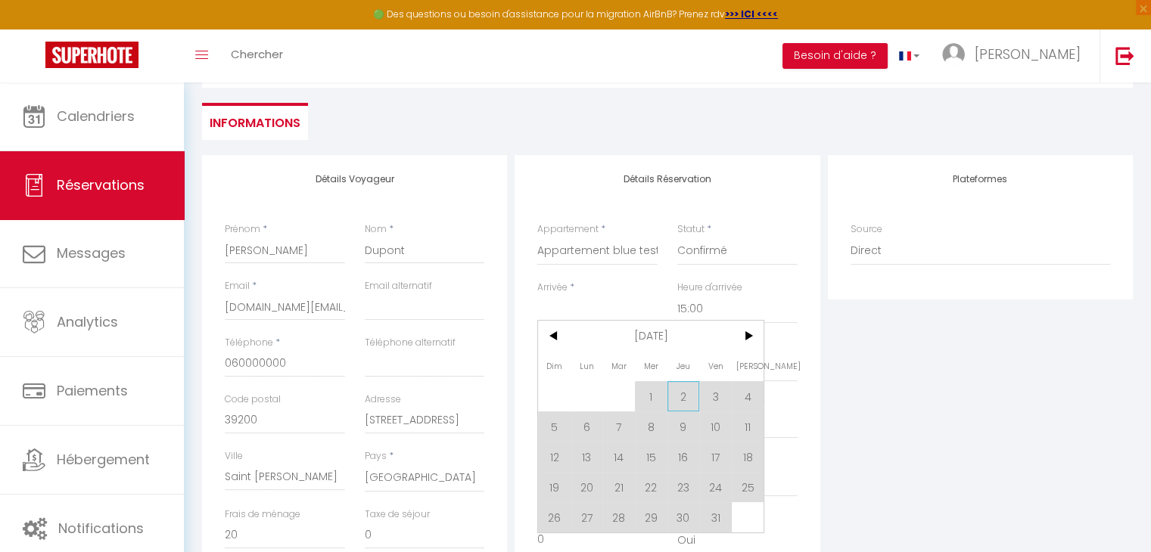
scroll to position [151, 0]
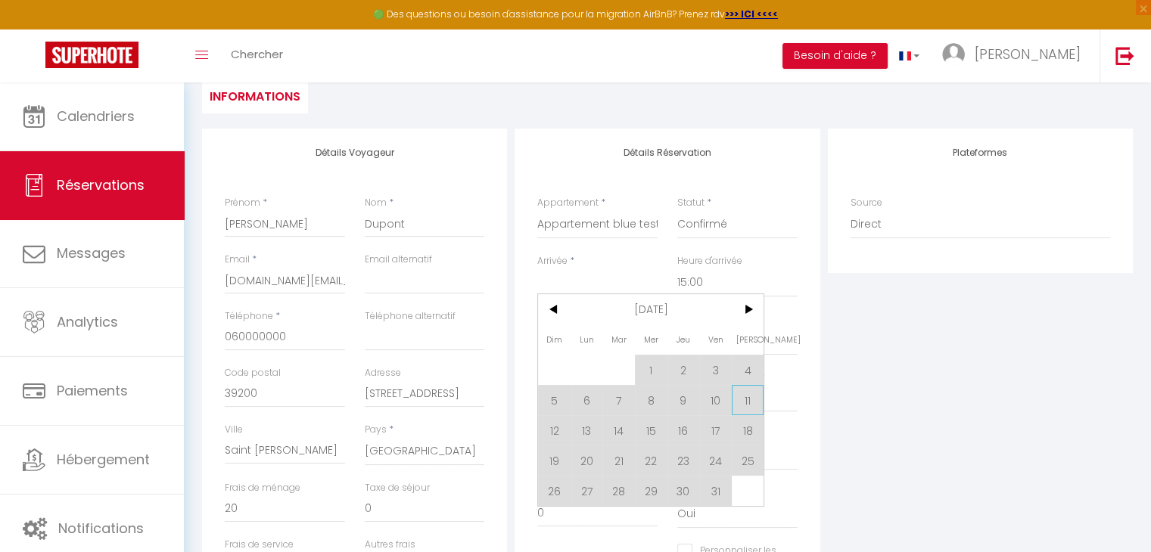
click at [751, 409] on span "11" at bounding box center [748, 400] width 33 height 30
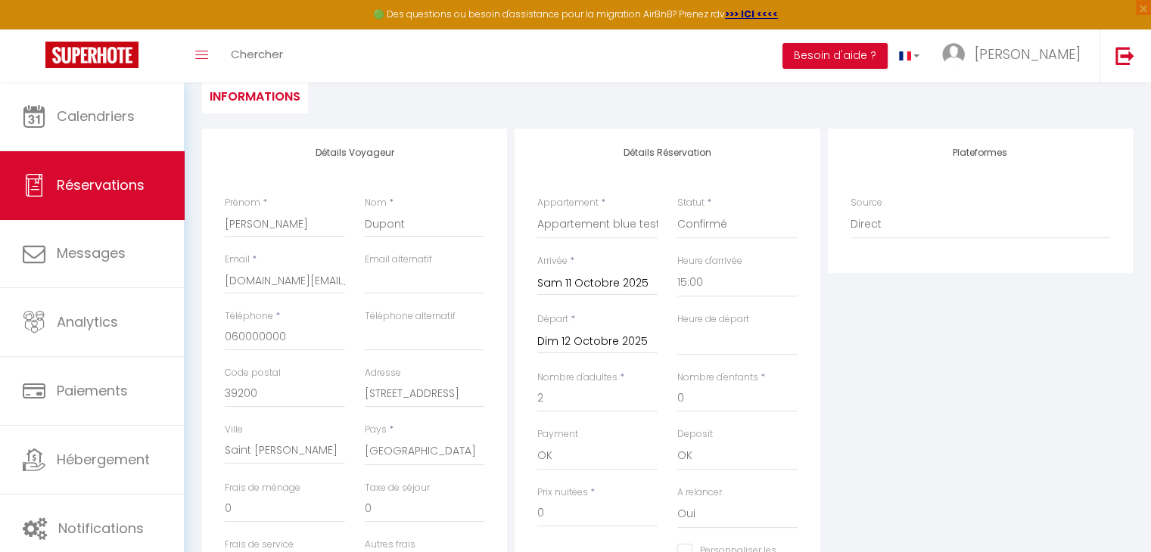
click at [611, 332] on input "Dim 12 Octobre 2025" at bounding box center [597, 342] width 120 height 20
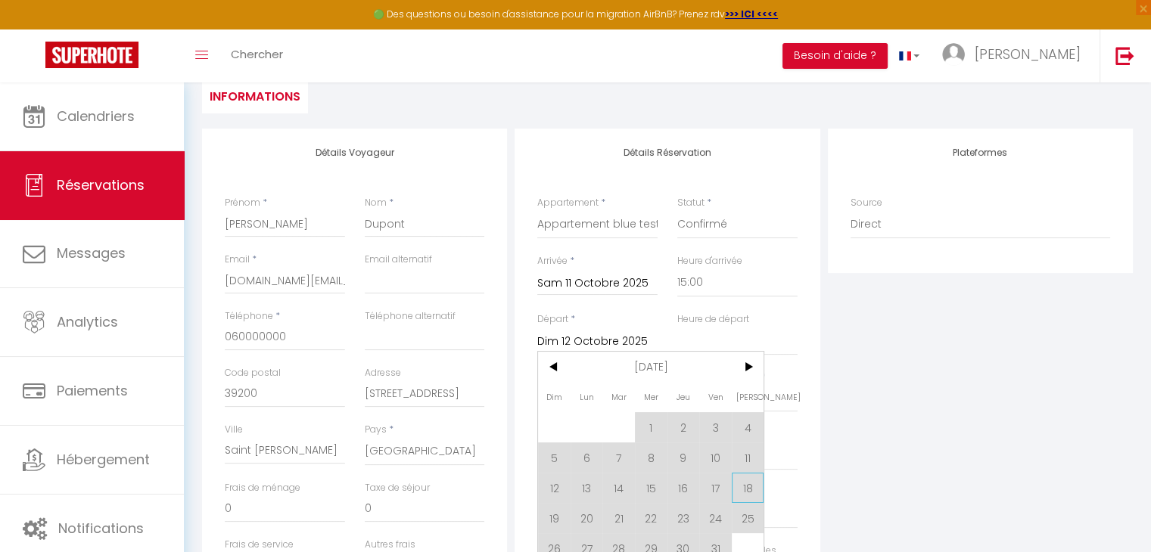
click at [749, 482] on span "18" at bounding box center [748, 488] width 33 height 30
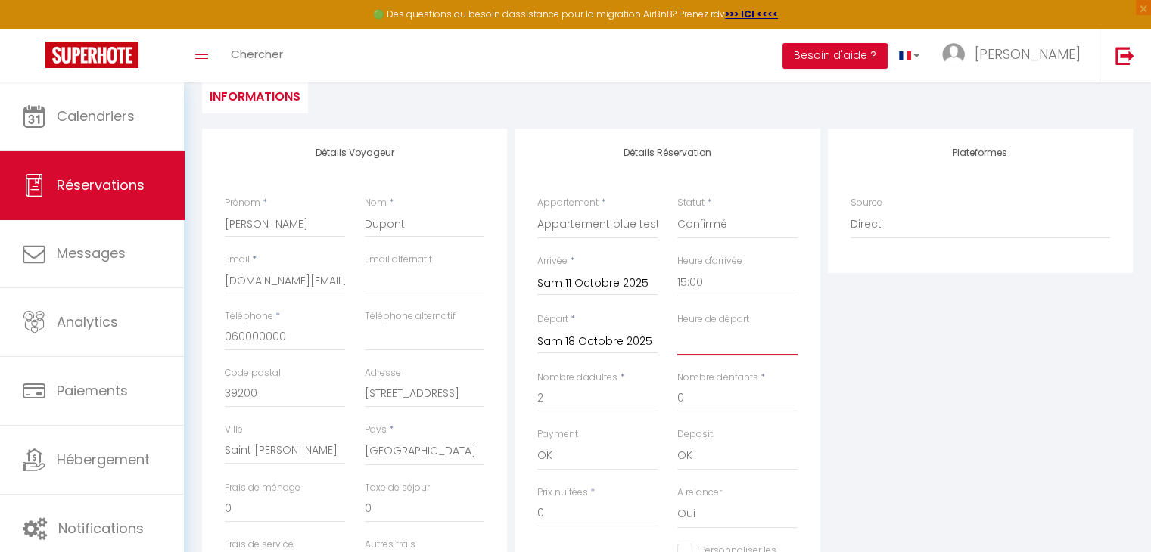
click at [709, 343] on select "00:00 00:30 01:00 01:30 02:00 02:30 03:00 03:30 04:00 04:30 05:00 05:30 06:00 0…" at bounding box center [737, 341] width 120 height 29
click at [677, 327] on select "00:00 00:30 01:00 01:30 02:00 02:30 03:00 03:30 04:00 04:30 05:00 05:30 06:00 0…" at bounding box center [737, 341] width 120 height 29
click at [681, 344] on select "00:00 00:30 01:00 01:30 02:00 02:30 03:00 03:30 04:00 04:30 05:00 05:30 06:00 0…" at bounding box center [737, 341] width 120 height 29
click at [677, 327] on select "00:00 00:30 01:00 01:30 02:00 02:30 03:00 03:30 04:00 04:30 05:00 05:30 06:00 0…" at bounding box center [737, 341] width 120 height 29
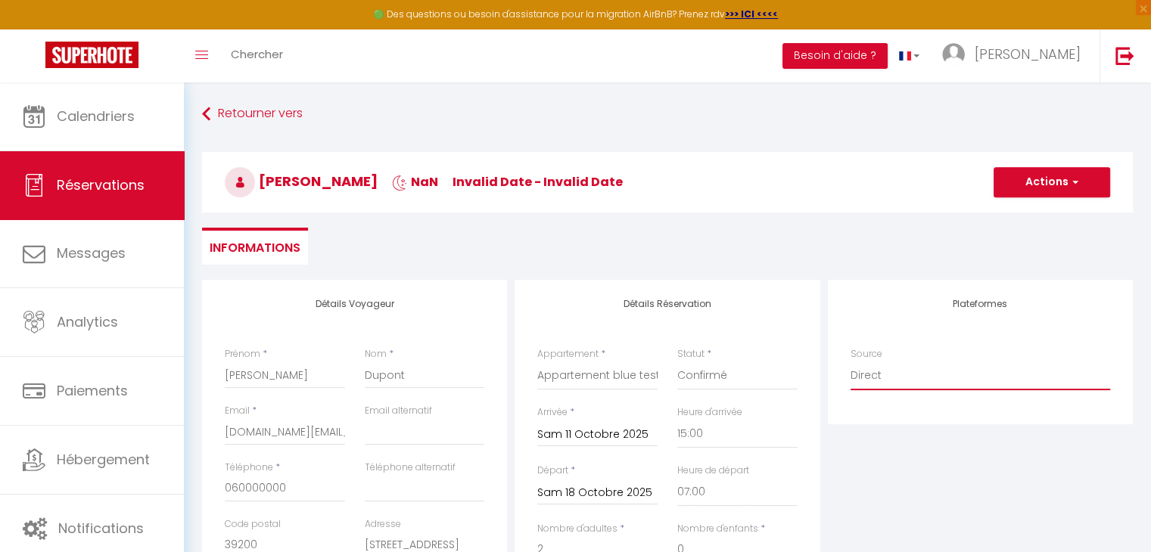
click at [882, 381] on select "Direct [DOMAIN_NAME] [DOMAIN_NAME] Chalet montagne Expedia Gite de [GEOGRAPHIC_…" at bounding box center [981, 376] width 260 height 29
click at [851, 362] on select "Direct [DOMAIN_NAME] [DOMAIN_NAME] Chalet montagne Expedia Gite de [GEOGRAPHIC_…" at bounding box center [981, 376] width 260 height 29
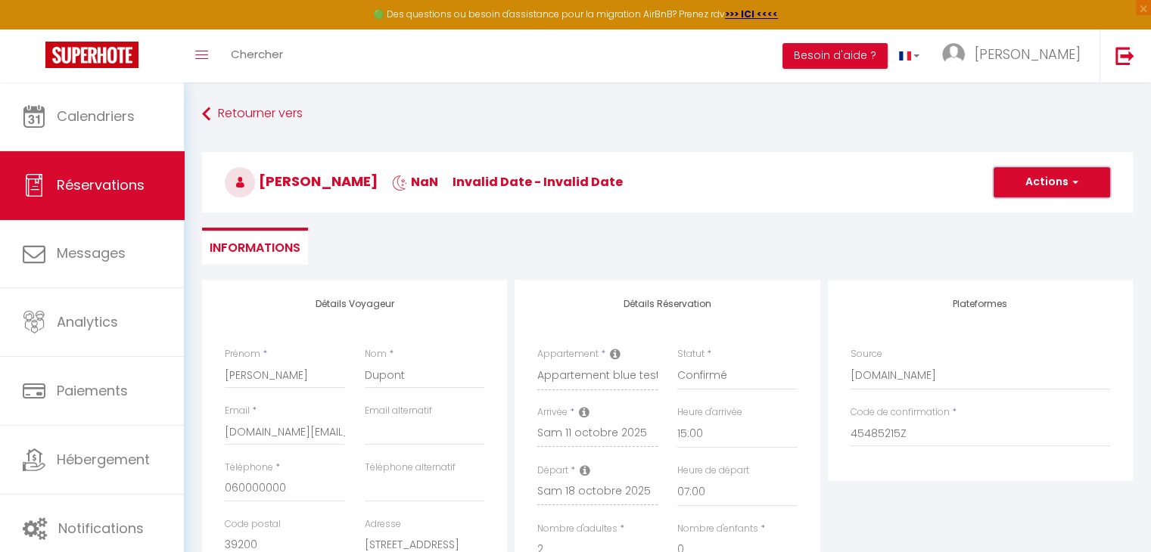
click at [1029, 176] on button "Actions" at bounding box center [1052, 182] width 117 height 30
click at [1016, 221] on link "Enregistrer" at bounding box center [1037, 216] width 120 height 20
click at [854, 432] on input "45485215Z" at bounding box center [981, 433] width 260 height 27
click at [851, 432] on input "45485215Z" at bounding box center [981, 433] width 260 height 27
click at [1040, 194] on button "Actions" at bounding box center [1052, 182] width 117 height 30
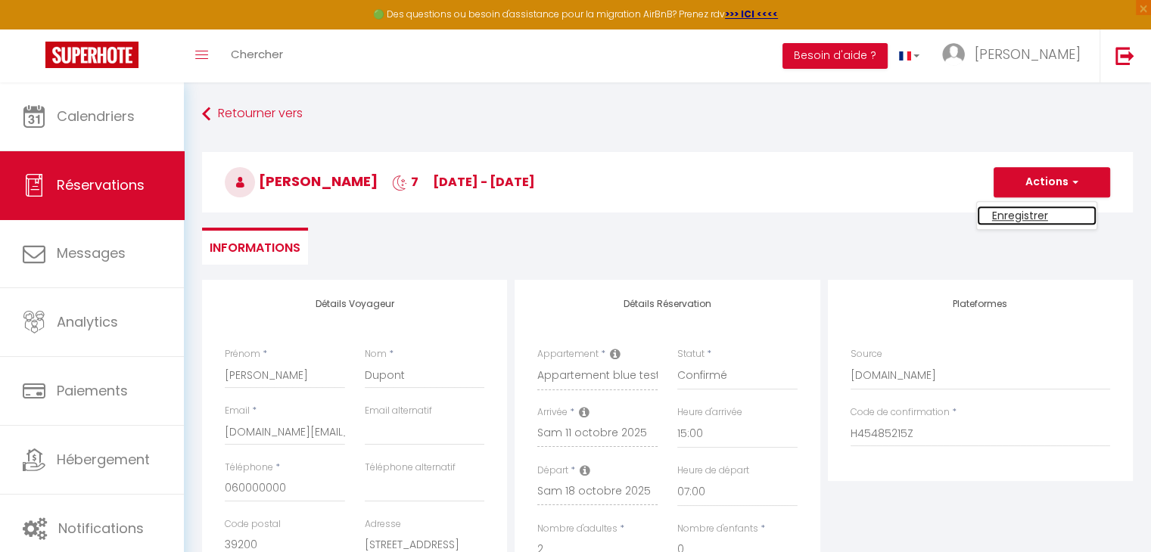
click at [1016, 218] on link "Enregistrer" at bounding box center [1037, 216] width 120 height 20
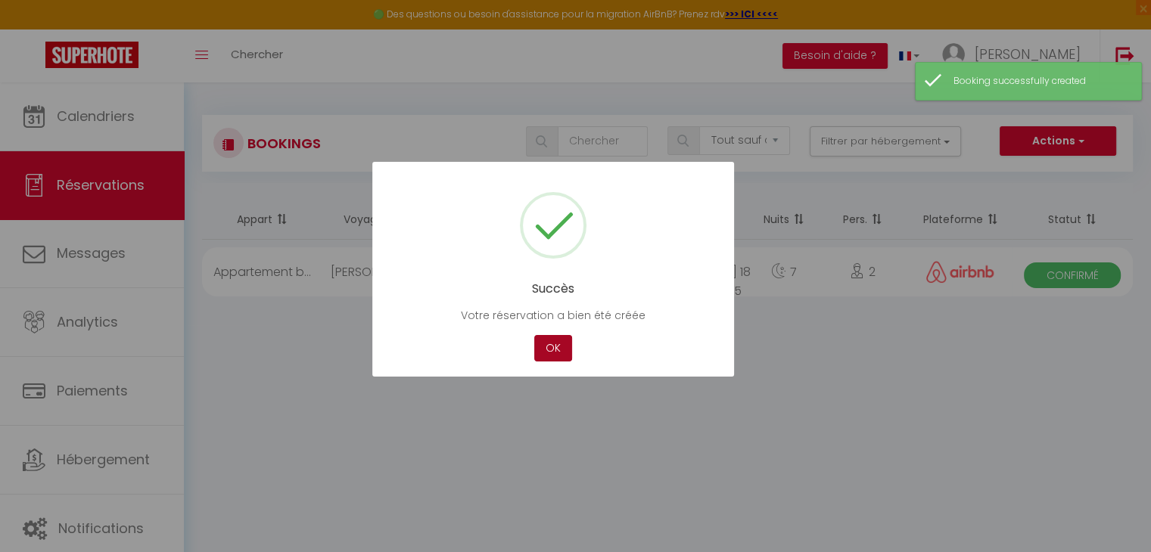
click at [543, 358] on button "OK" at bounding box center [553, 348] width 38 height 26
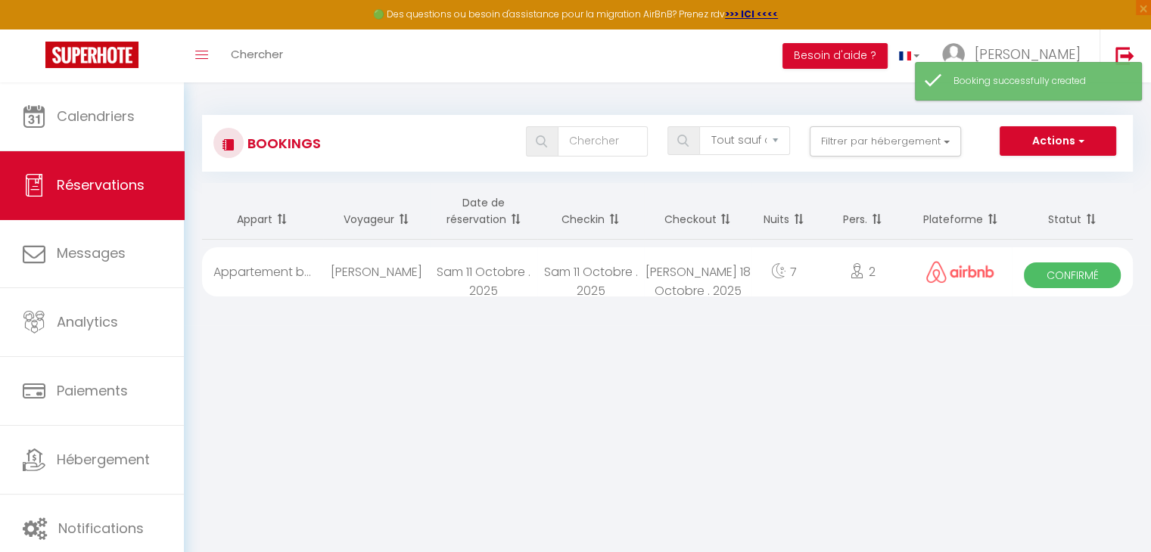
click at [817, 277] on div "2" at bounding box center [863, 271] width 93 height 49
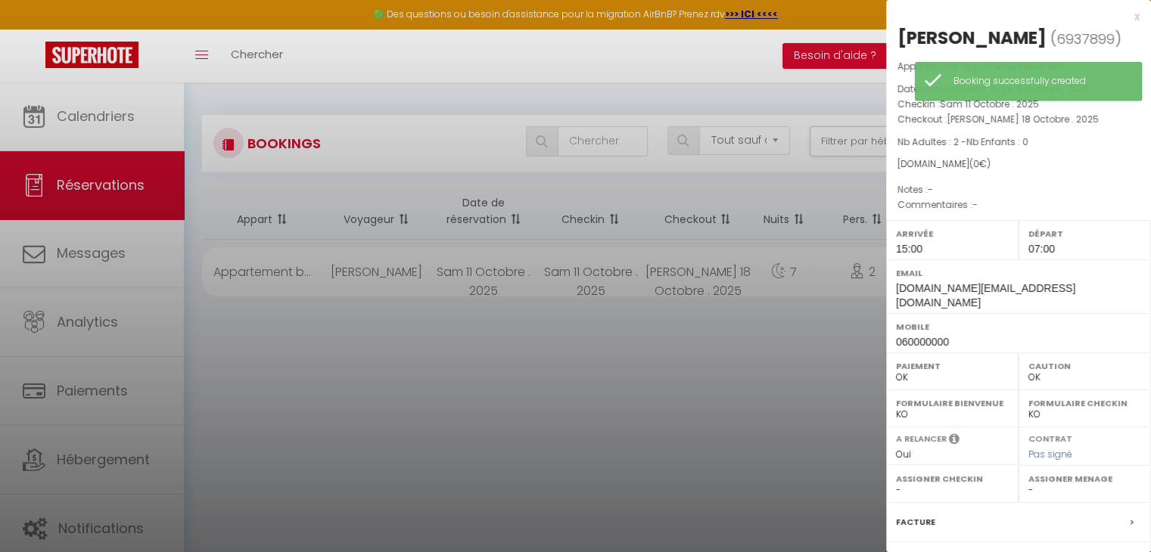
click at [804, 412] on div at bounding box center [575, 276] width 1151 height 552
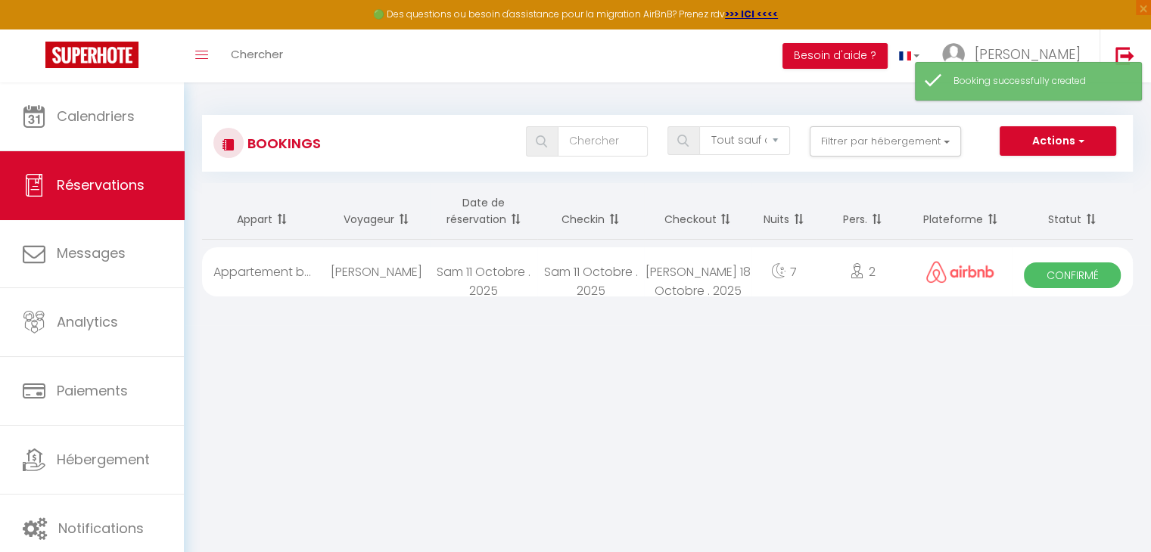
click at [791, 269] on div "7" at bounding box center [783, 271] width 65 height 49
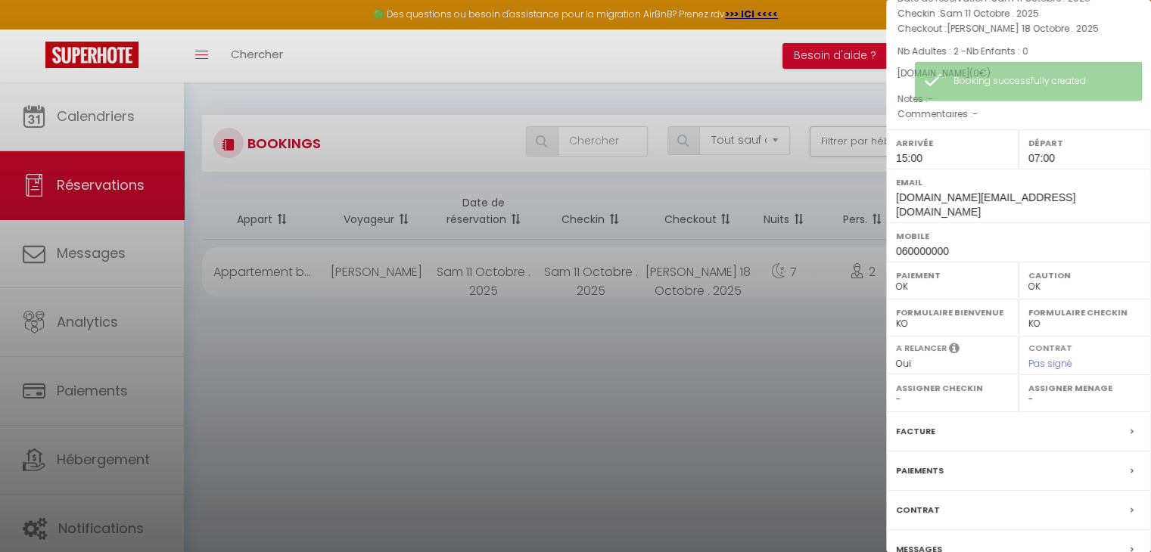
scroll to position [151, 0]
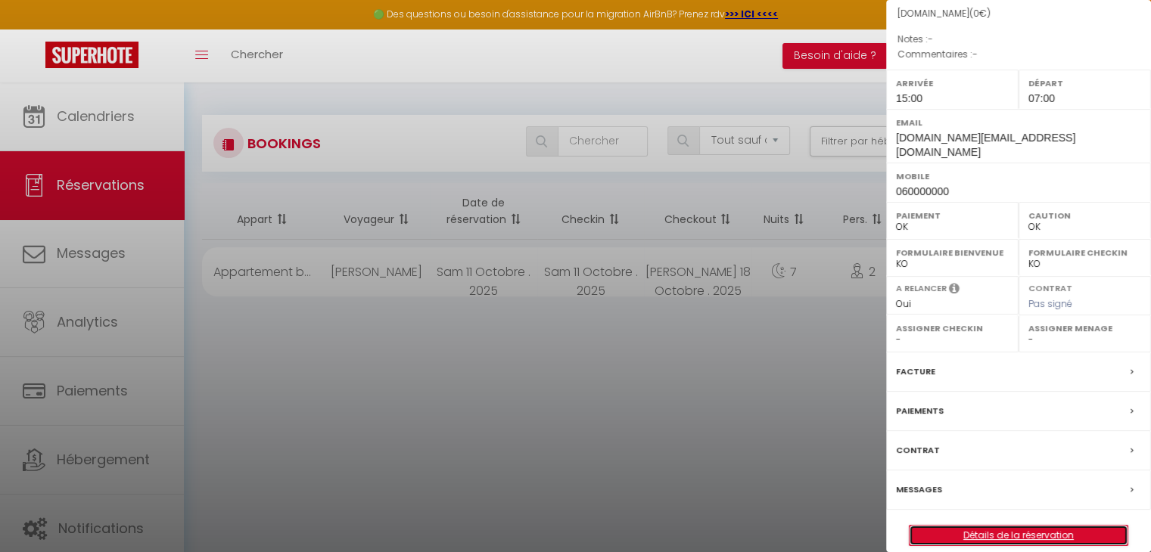
click at [1051, 526] on link "Détails de la réservation" at bounding box center [1019, 536] width 218 height 20
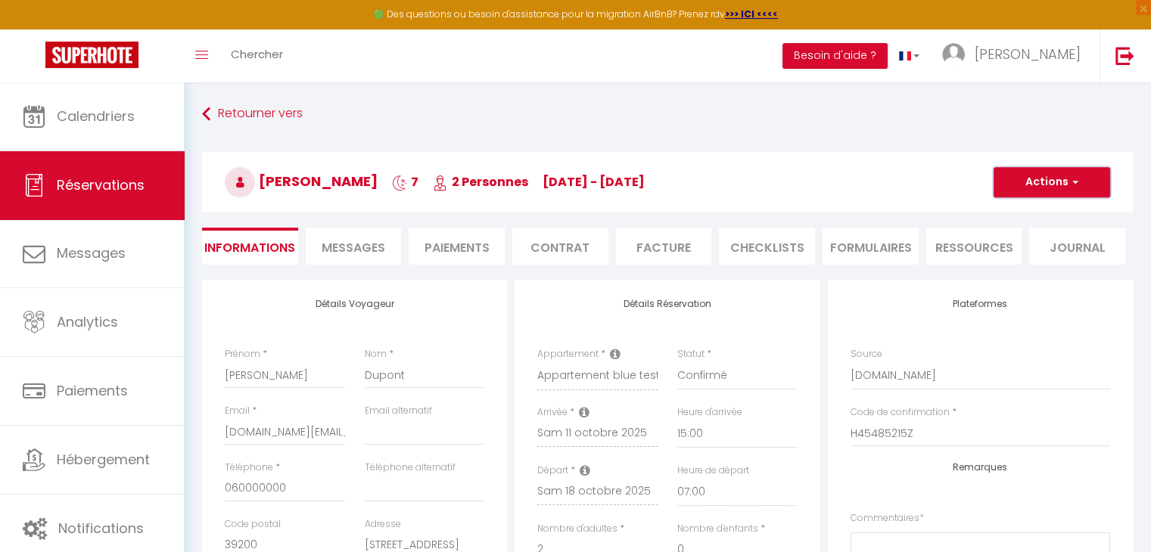
click at [1026, 179] on button "Actions" at bounding box center [1052, 182] width 117 height 30
click at [1016, 235] on link "Dupliquer" at bounding box center [1037, 236] width 120 height 20
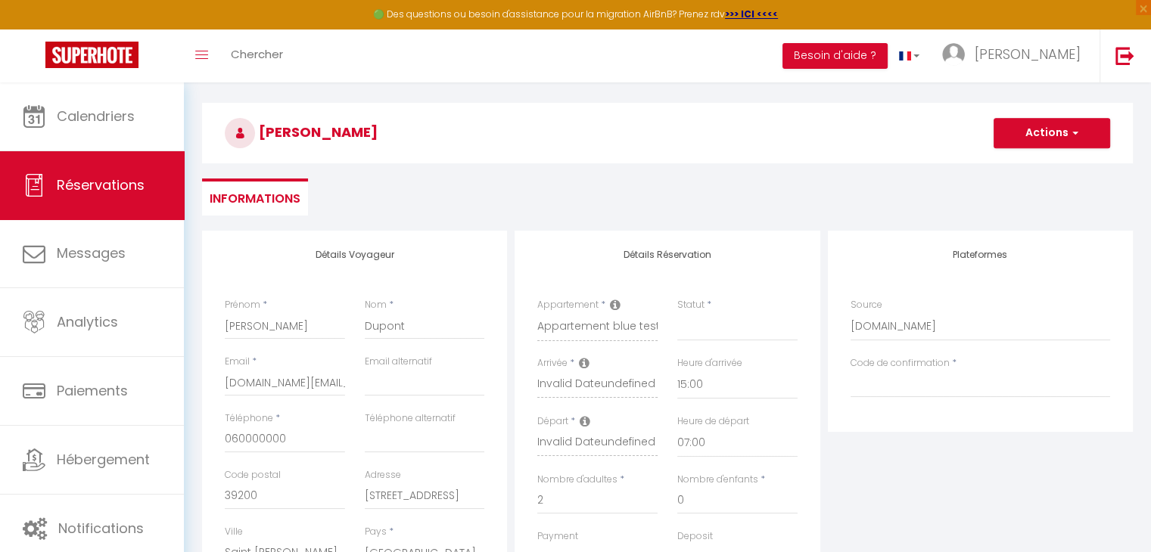
scroll to position [76, 0]
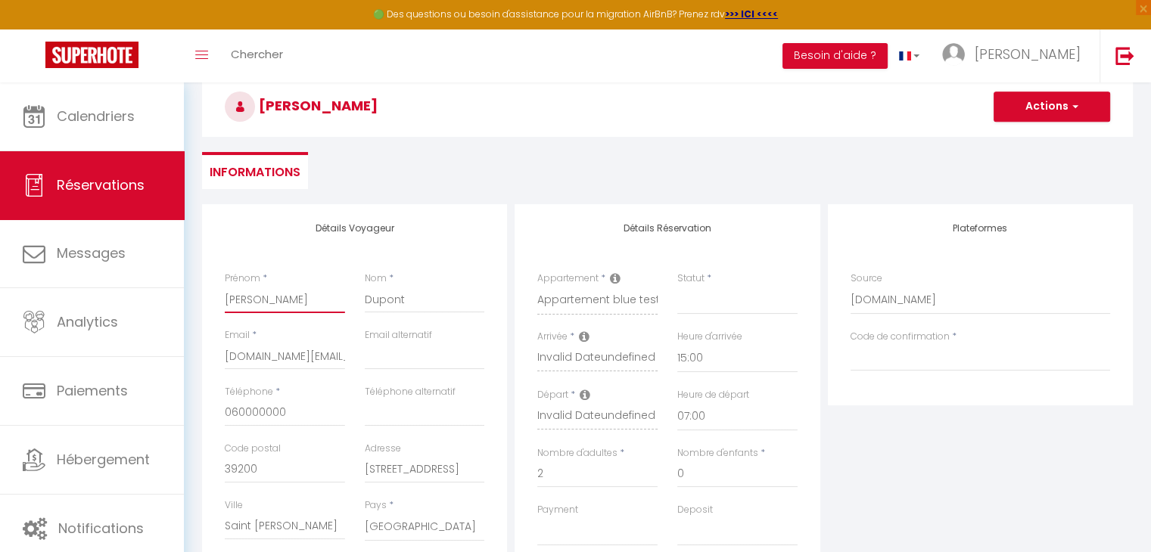
drag, startPoint x: 289, startPoint y: 300, endPoint x: 212, endPoint y: 303, distance: 77.3
click at [212, 303] on div "Détails Voyageur Prénom * [PERSON_NAME] * Dupont Email * [DOMAIN_NAME][EMAIL_AD…" at bounding box center [354, 474] width 305 height 541
click at [380, 298] on input "Dupont" at bounding box center [425, 299] width 120 height 27
click at [898, 294] on select "Direct [DOMAIN_NAME] [DOMAIN_NAME] Chalet montagne Expedia Gite de [GEOGRAPHIC_…" at bounding box center [981, 300] width 260 height 29
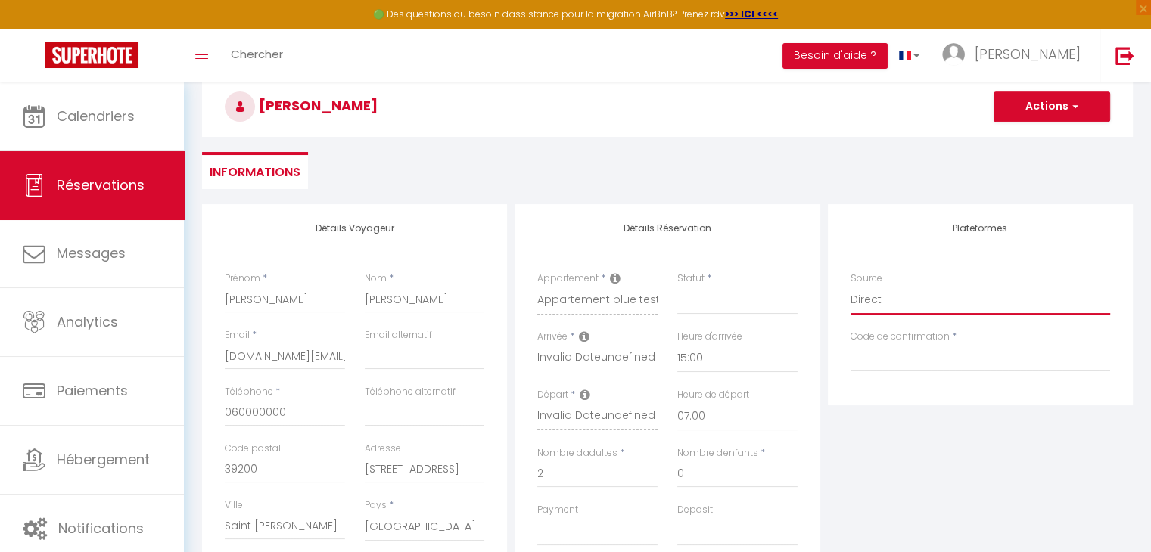
click at [851, 286] on select "Direct [DOMAIN_NAME] [DOMAIN_NAME] Chalet montagne Expedia Gite de [GEOGRAPHIC_…" at bounding box center [981, 300] width 260 height 29
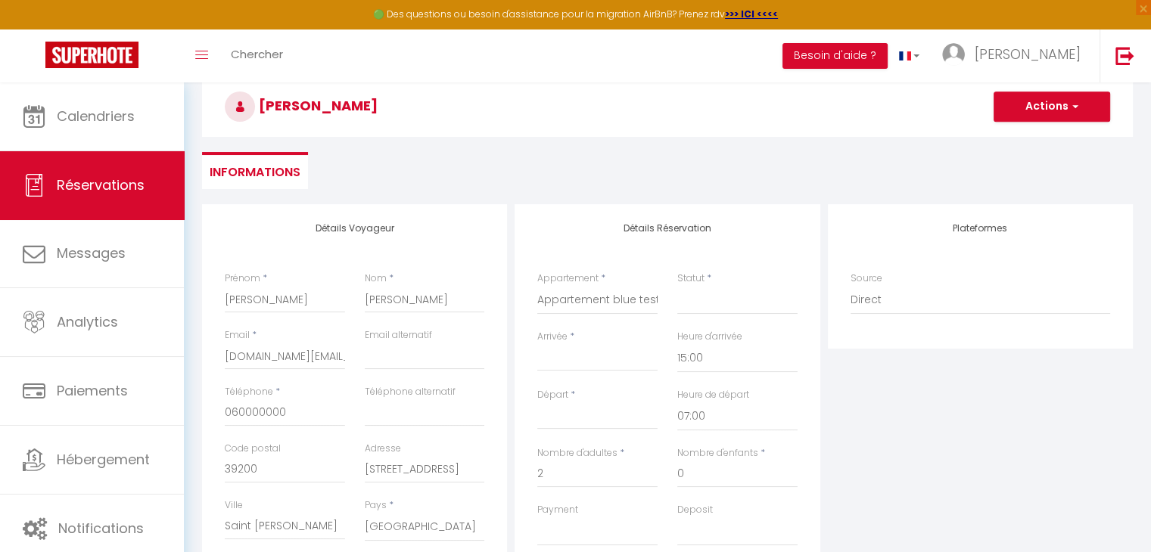
click at [582, 352] on input "Arrivée" at bounding box center [597, 360] width 120 height 20
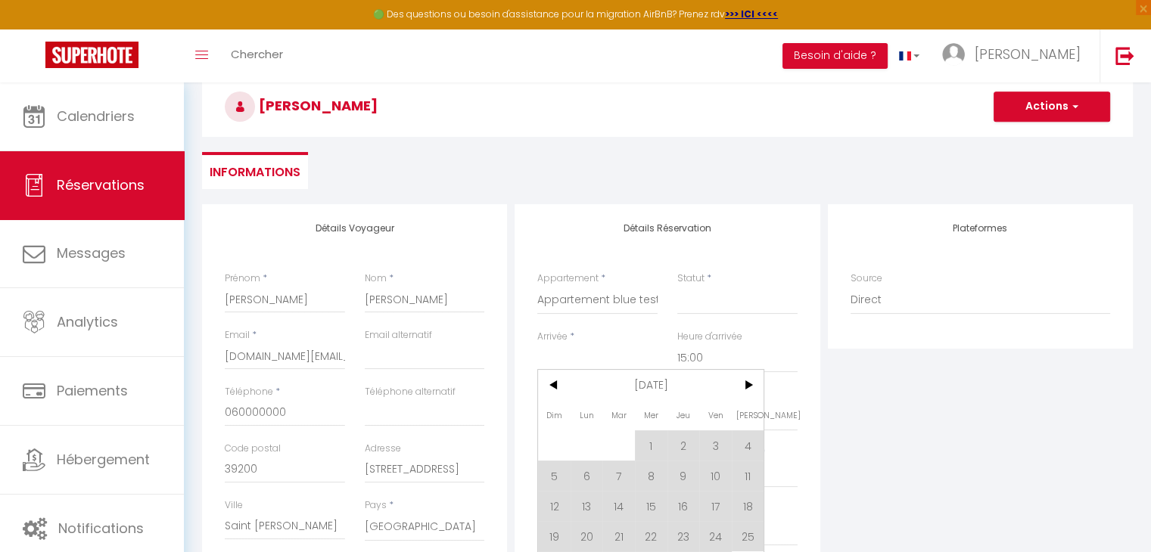
scroll to position [151, 0]
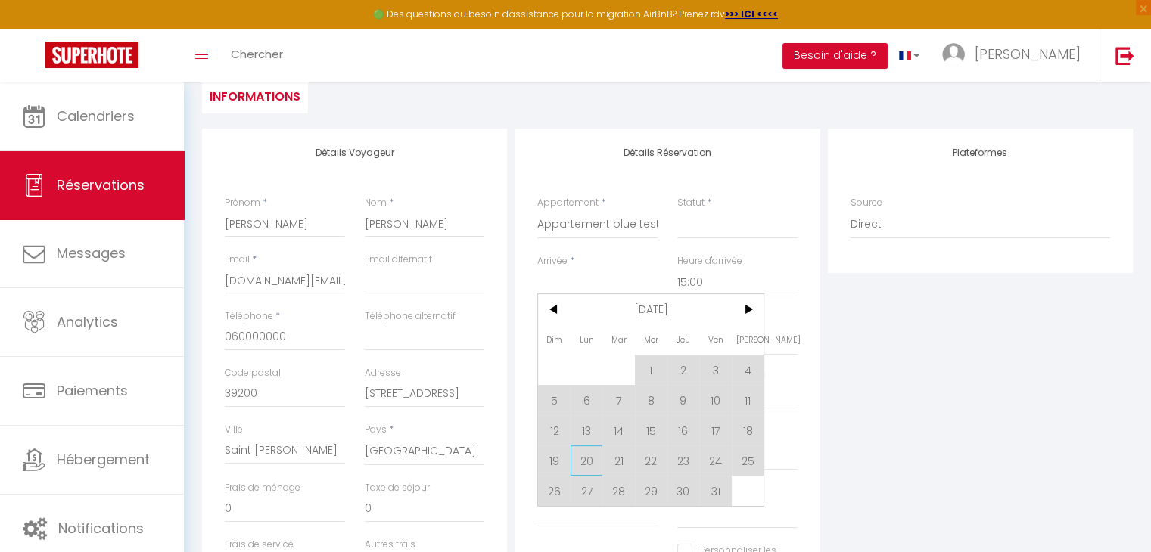
click at [593, 463] on span "20" at bounding box center [587, 461] width 33 height 30
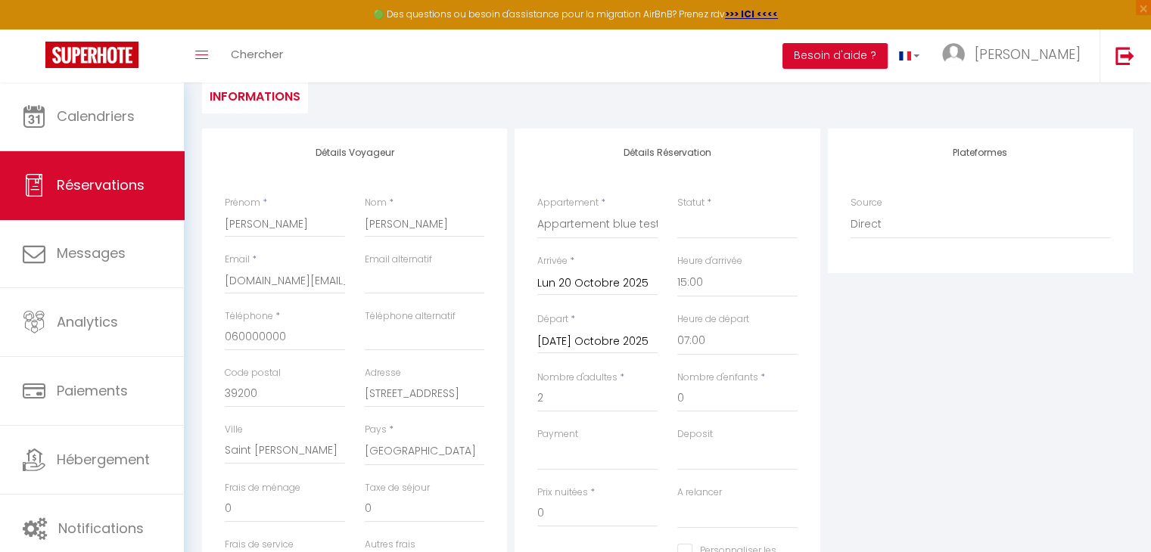
click at [611, 340] on input "[DATE] Octobre 2025" at bounding box center [597, 342] width 120 height 20
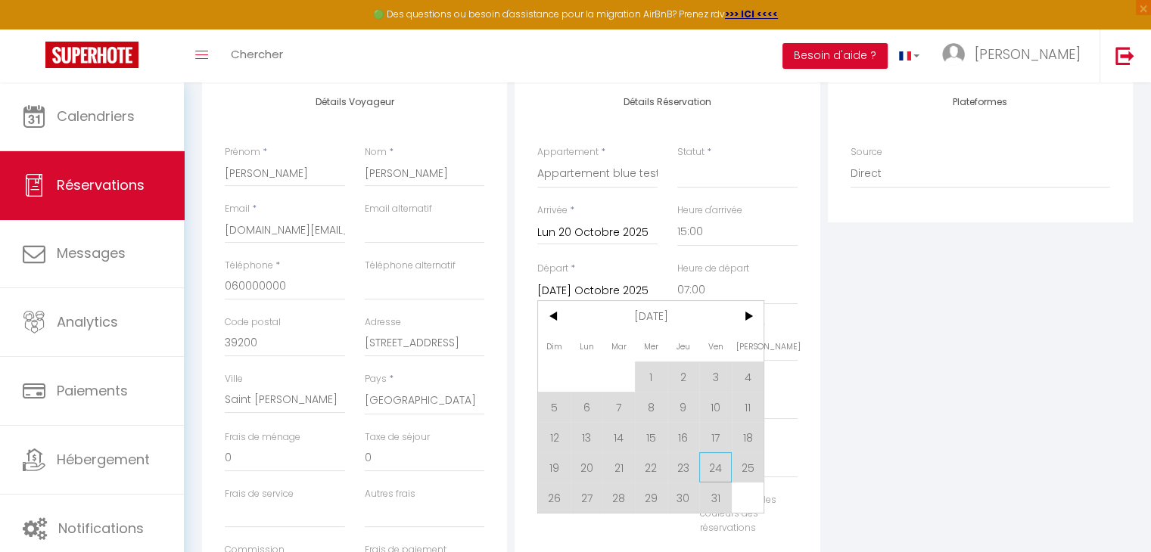
scroll to position [227, 0]
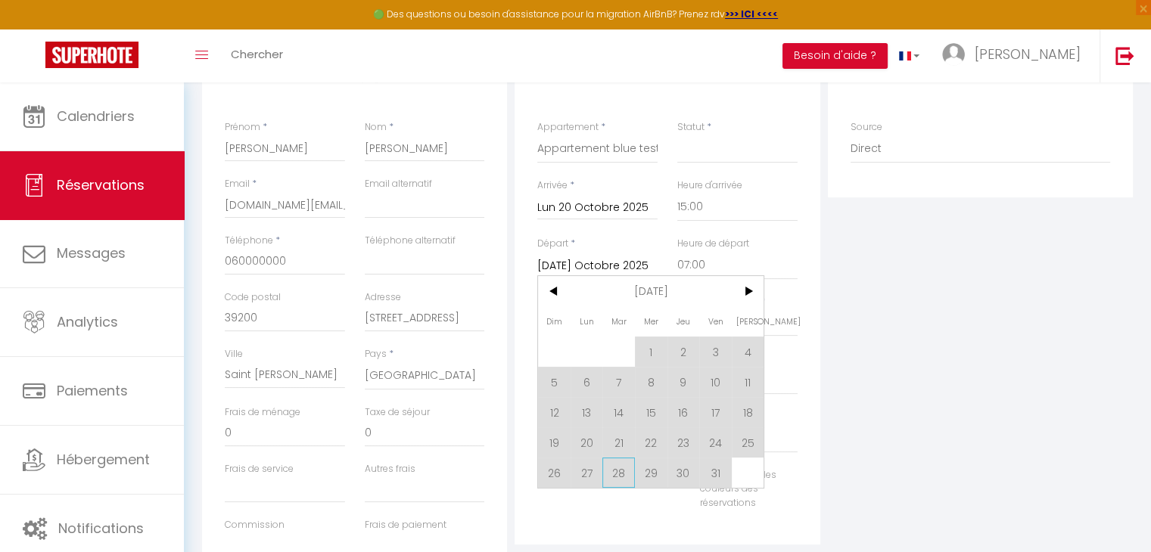
click at [614, 476] on span "28" at bounding box center [618, 473] width 33 height 30
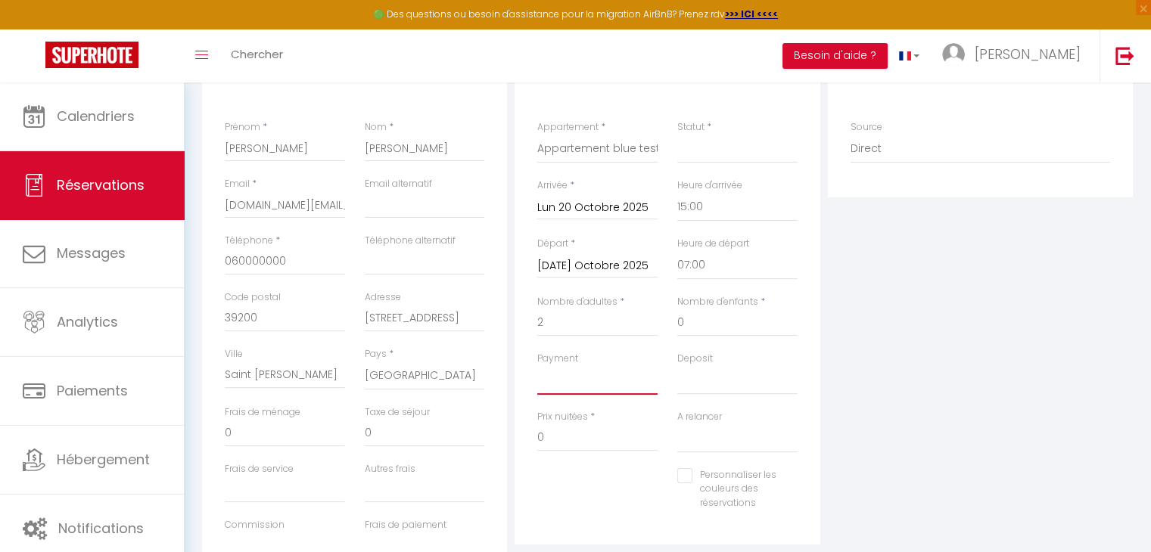
click at [561, 382] on select "OK KO" at bounding box center [597, 380] width 120 height 29
click at [537, 366] on select "OK KO" at bounding box center [597, 380] width 120 height 29
click at [725, 383] on select "OK KO" at bounding box center [737, 380] width 120 height 29
click at [677, 366] on select "OK KO" at bounding box center [737, 380] width 120 height 29
drag, startPoint x: 257, startPoint y: 434, endPoint x: 213, endPoint y: 433, distance: 44.7
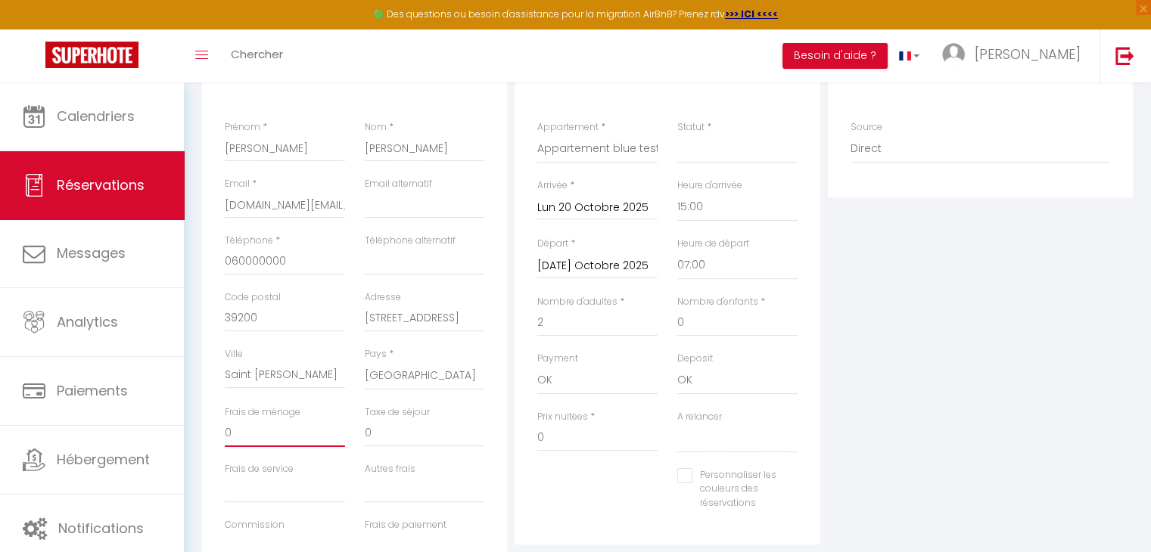
click at [213, 433] on div "Détails Voyageur Prénom * [PERSON_NAME] * [PERSON_NAME] * [DOMAIN_NAME][EMAIL_A…" at bounding box center [354, 323] width 305 height 541
drag, startPoint x: 559, startPoint y: 424, endPoint x: 537, endPoint y: 439, distance: 27.3
click at [534, 440] on div "Prix nuitées * 0" at bounding box center [597, 439] width 140 height 58
drag, startPoint x: 546, startPoint y: 440, endPoint x: 513, endPoint y: 440, distance: 33.3
click at [513, 440] on div "Détails Réservation Appartement * Appartement blue test Statut * Confirmé Non C…" at bounding box center [667, 323] width 313 height 541
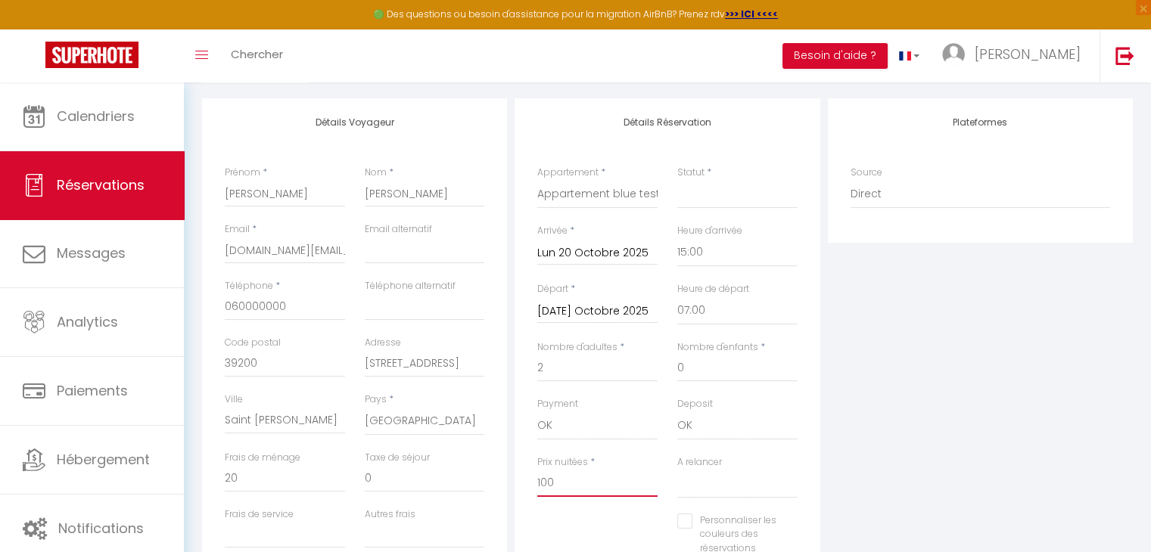
scroll to position [76, 0]
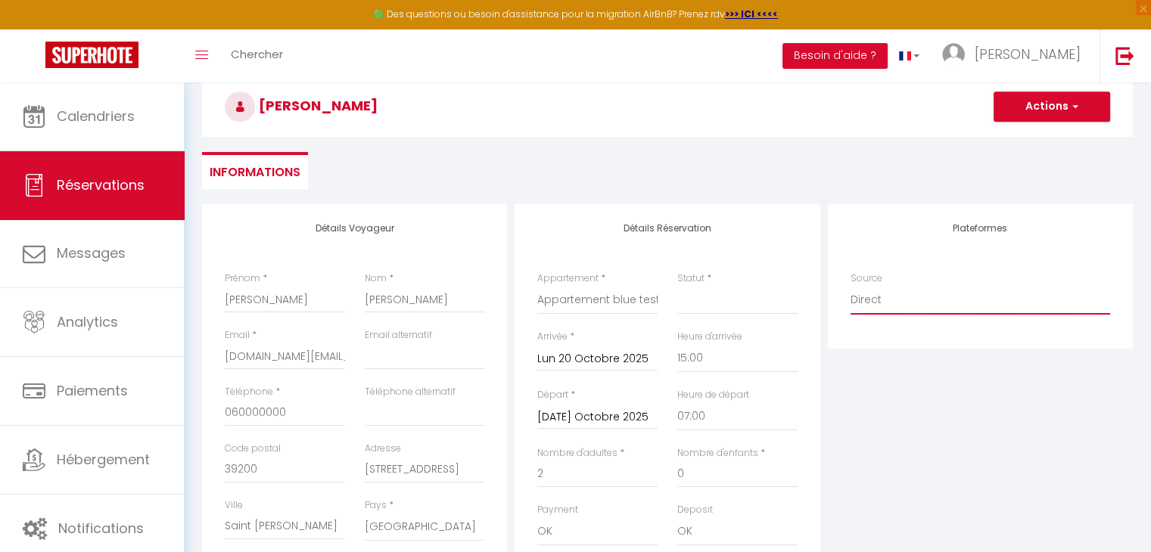
click at [858, 294] on select "Direct [DOMAIN_NAME] [DOMAIN_NAME] Chalet montagne Expedia Gite de [GEOGRAPHIC_…" at bounding box center [981, 300] width 260 height 29
click at [851, 286] on select "Direct [DOMAIN_NAME] [DOMAIN_NAME] Chalet montagne Expedia Gite de [GEOGRAPHIC_…" at bounding box center [981, 300] width 260 height 29
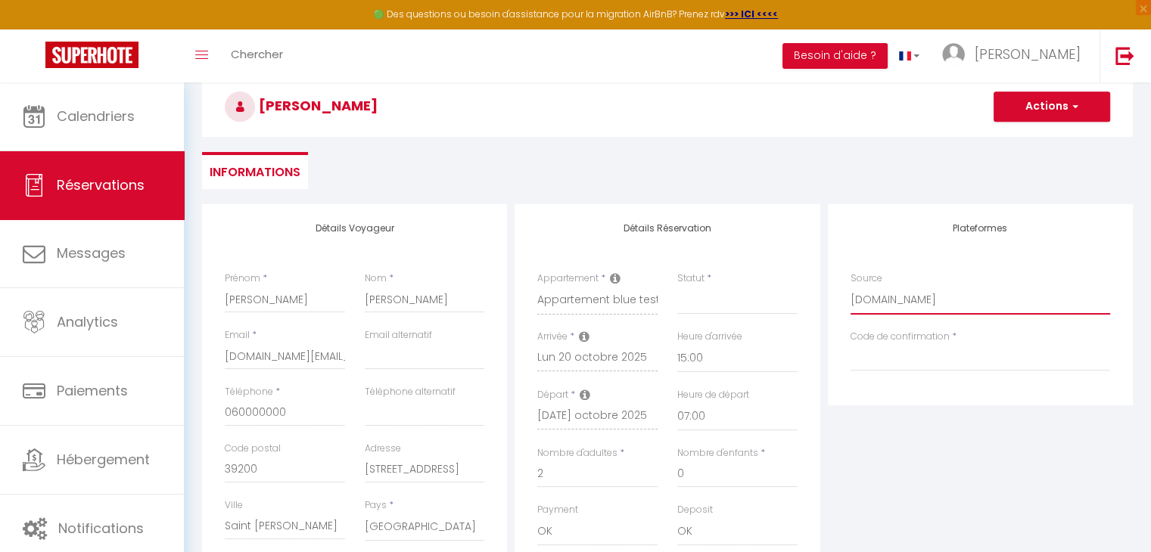
click at [882, 301] on select "Direct [DOMAIN_NAME] [DOMAIN_NAME] Chalet montagne Expedia Gite de [GEOGRAPHIC_…" at bounding box center [981, 300] width 260 height 29
click at [851, 286] on select "Direct [DOMAIN_NAME] [DOMAIN_NAME] Chalet montagne Expedia Gite de [GEOGRAPHIC_…" at bounding box center [981, 300] width 260 height 29
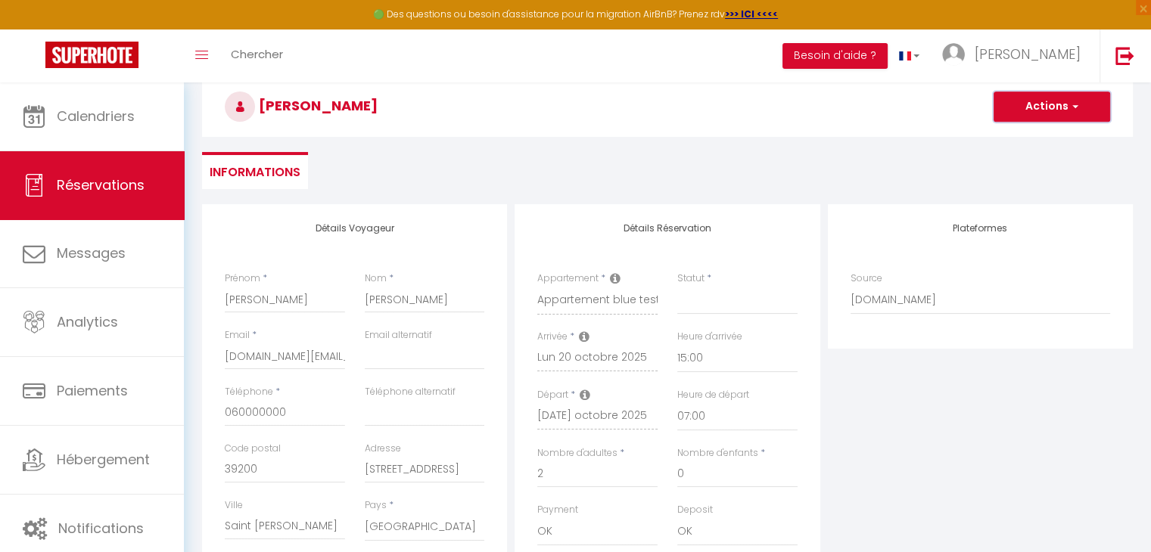
click at [1039, 98] on button "Actions" at bounding box center [1052, 107] width 117 height 30
click at [1024, 138] on link "Enregistrer" at bounding box center [1037, 140] width 120 height 20
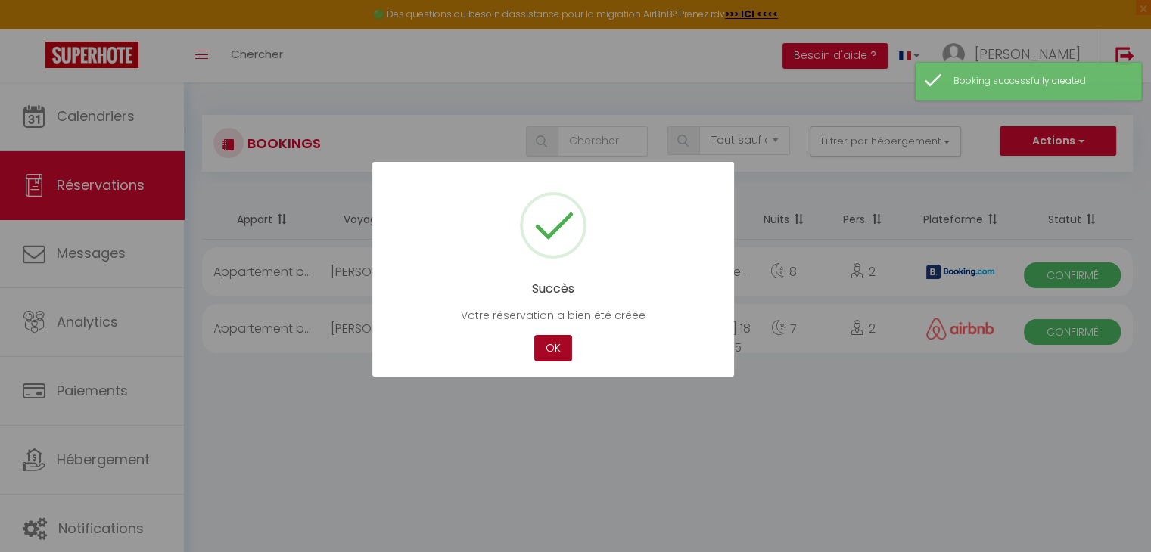
click at [549, 342] on button "OK" at bounding box center [553, 348] width 38 height 26
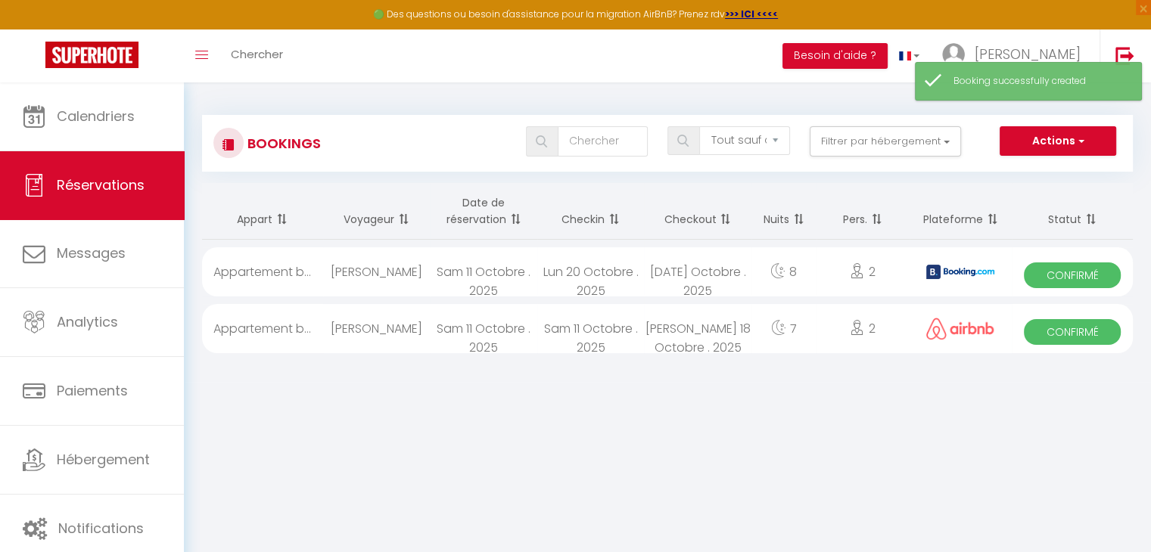
click at [529, 267] on div "Sam 11 Octobre . 2025" at bounding box center [483, 271] width 107 height 49
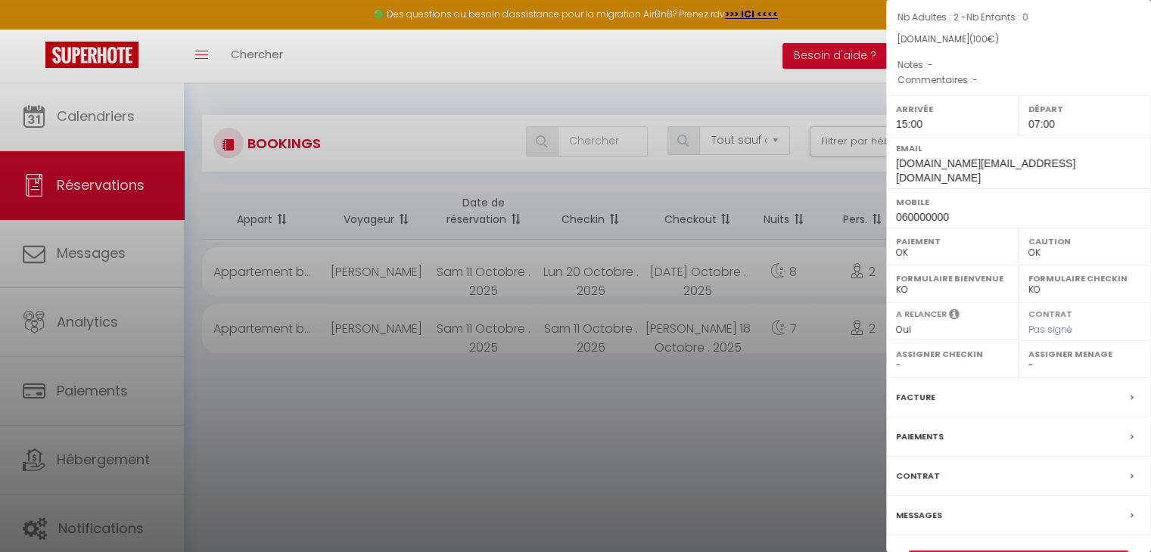
scroll to position [151, 0]
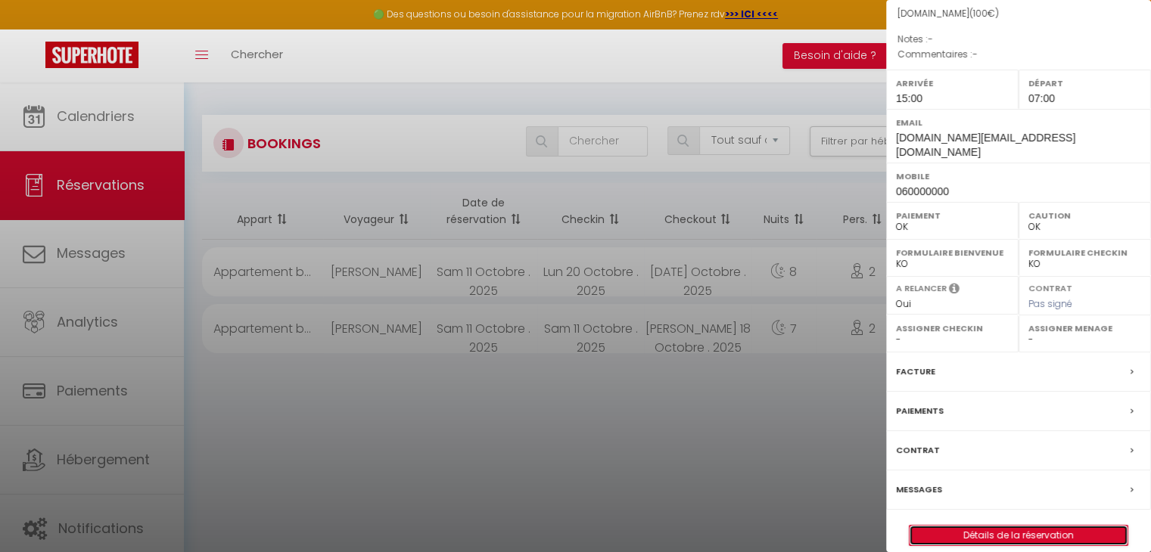
click at [978, 526] on link "Détails de la réservation" at bounding box center [1019, 536] width 218 height 20
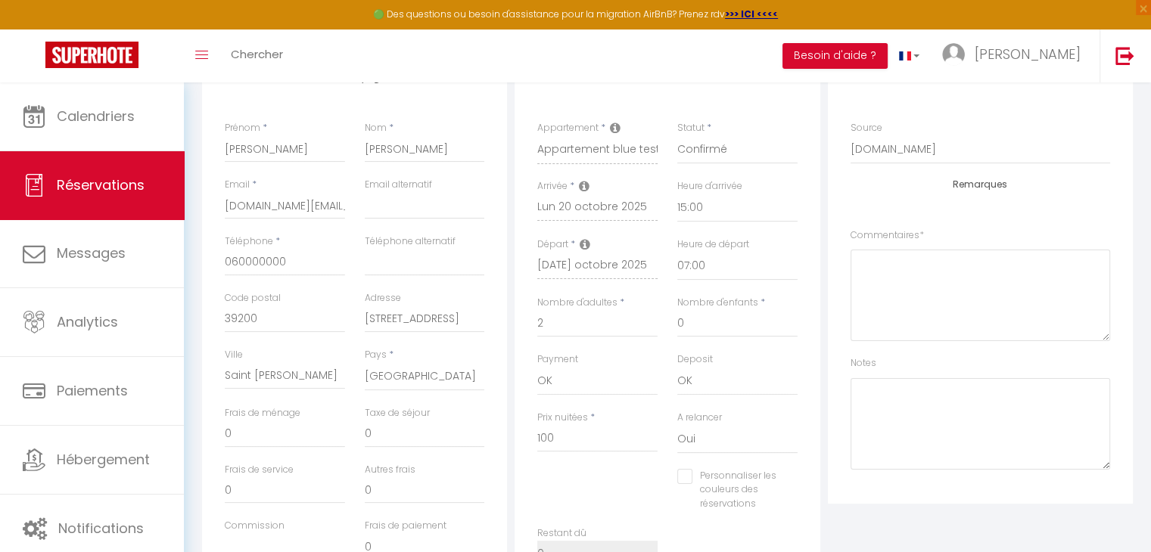
scroll to position [227, 0]
drag, startPoint x: 564, startPoint y: 437, endPoint x: 519, endPoint y: 438, distance: 44.7
click at [519, 438] on div "Détails Réservation Appartement * Appartement blue test Statut * Confirmé Non C…" at bounding box center [667, 327] width 305 height 549
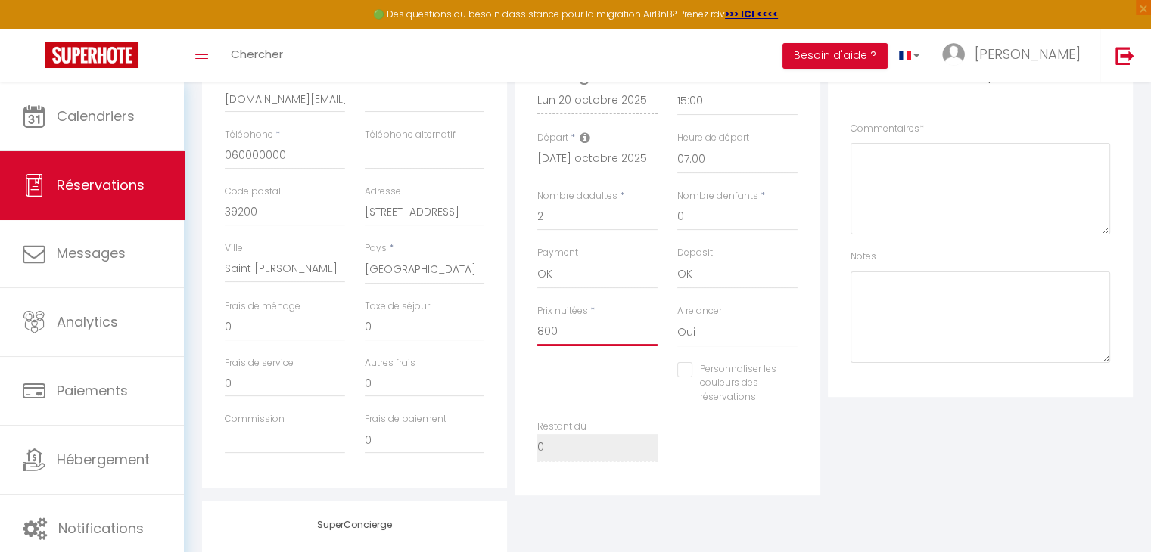
scroll to position [378, 0]
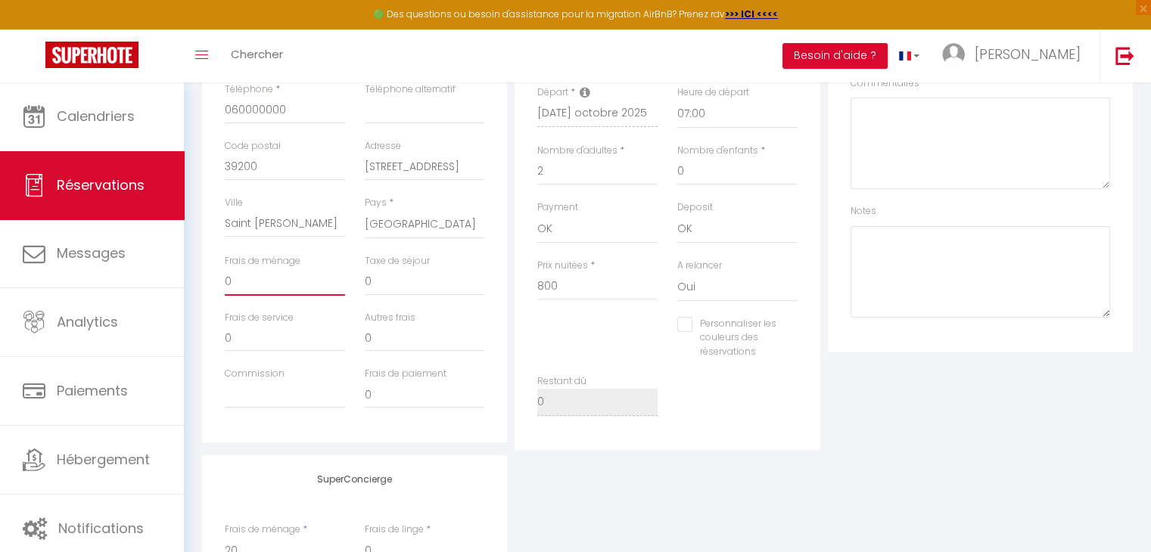
drag, startPoint x: 237, startPoint y: 288, endPoint x: 207, endPoint y: 288, distance: 30.3
click at [207, 288] on div "Détails Voyageur Prénom * [PERSON_NAME] * [PERSON_NAME] * [DOMAIN_NAME][EMAIL_A…" at bounding box center [354, 172] width 305 height 541
click at [822, 487] on div "SuperConcierge Frais de ménage * 20 Frais de linge * 0 Frais de checkin * 0" at bounding box center [667, 556] width 938 height 200
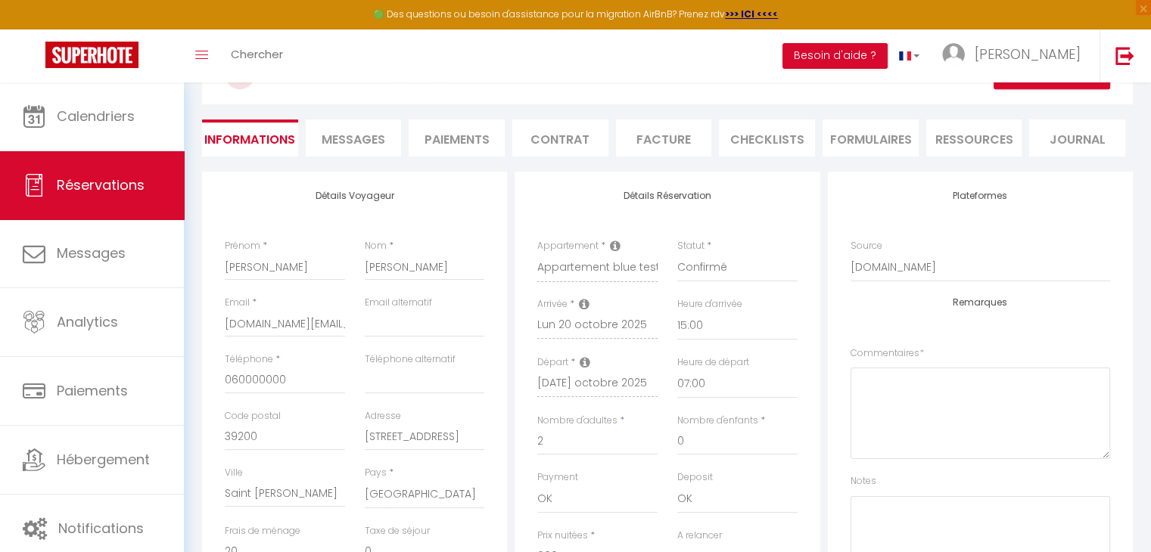
scroll to position [0, 0]
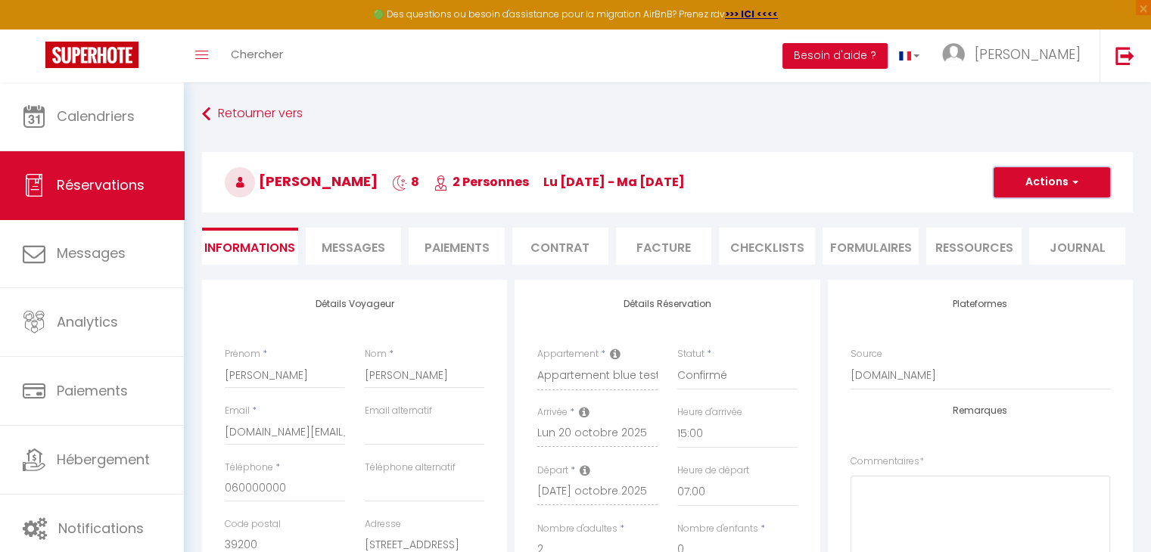
click at [1038, 180] on button "Actions" at bounding box center [1052, 182] width 117 height 30
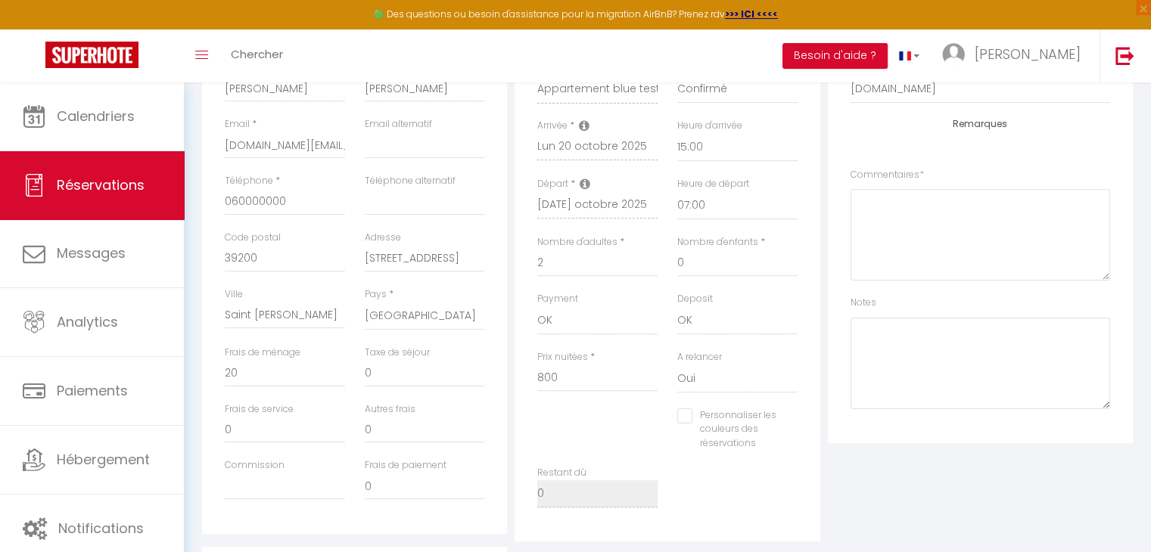
scroll to position [303, 0]
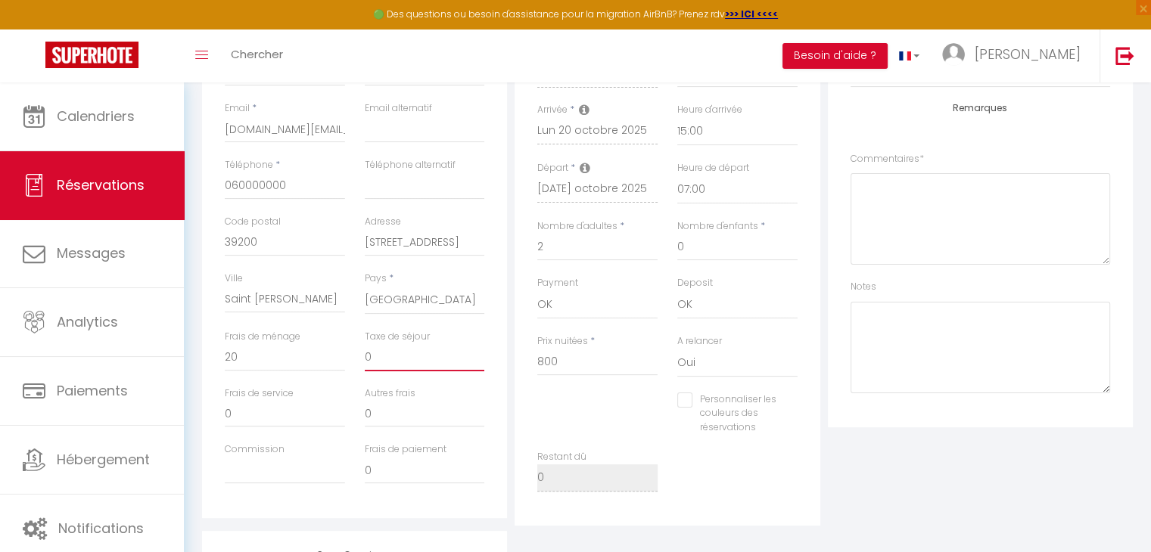
drag, startPoint x: 387, startPoint y: 353, endPoint x: 353, endPoint y: 358, distance: 34.5
click at [353, 356] on div "Frais de ménage 20 Taxe de séjour 0" at bounding box center [355, 358] width 280 height 57
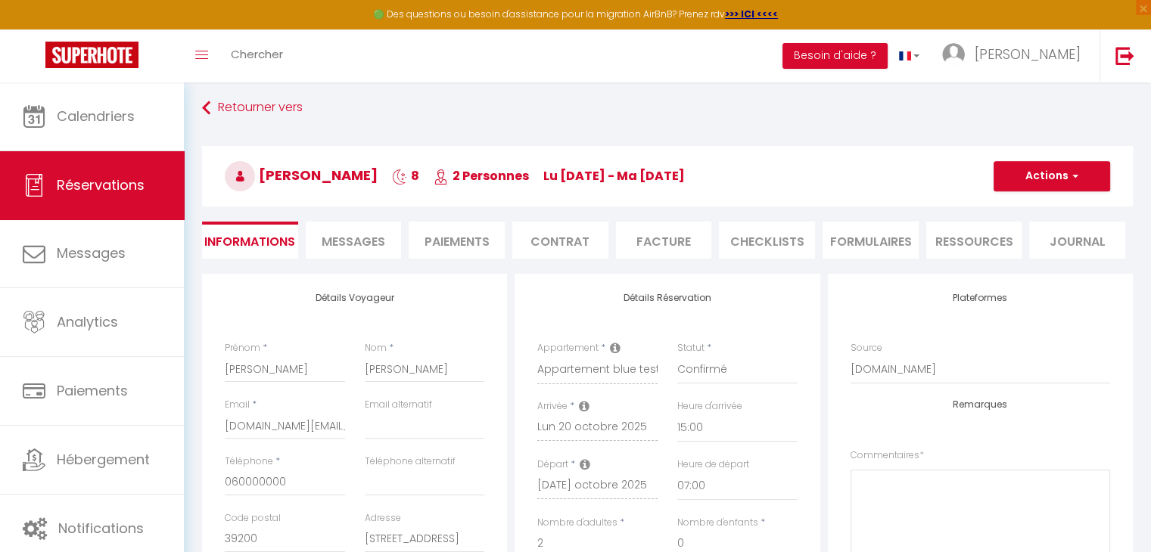
scroll to position [0, 0]
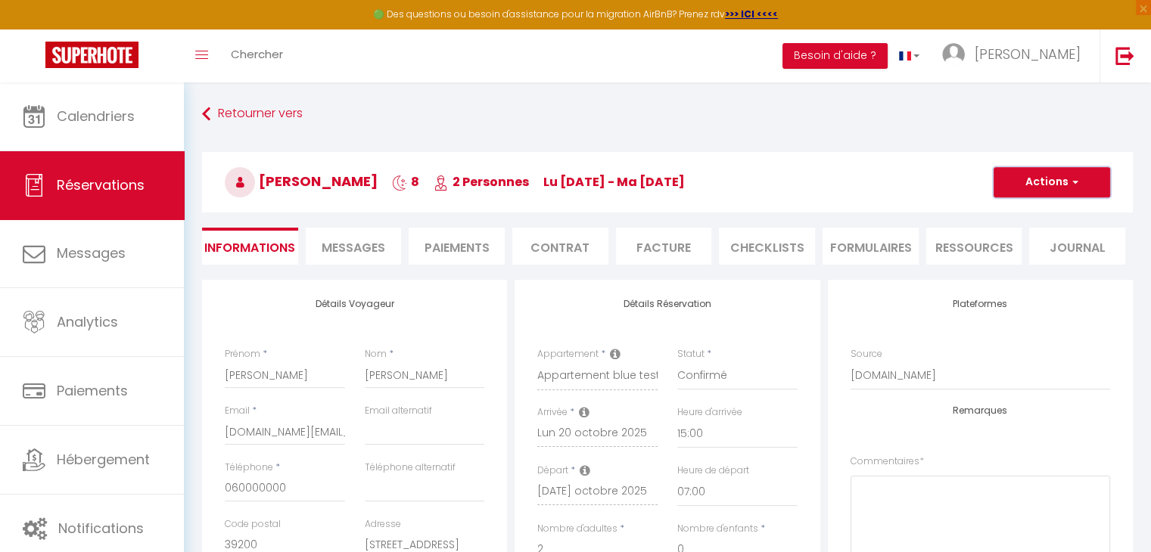
click at [1059, 176] on button "Actions" at bounding box center [1052, 182] width 117 height 30
click at [1019, 213] on link "Enregistrer" at bounding box center [1037, 216] width 120 height 20
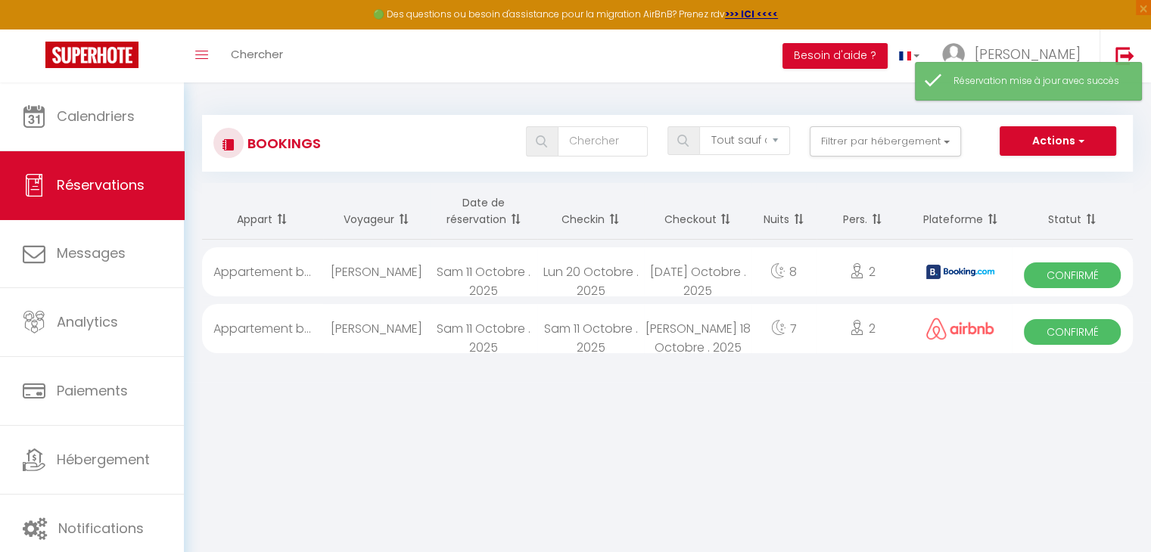
click at [491, 331] on div "Sam 11 Octobre . 2025" at bounding box center [483, 328] width 107 height 49
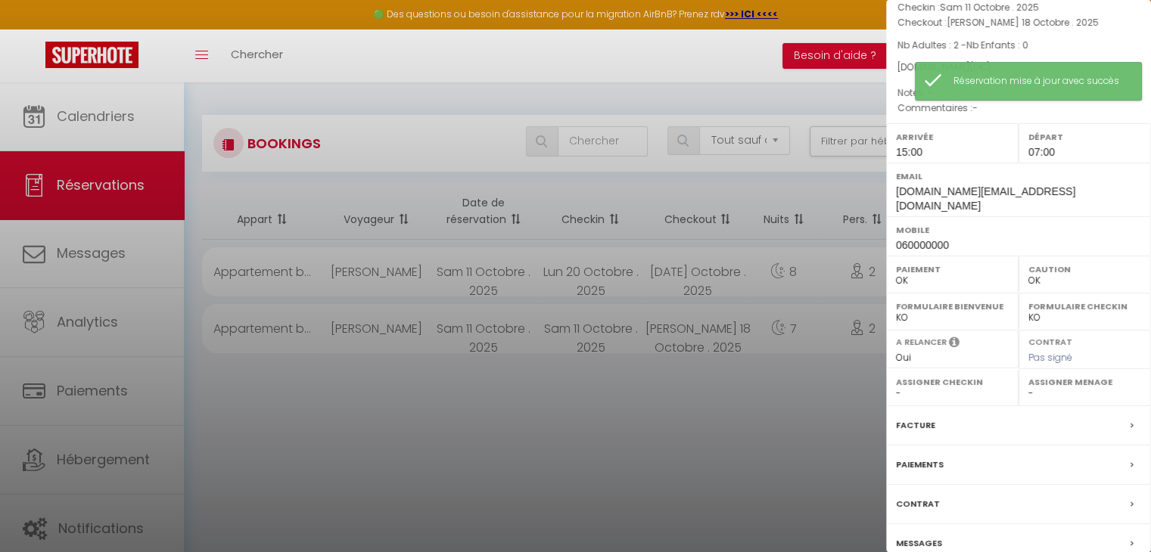
scroll to position [151, 0]
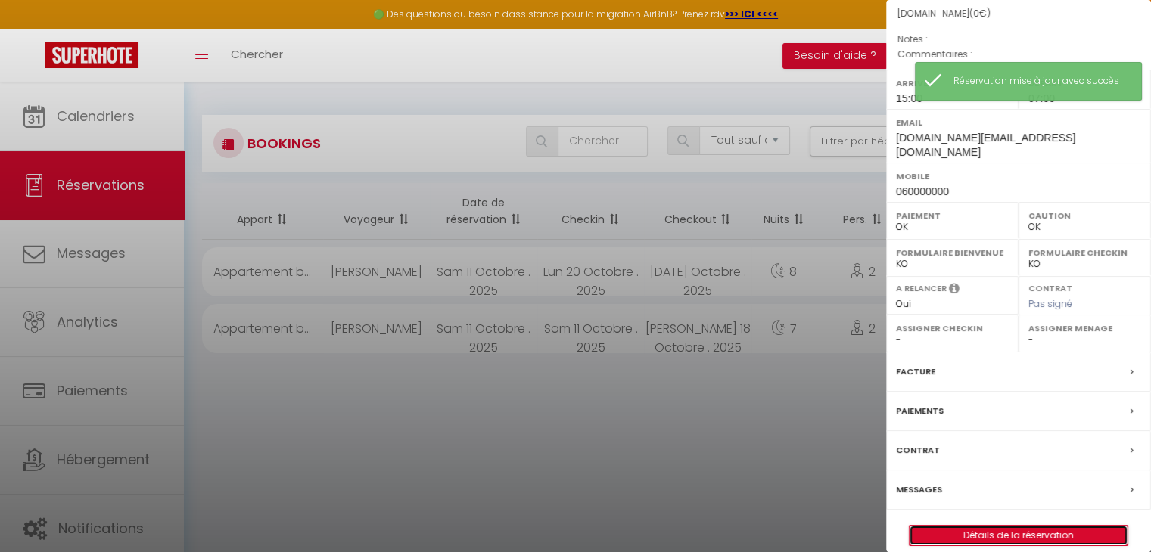
click at [1006, 526] on link "Détails de la réservation" at bounding box center [1019, 536] width 218 height 20
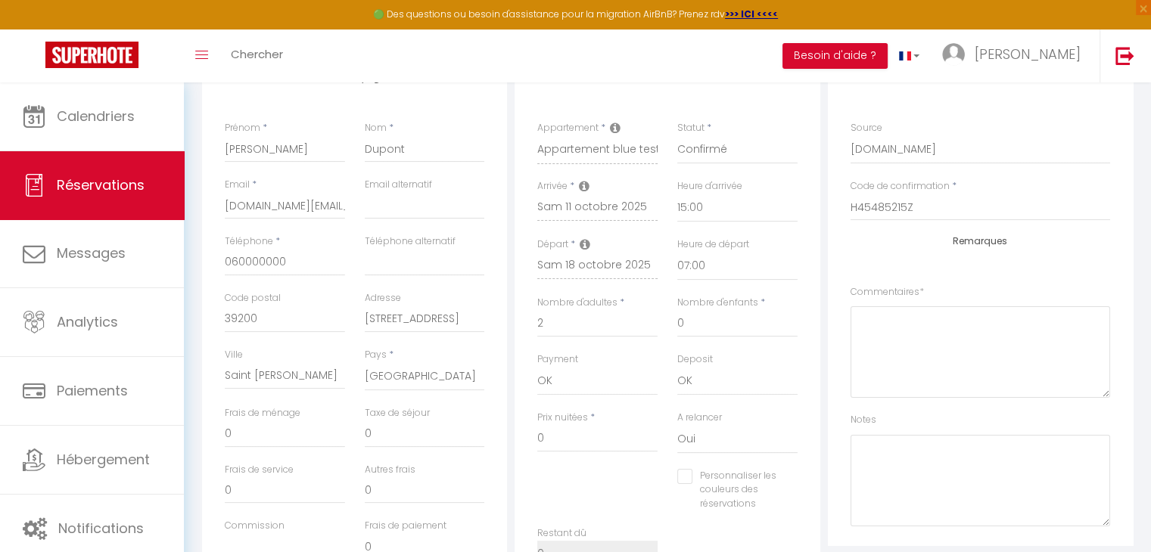
scroll to position [227, 0]
drag, startPoint x: 571, startPoint y: 440, endPoint x: 527, endPoint y: 440, distance: 44.6
click at [527, 440] on div "Prix nuitées * 0" at bounding box center [597, 439] width 140 height 58
drag, startPoint x: 254, startPoint y: 429, endPoint x: 211, endPoint y: 431, distance: 43.2
click at [211, 431] on div "Détails Voyageur Prénom * [PERSON_NAME] * Dupont Email * [DOMAIN_NAME][EMAIL_AD…" at bounding box center [354, 323] width 305 height 541
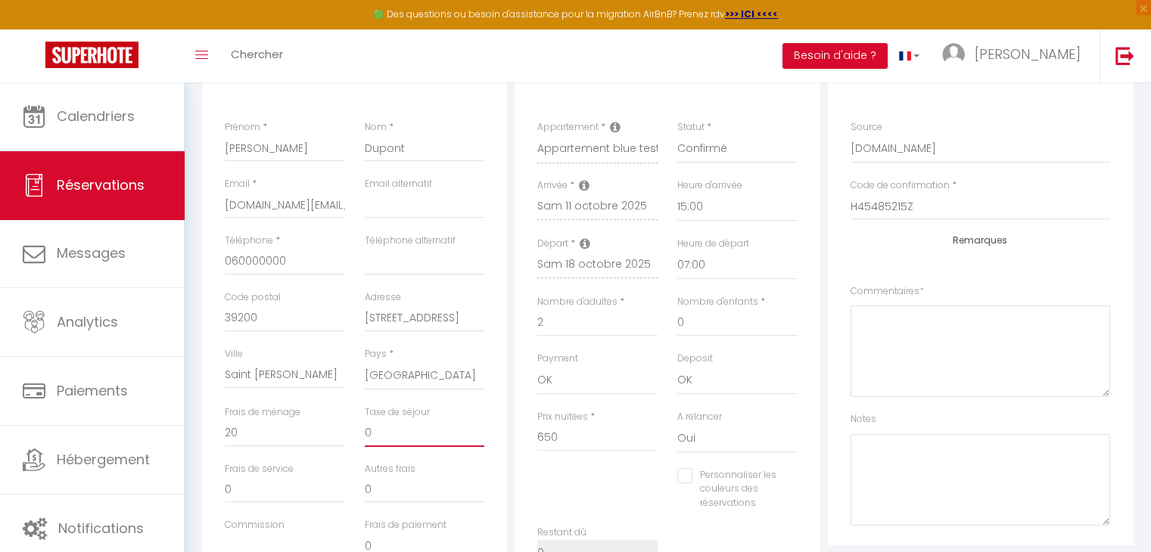
drag, startPoint x: 384, startPoint y: 429, endPoint x: 354, endPoint y: 432, distance: 29.7
click at [355, 432] on div "Taxe de séjour 0" at bounding box center [425, 434] width 140 height 57
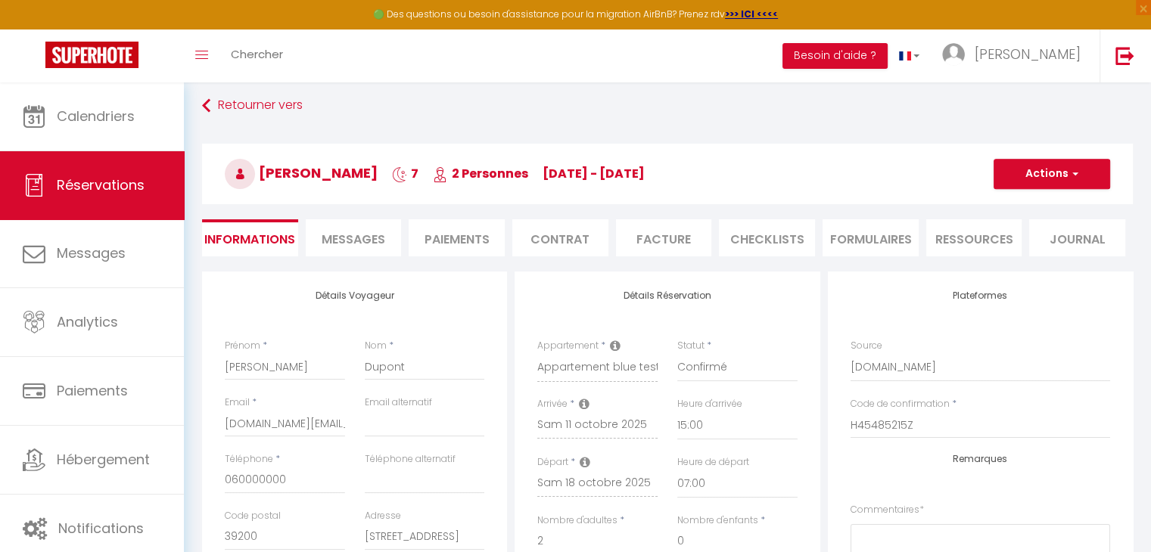
scroll to position [0, 0]
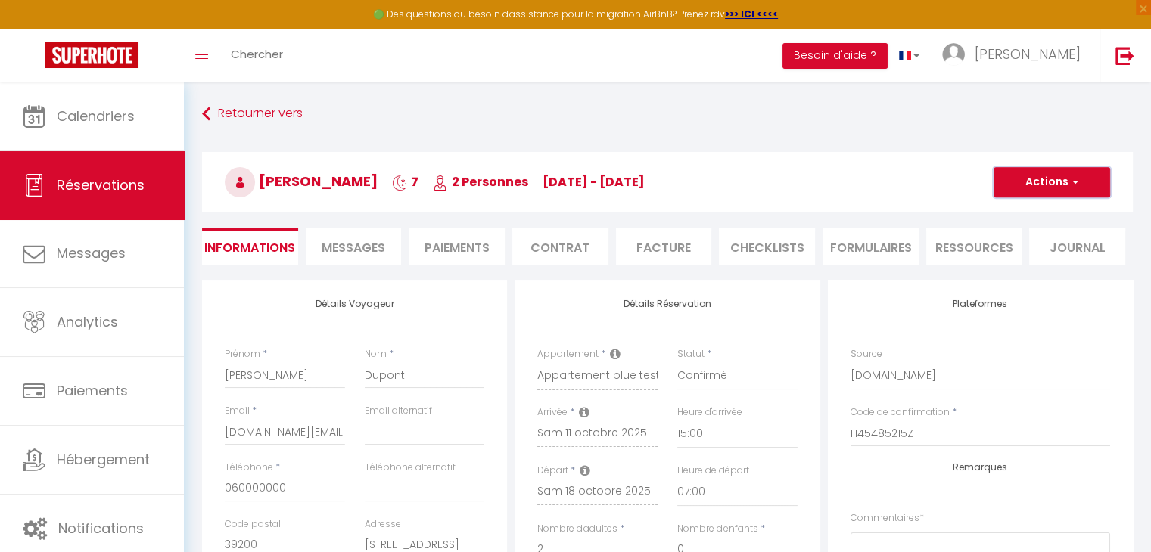
click at [1028, 176] on button "Actions" at bounding box center [1052, 182] width 117 height 30
click at [1015, 210] on link "Enregistrer" at bounding box center [1037, 216] width 120 height 20
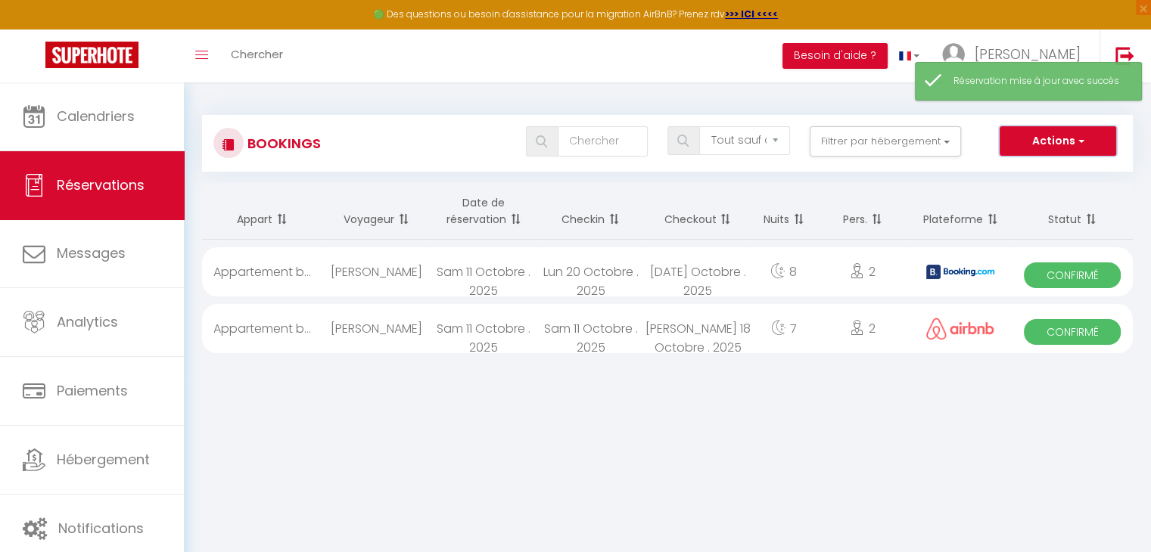
click at [1073, 143] on button "Actions" at bounding box center [1058, 141] width 117 height 30
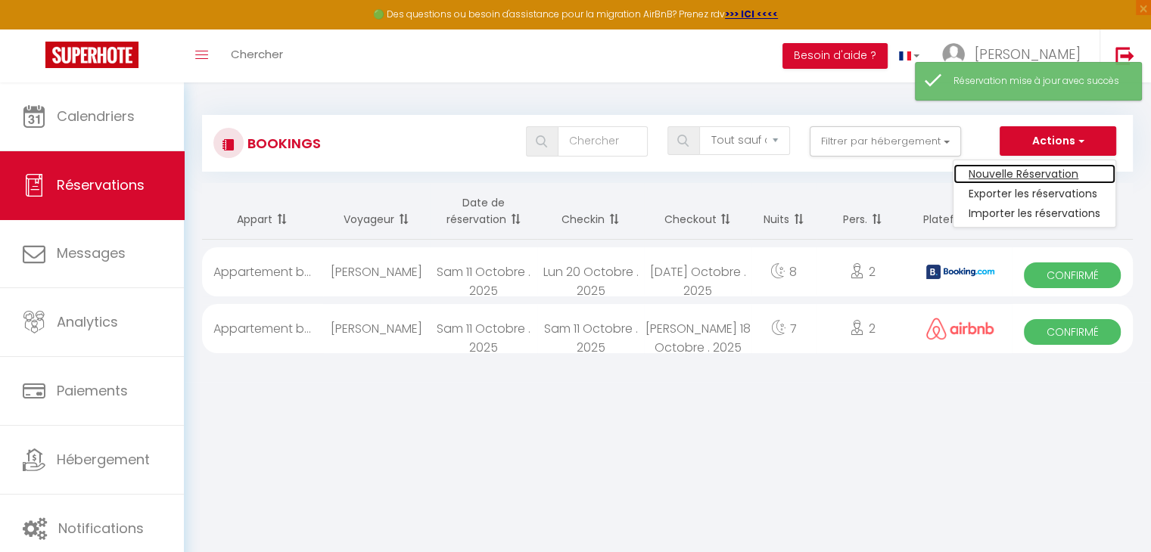
click at [1022, 170] on link "Nouvelle Réservation" at bounding box center [1034, 174] width 162 height 20
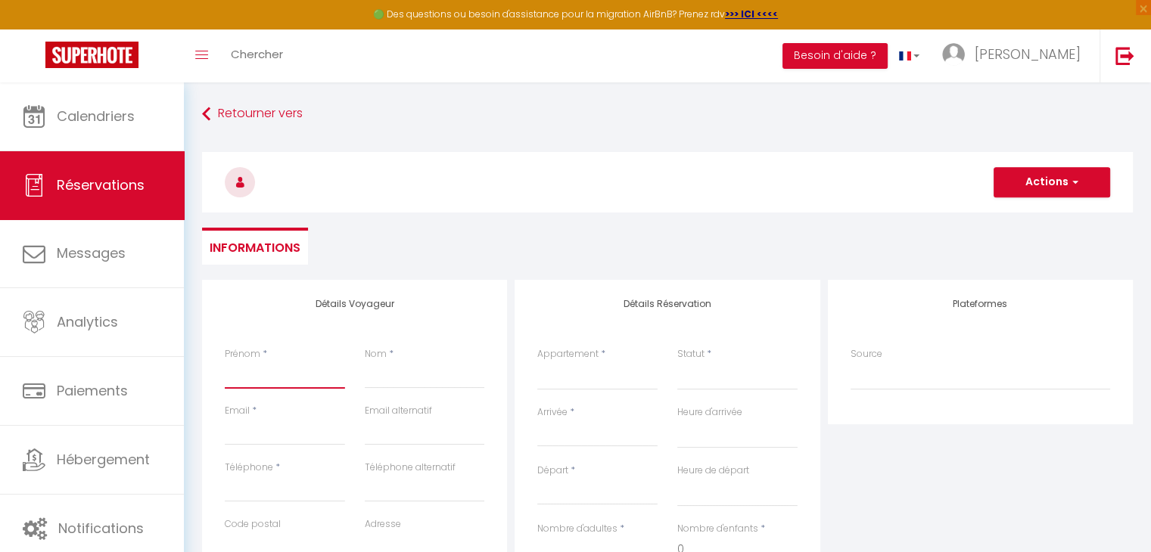
click at [263, 369] on input "Prénom" at bounding box center [285, 375] width 120 height 27
click at [242, 375] on input "[PERSON_NAME]" at bounding box center [285, 375] width 120 height 27
click at [418, 381] on input "Nom" at bounding box center [425, 375] width 120 height 27
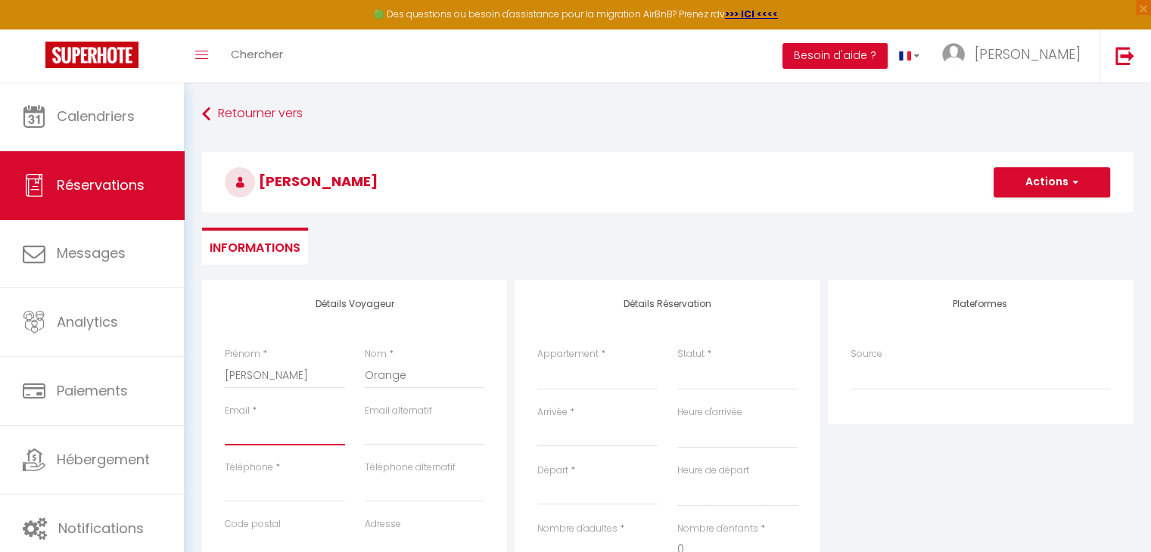
click at [233, 426] on input "Email client" at bounding box center [285, 431] width 120 height 27
click at [255, 489] on input "Téléphone" at bounding box center [285, 488] width 120 height 27
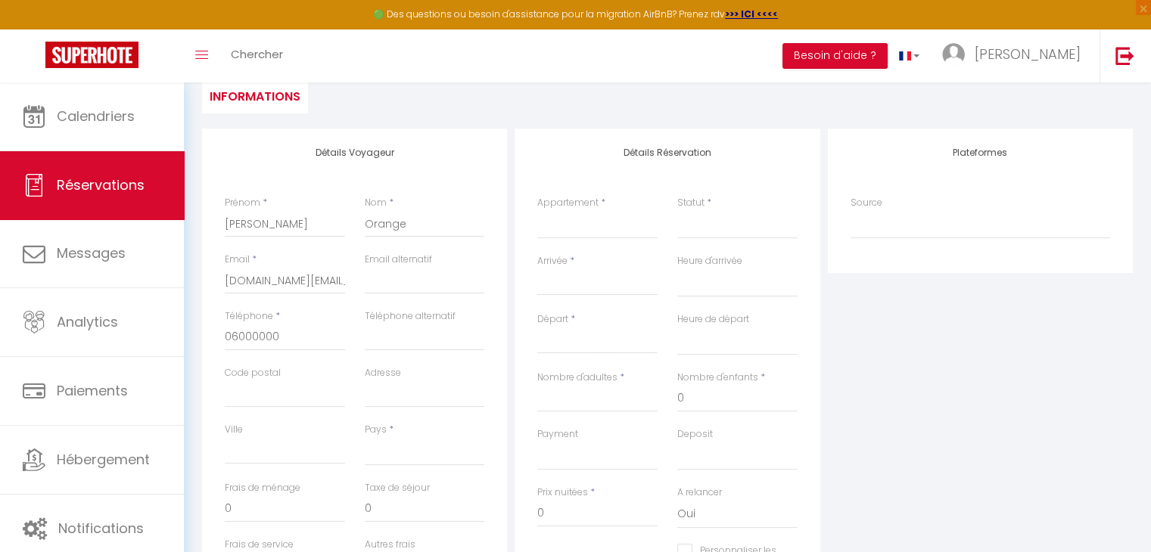
click at [258, 366] on label "Code postal" at bounding box center [253, 373] width 56 height 14
click at [258, 381] on input "Code postal" at bounding box center [285, 394] width 120 height 27
click at [383, 391] on input "Adresse" at bounding box center [425, 394] width 120 height 27
click at [311, 456] on input "Ville" at bounding box center [285, 450] width 120 height 27
click at [381, 446] on select "[GEOGRAPHIC_DATA] [GEOGRAPHIC_DATA] [GEOGRAPHIC_DATA] [GEOGRAPHIC_DATA] [GEOGRA…" at bounding box center [425, 451] width 120 height 29
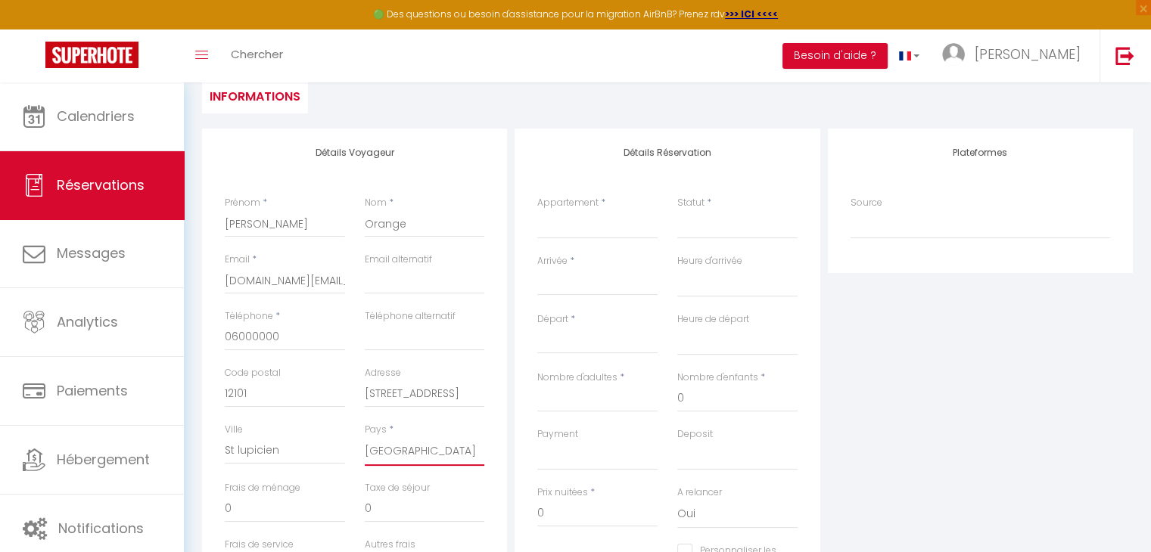
click at [365, 437] on select "[GEOGRAPHIC_DATA] [GEOGRAPHIC_DATA] [GEOGRAPHIC_DATA] [GEOGRAPHIC_DATA] [GEOGRA…" at bounding box center [425, 451] width 120 height 29
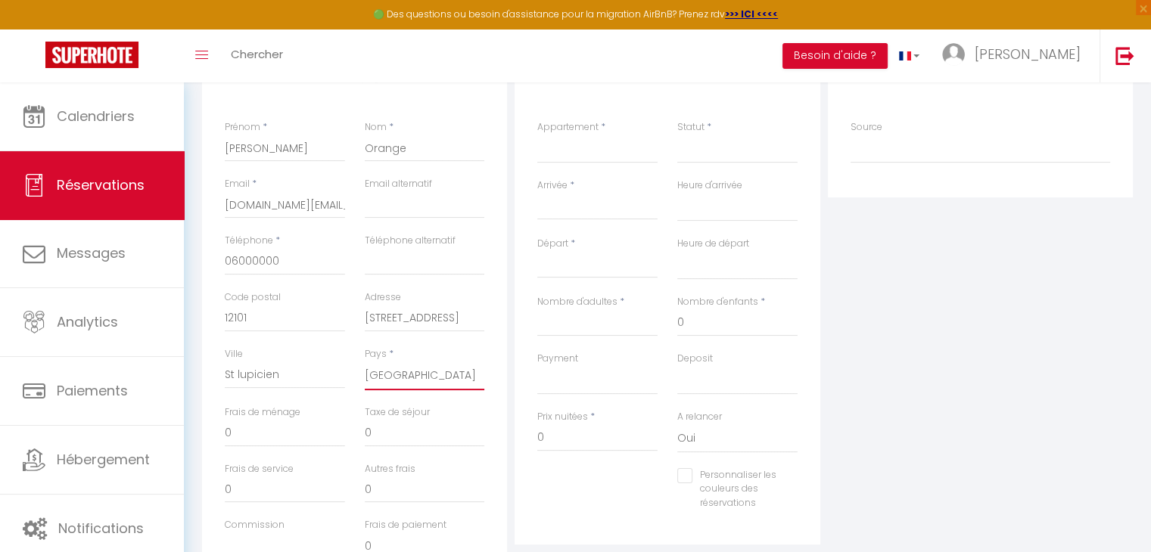
scroll to position [303, 0]
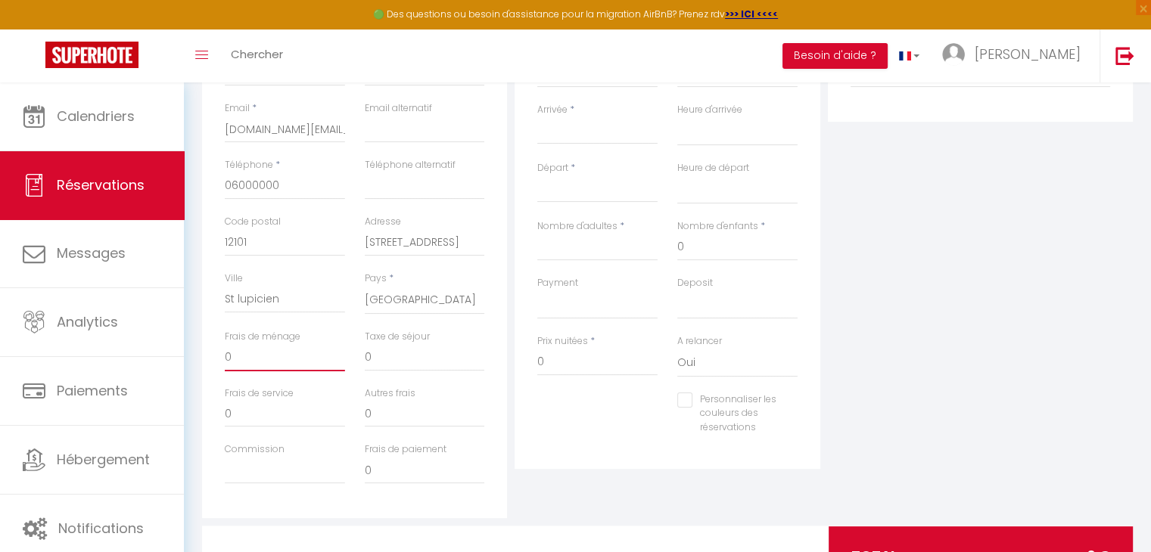
drag, startPoint x: 260, startPoint y: 356, endPoint x: 216, endPoint y: 361, distance: 45.0
click at [216, 361] on div "Frais de ménage 0" at bounding box center [285, 358] width 140 height 57
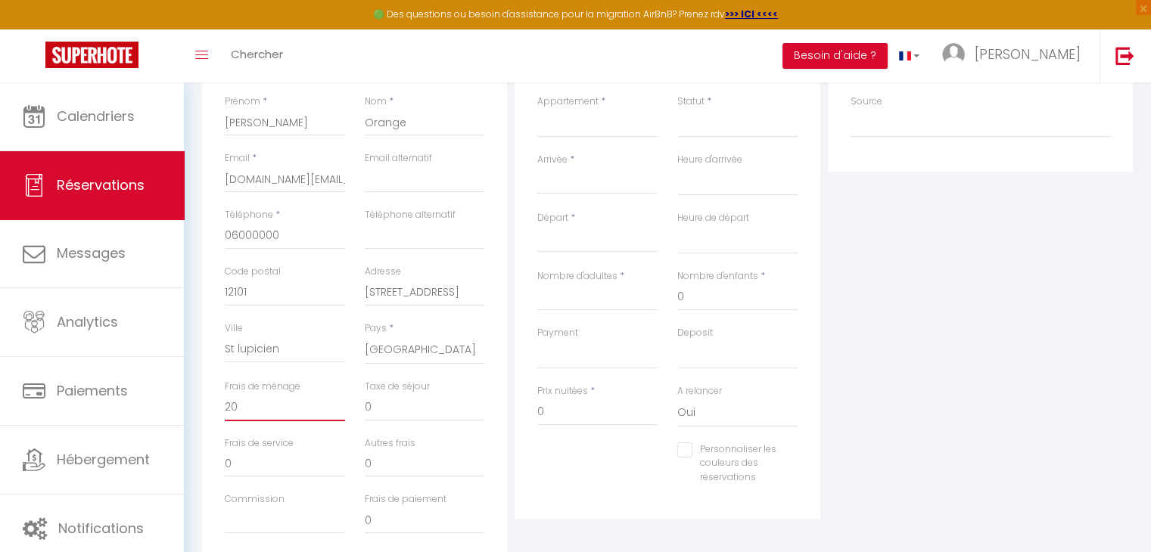
scroll to position [227, 0]
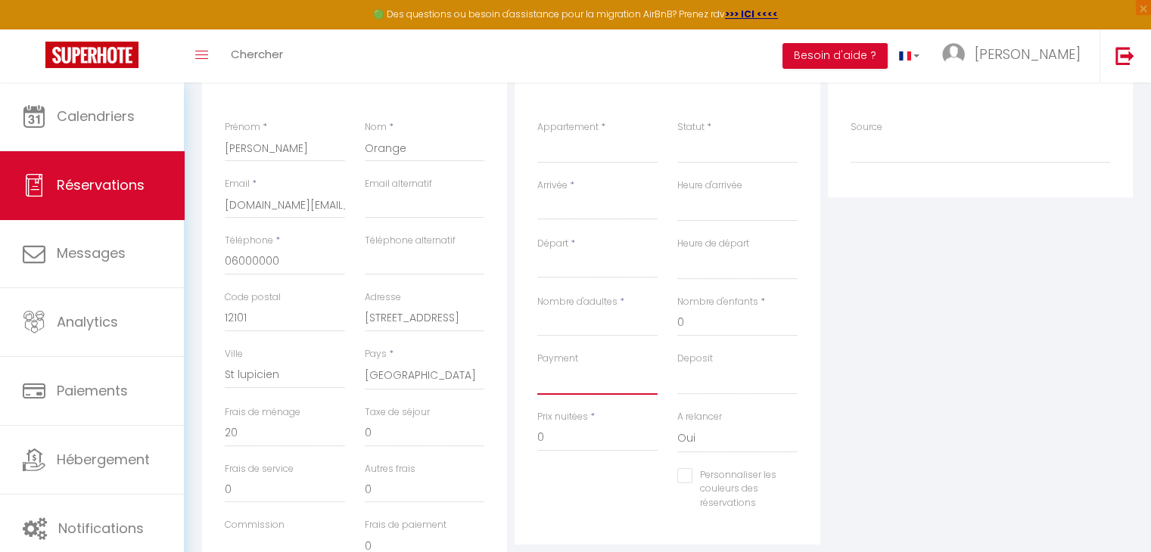
click at [566, 379] on select "OK KO" at bounding box center [597, 380] width 120 height 29
click at [537, 366] on select "OK KO" at bounding box center [597, 380] width 120 height 29
click at [697, 385] on select "OK KO" at bounding box center [737, 380] width 120 height 29
click at [677, 366] on select "OK KO" at bounding box center [737, 380] width 120 height 29
drag, startPoint x: 575, startPoint y: 442, endPoint x: 509, endPoint y: 446, distance: 66.7
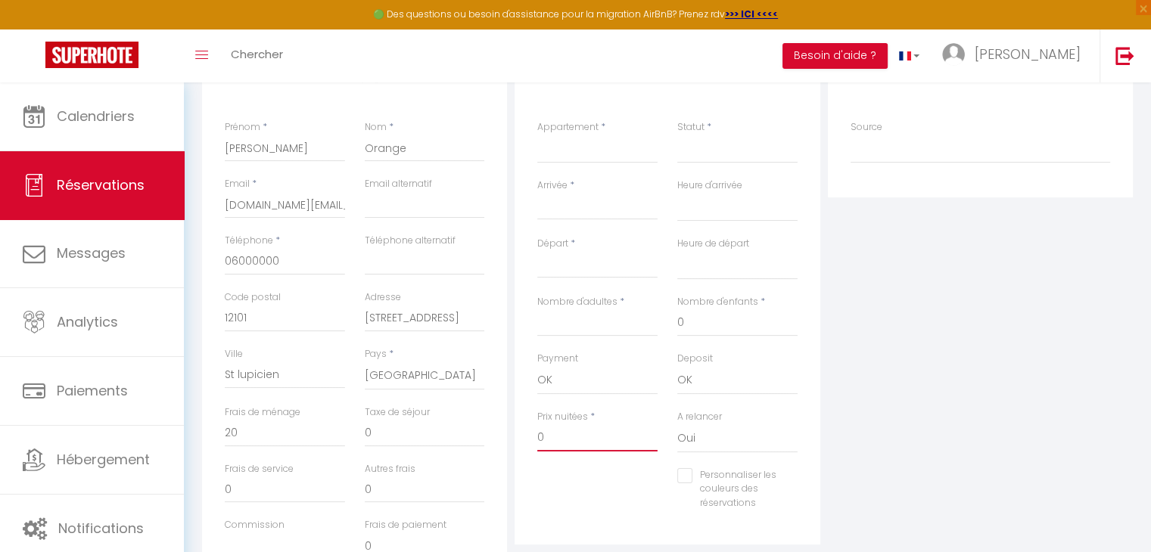
click at [509, 446] on div "Détails Voyageur Prénom * [PERSON_NAME] * Orange Email * [DOMAIN_NAME][EMAIL_AD…" at bounding box center [667, 323] width 938 height 541
click at [581, 139] on select "Appartement blue test" at bounding box center [597, 149] width 120 height 29
click at [537, 135] on select "Appartement blue test" at bounding box center [597, 149] width 120 height 29
click at [717, 148] on select "Confirmé Non Confirmé [PERSON_NAME] par le voyageur No Show Request" at bounding box center [737, 149] width 120 height 29
click at [709, 157] on select "Confirmé Non Confirmé [PERSON_NAME] par le voyageur No Show Request" at bounding box center [737, 149] width 120 height 29
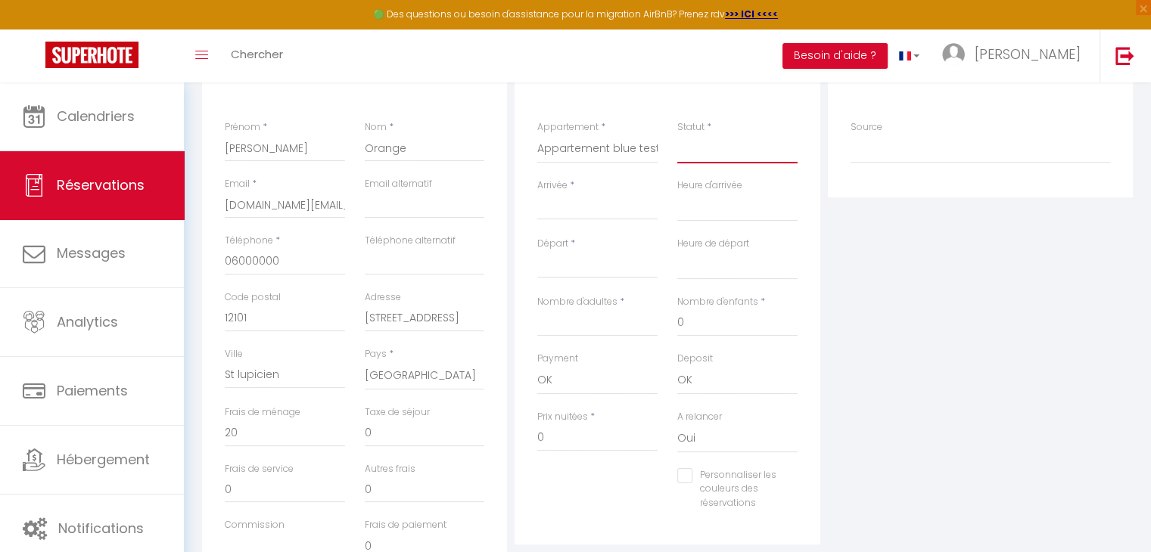
scroll to position [151, 0]
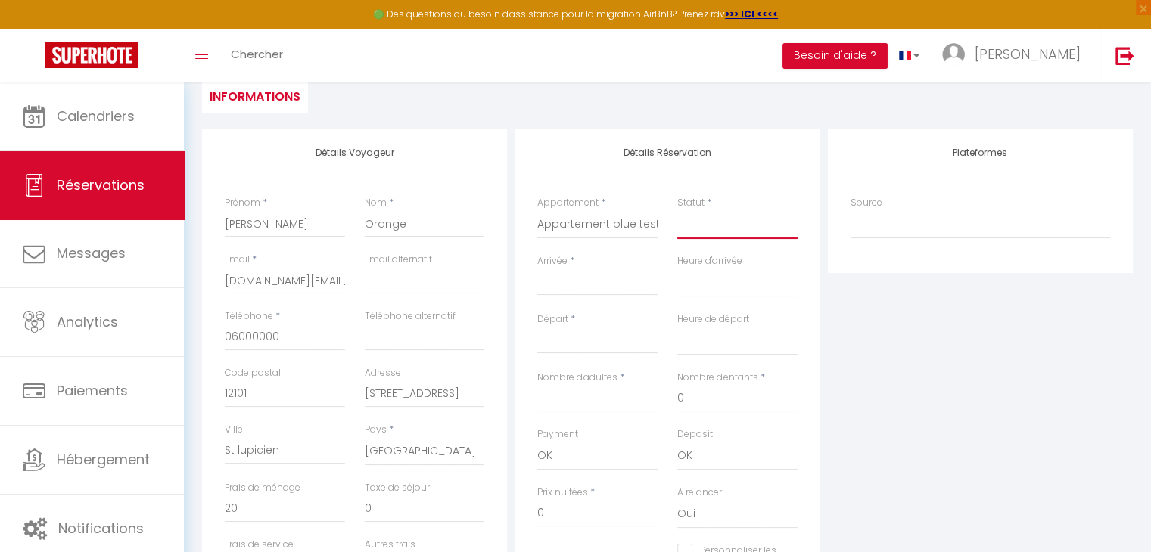
click at [704, 237] on select "Confirmé Non Confirmé [PERSON_NAME] par le voyageur No Show Request" at bounding box center [737, 224] width 120 height 29
click at [677, 210] on select "Confirmé Non Confirmé [PERSON_NAME] par le voyageur No Show Request" at bounding box center [737, 224] width 120 height 29
click at [581, 282] on input "Arrivée" at bounding box center [597, 284] width 120 height 20
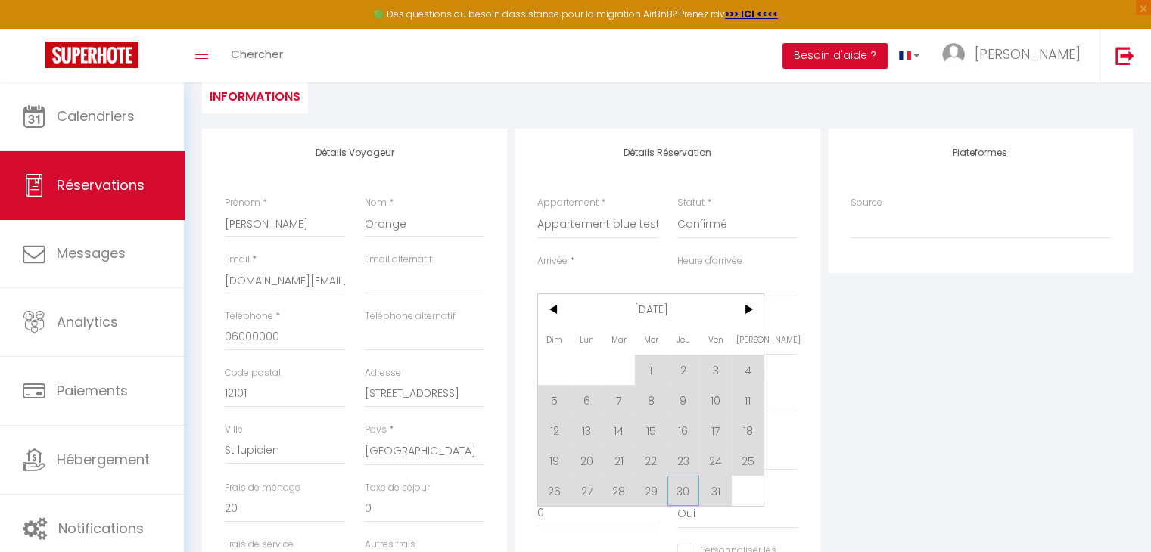
click at [683, 496] on span "30" at bounding box center [683, 491] width 33 height 30
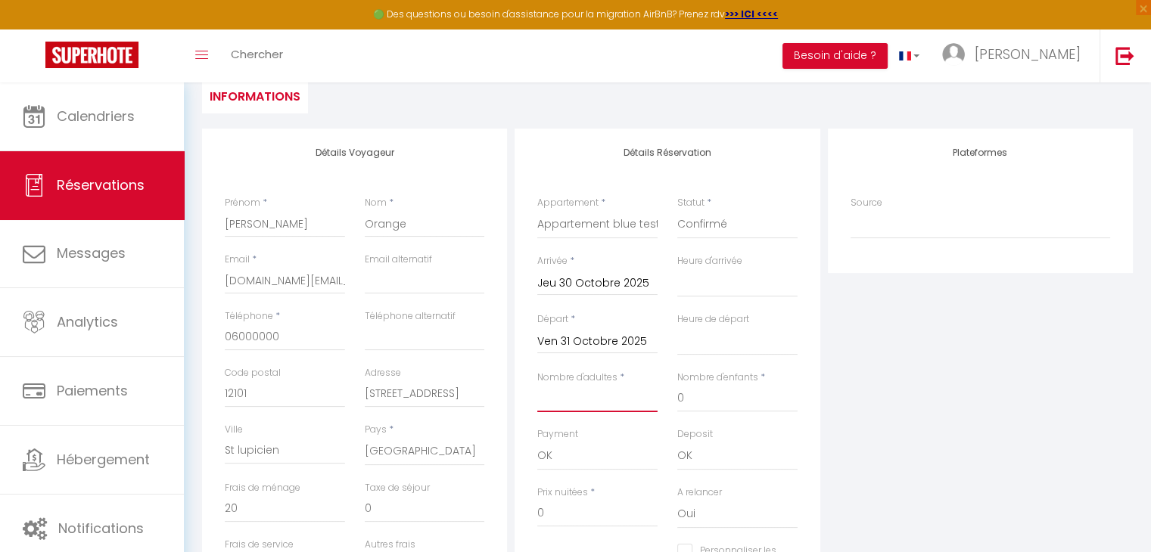
click at [571, 400] on input "Nombre d'adultes" at bounding box center [597, 398] width 120 height 27
drag, startPoint x: 562, startPoint y: 508, endPoint x: 520, endPoint y: 509, distance: 42.4
click at [520, 509] on div "Détails Réservation Appartement * Appartement blue test Statut * Confirmé Non C…" at bounding box center [667, 375] width 305 height 492
drag, startPoint x: 250, startPoint y: 509, endPoint x: 211, endPoint y: 509, distance: 38.6
click at [211, 509] on div "Détails Voyageur Prénom * [PERSON_NAME] * Orange Email * [DOMAIN_NAME][EMAIL_AD…" at bounding box center [354, 399] width 305 height 541
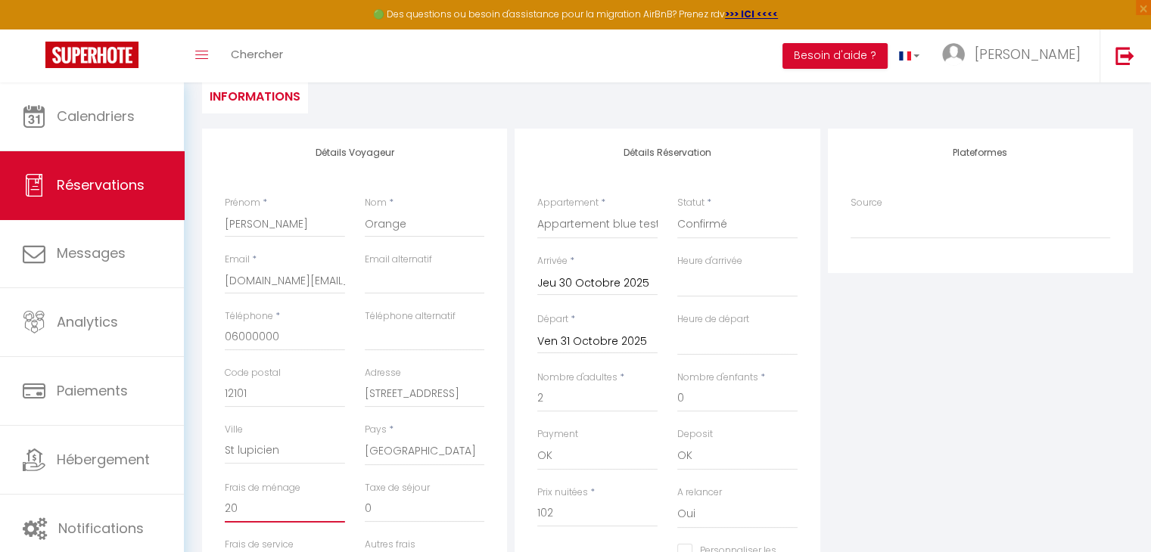
scroll to position [227, 0]
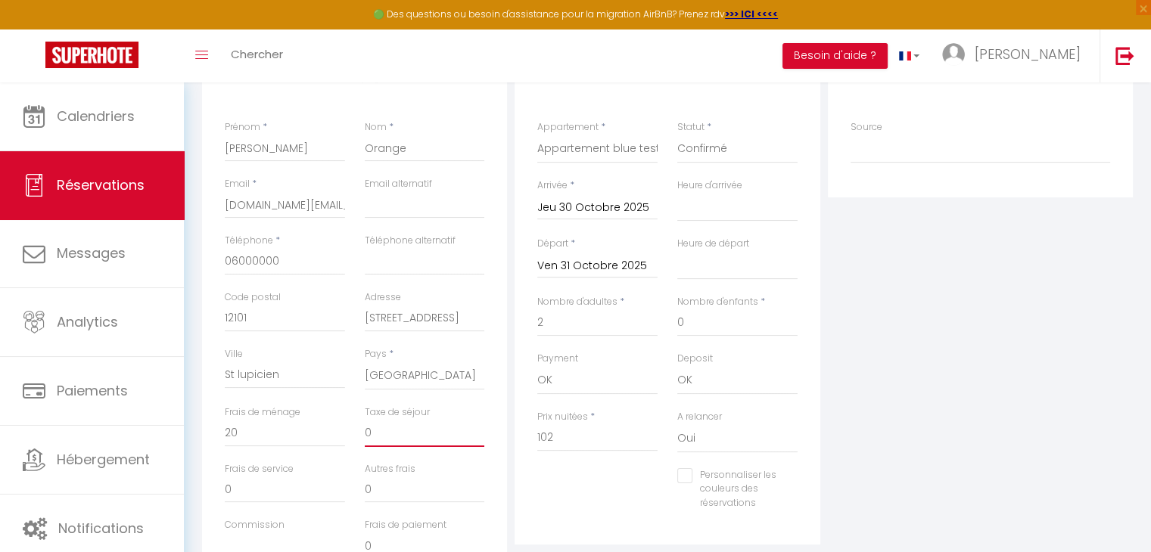
drag, startPoint x: 394, startPoint y: 439, endPoint x: 360, endPoint y: 442, distance: 34.2
click at [360, 442] on div "Taxe de séjour 0" at bounding box center [425, 434] width 140 height 57
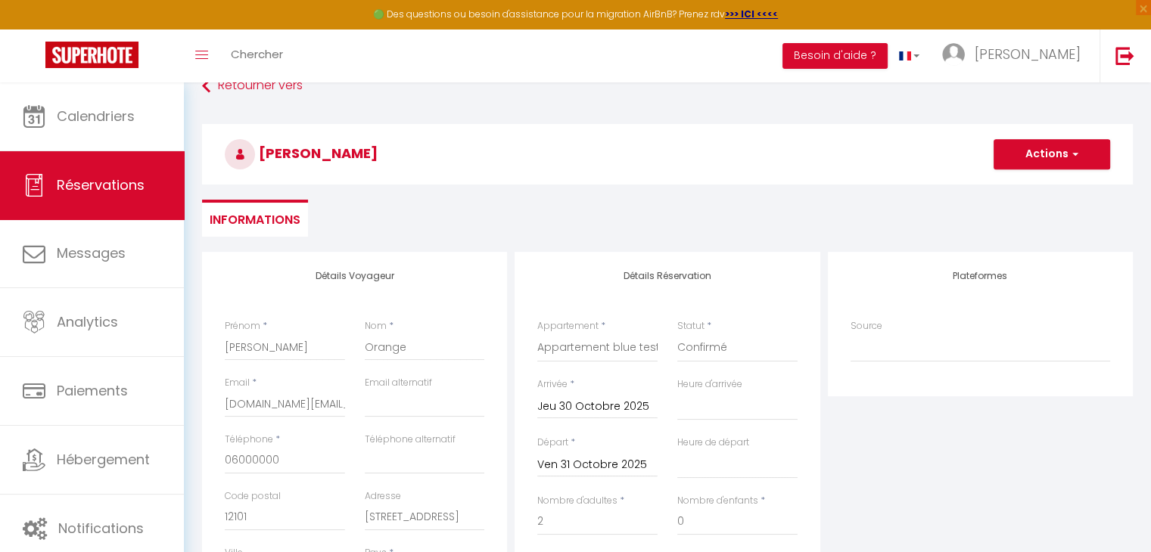
scroll to position [0, 0]
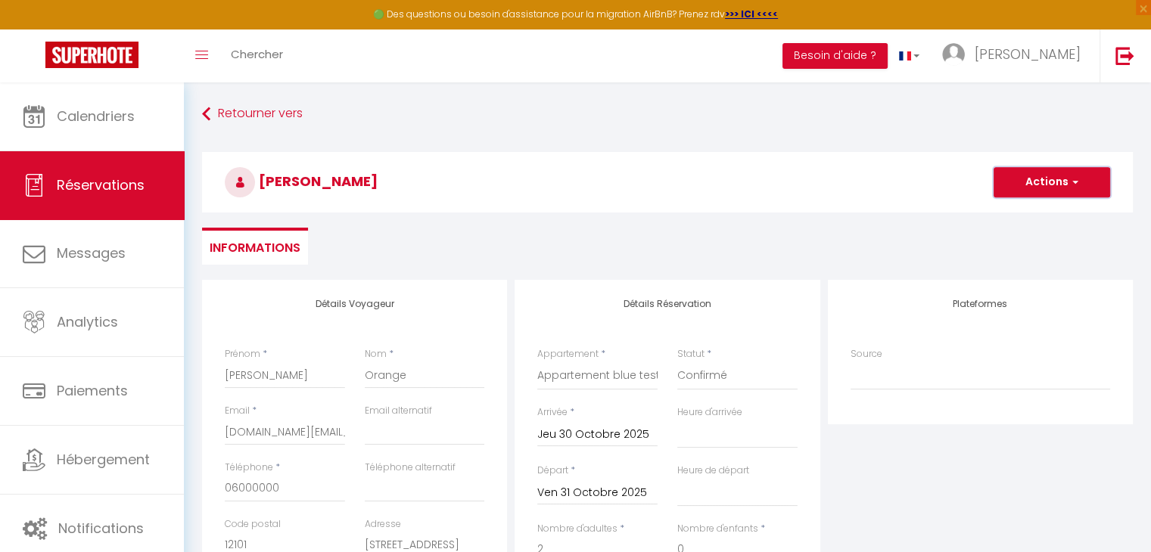
click at [1054, 179] on button "Actions" at bounding box center [1052, 182] width 117 height 30
click at [1022, 218] on link "Enregistrer" at bounding box center [1037, 216] width 120 height 20
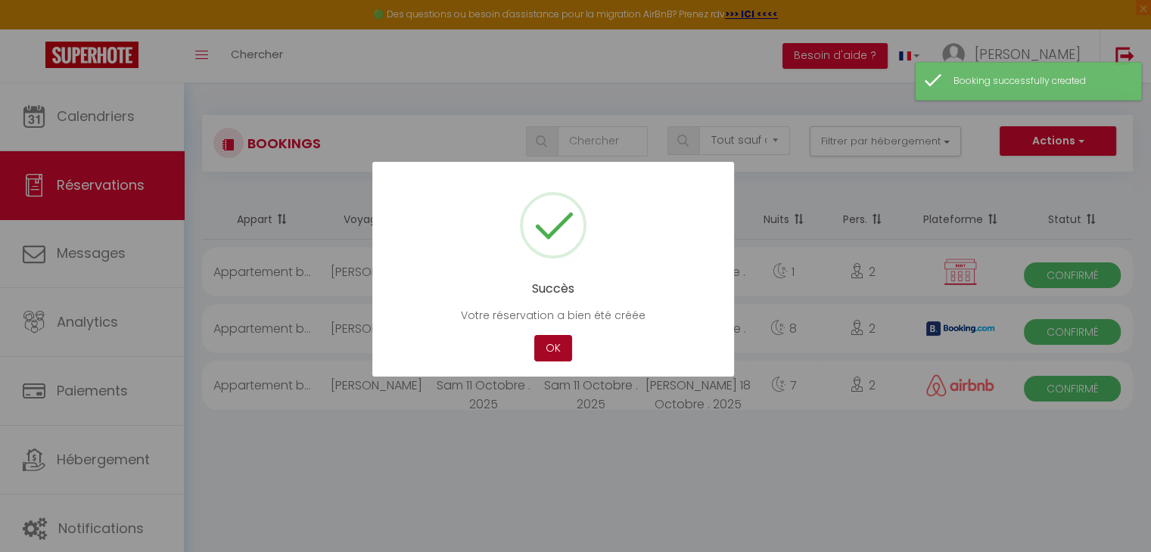
click at [558, 345] on button "OK" at bounding box center [553, 348] width 38 height 26
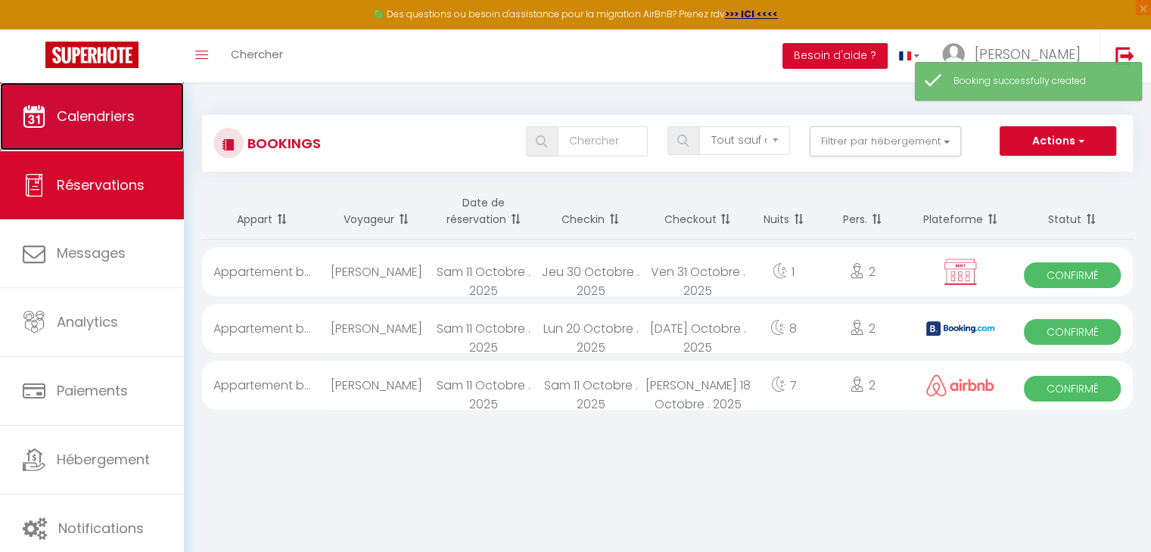
click at [115, 113] on span "Calendriers" at bounding box center [96, 116] width 78 height 19
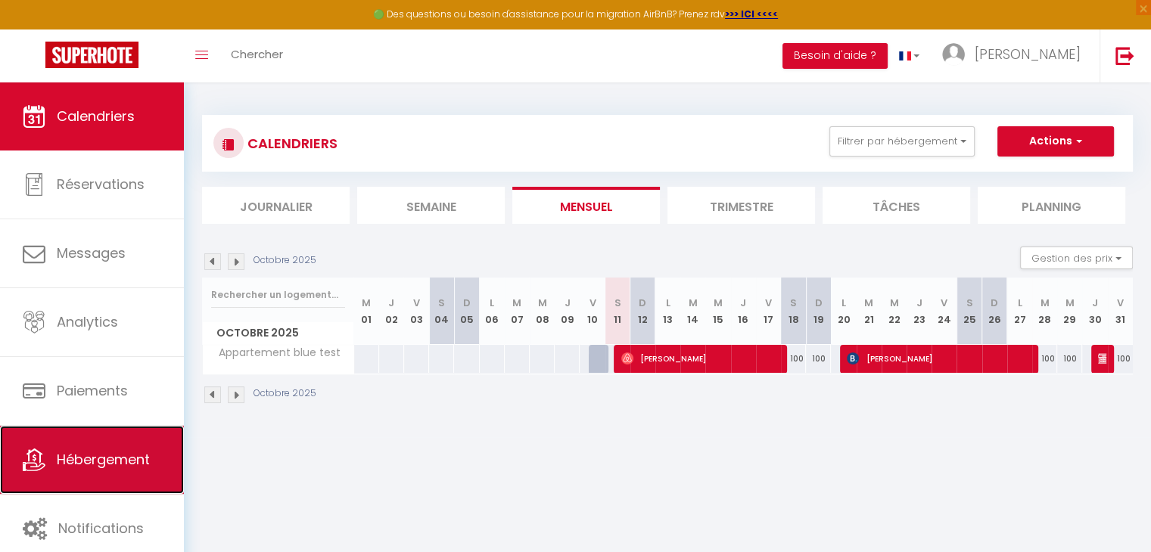
click at [79, 442] on link "Hébergement" at bounding box center [92, 460] width 184 height 68
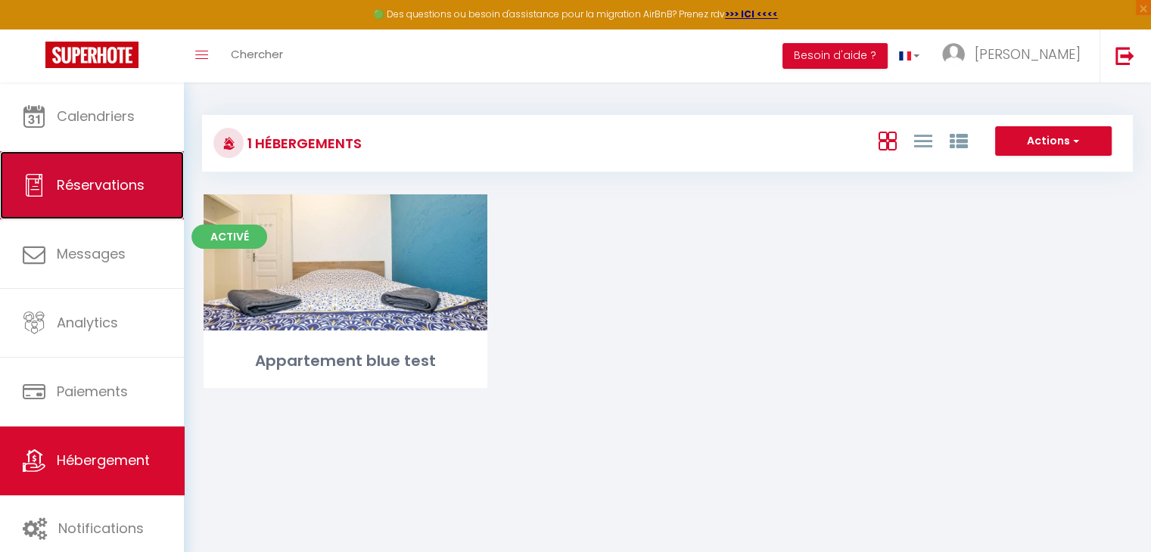
click at [89, 177] on span "Réservations" at bounding box center [101, 185] width 88 height 19
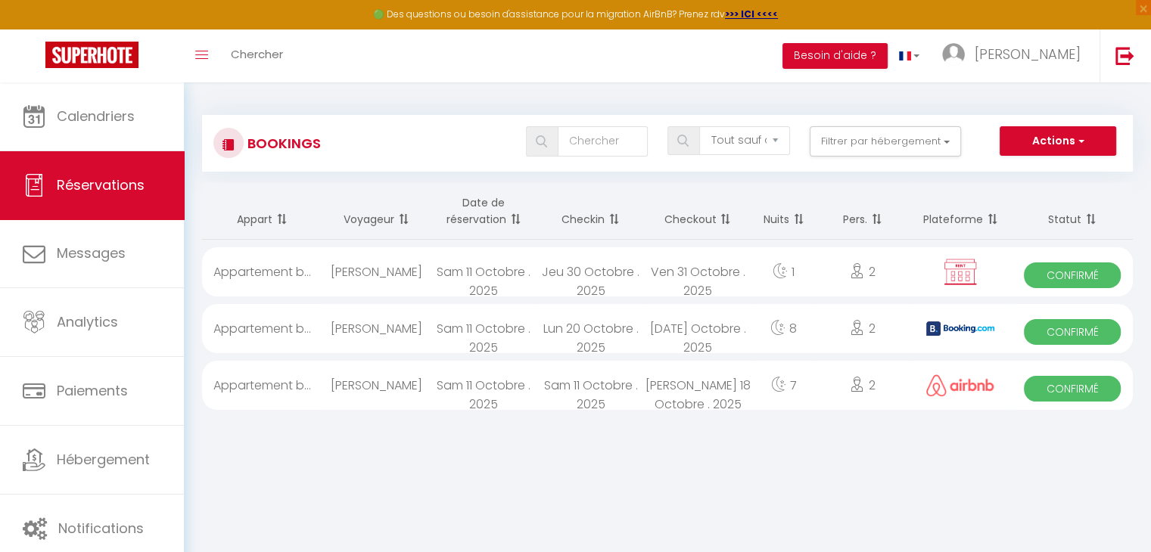
click at [442, 281] on div "Sam 11 Octobre . 2025" at bounding box center [483, 271] width 107 height 49
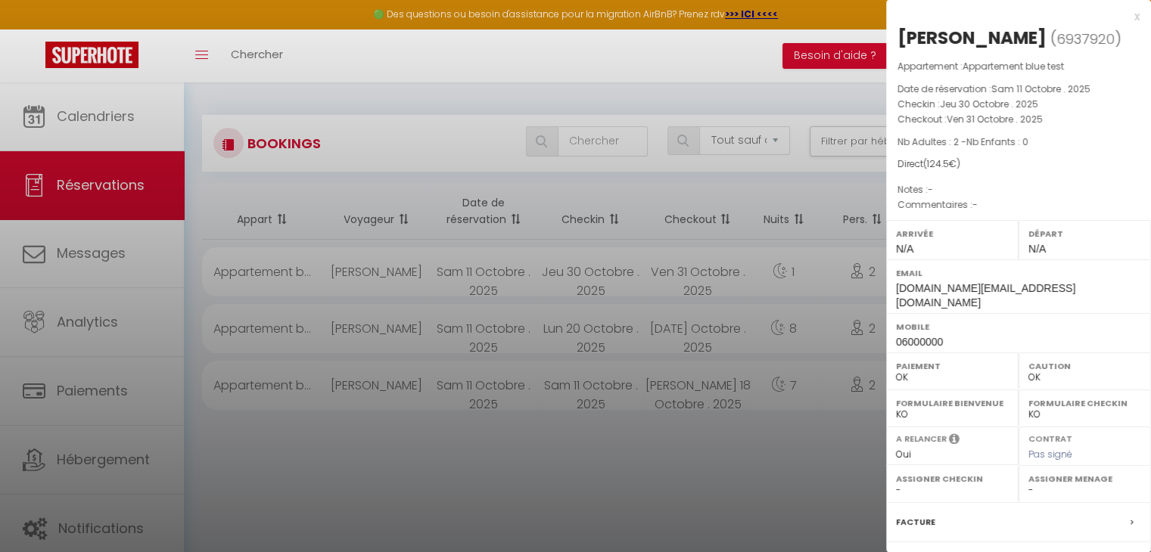
click at [440, 328] on div at bounding box center [575, 276] width 1151 height 552
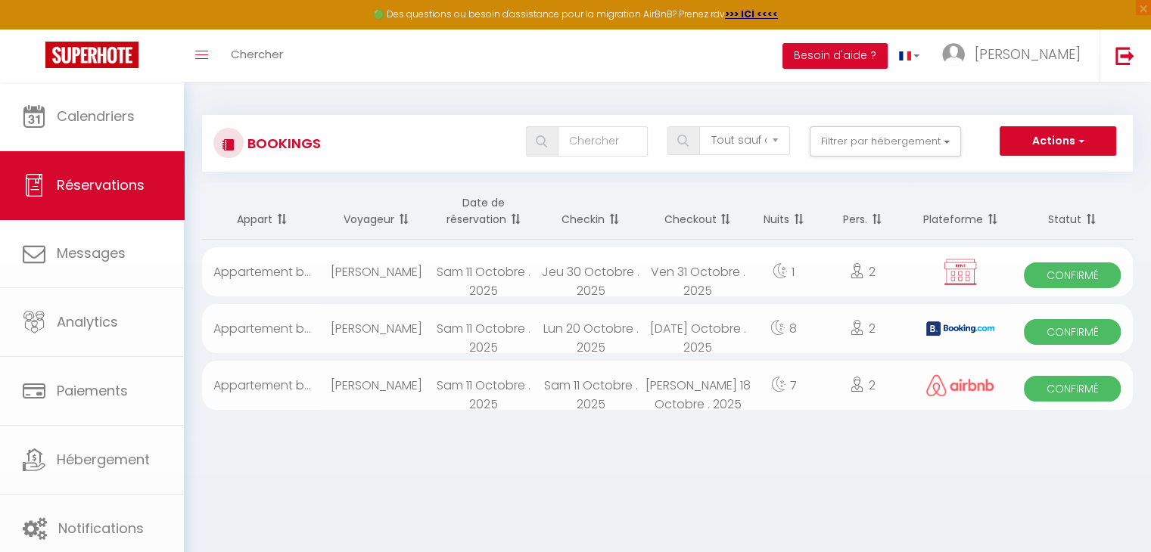
click at [440, 328] on body "🟢 Des questions ou besoin d'assistance pour la migration AirBnB? Prenez rdv >>>…" at bounding box center [575, 358] width 1151 height 552
click at [440, 328] on div "Sam 11 Octobre . 2025" at bounding box center [483, 328] width 107 height 49
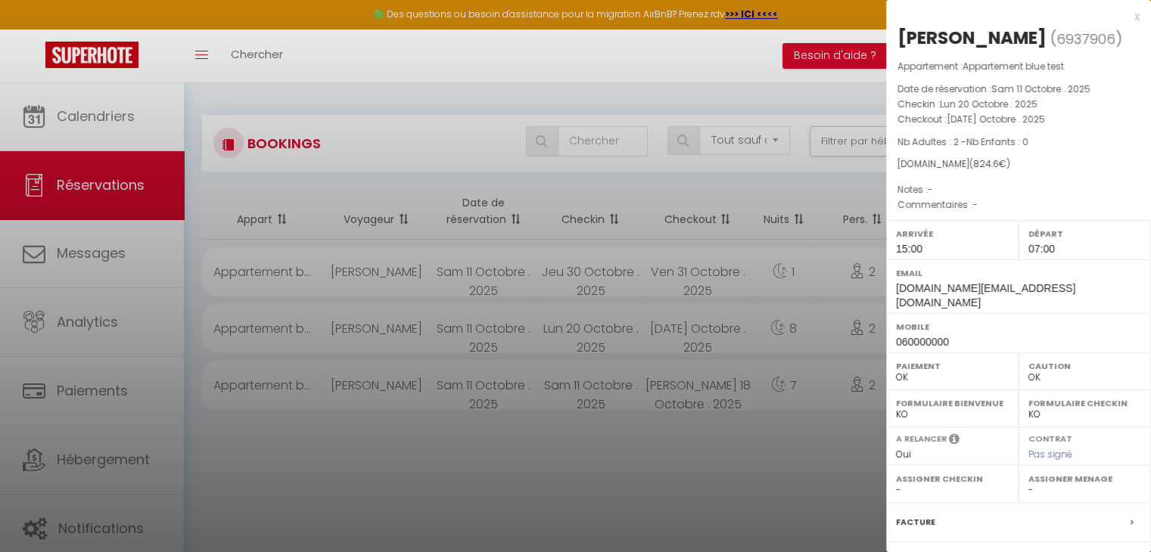
click at [394, 366] on div at bounding box center [575, 276] width 1151 height 552
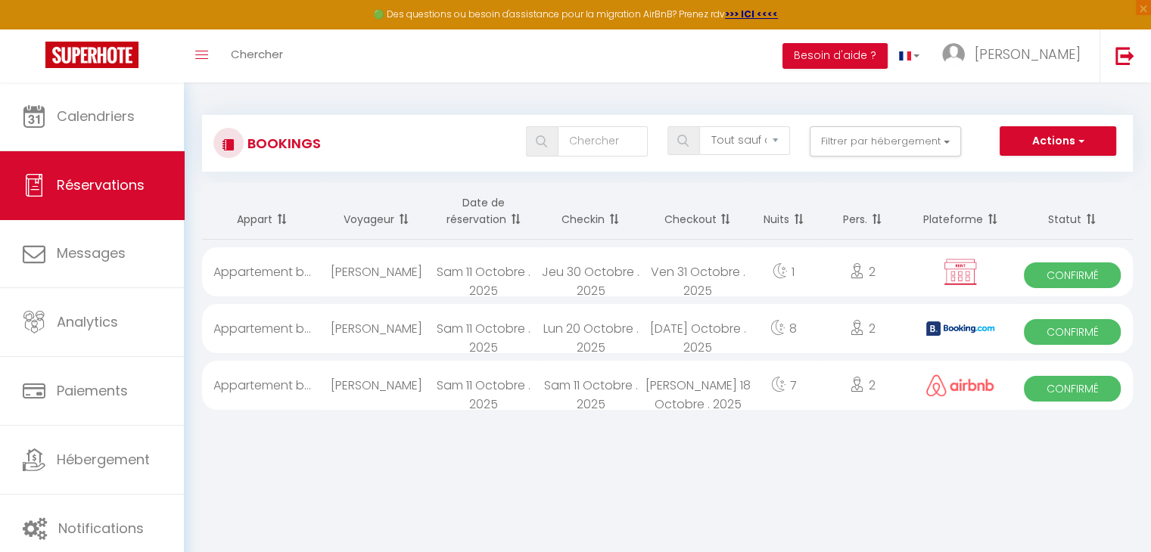
click at [394, 378] on div "[PERSON_NAME]" at bounding box center [376, 385] width 107 height 49
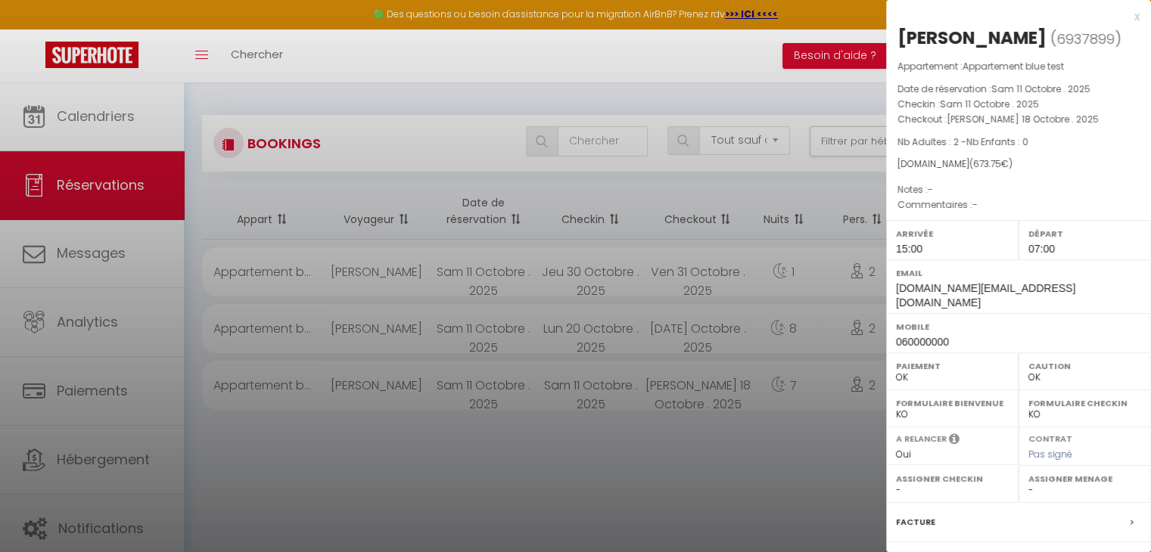
click at [402, 453] on div at bounding box center [575, 276] width 1151 height 552
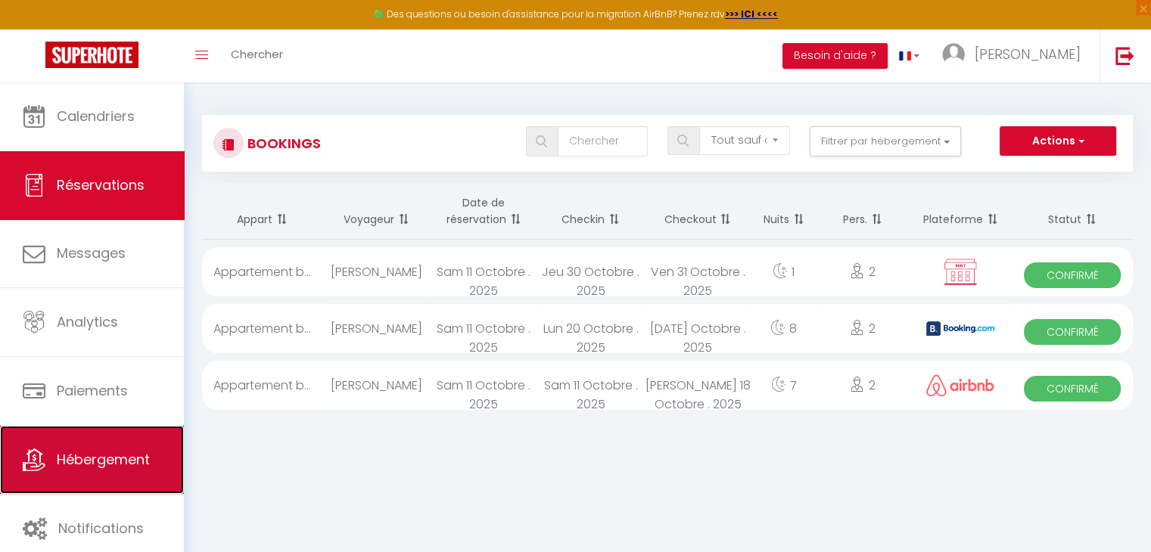
click at [132, 467] on span "Hébergement" at bounding box center [103, 459] width 93 height 19
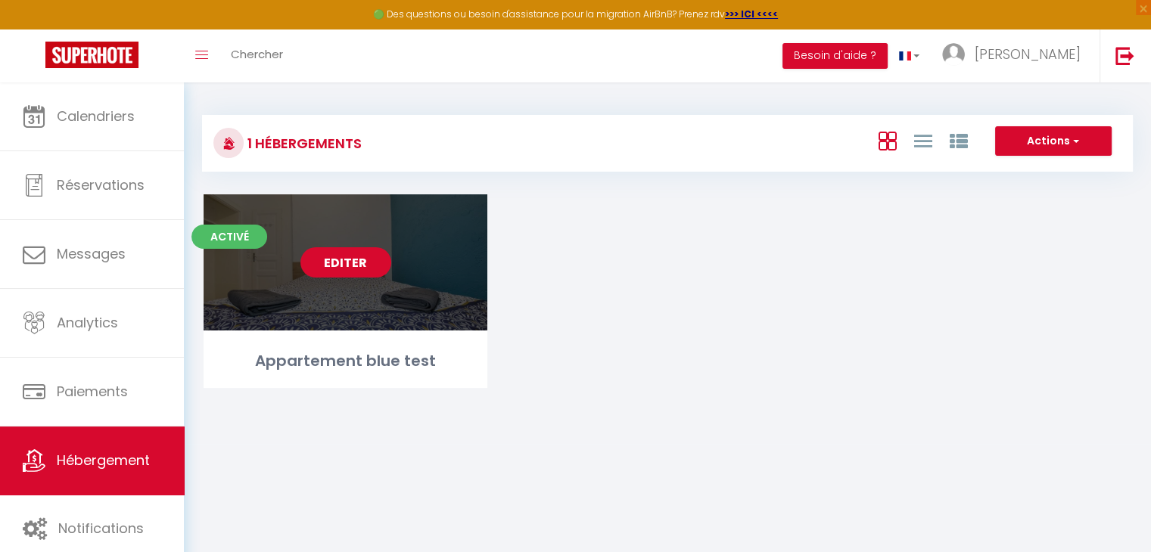
click at [369, 268] on link "Editer" at bounding box center [345, 262] width 91 height 30
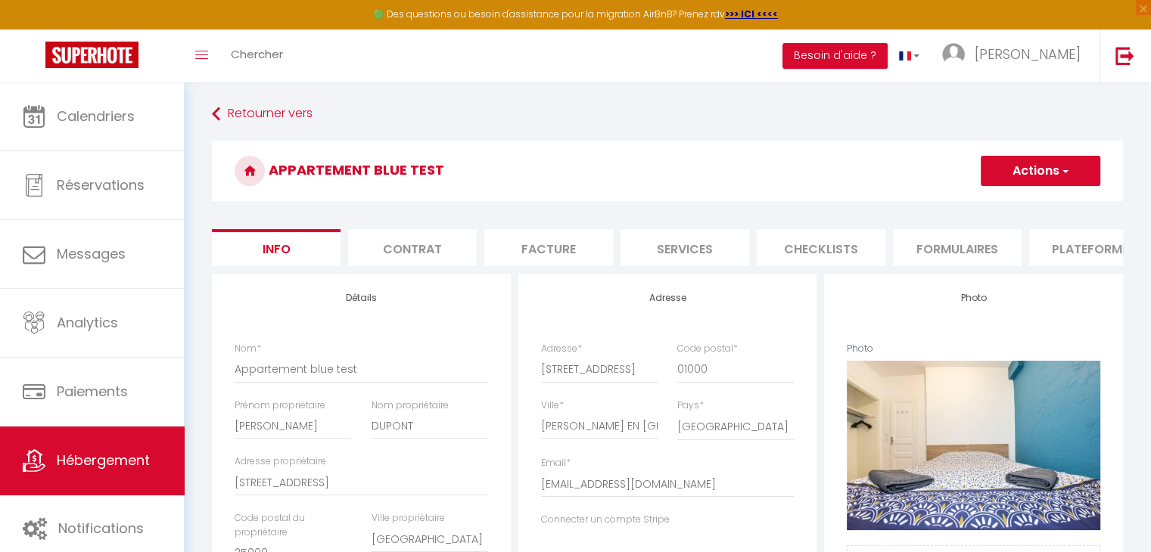
click at [539, 258] on li "Facture" at bounding box center [548, 247] width 129 height 37
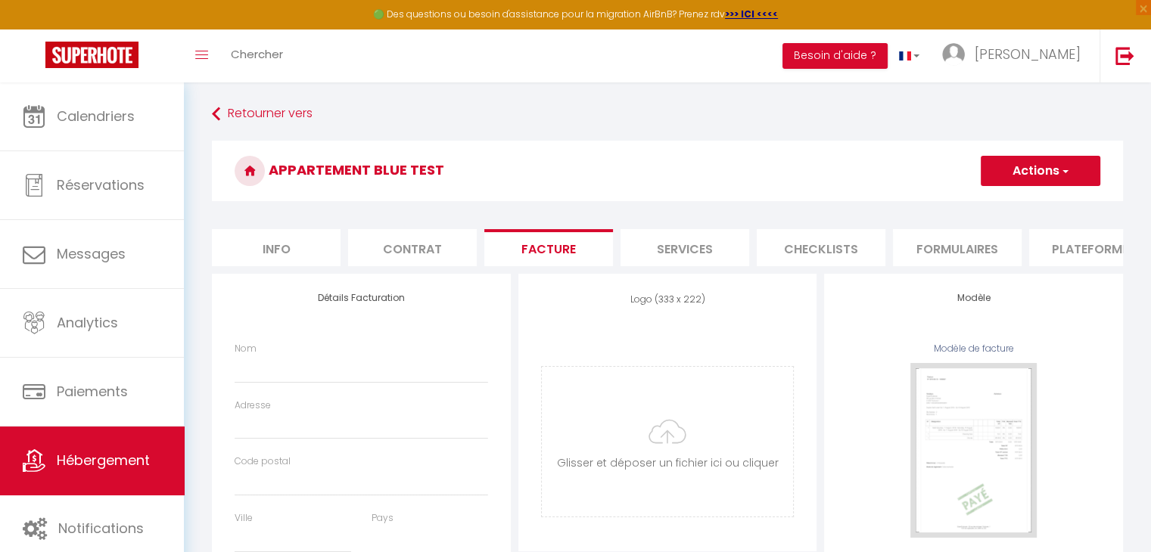
scroll to position [76, 0]
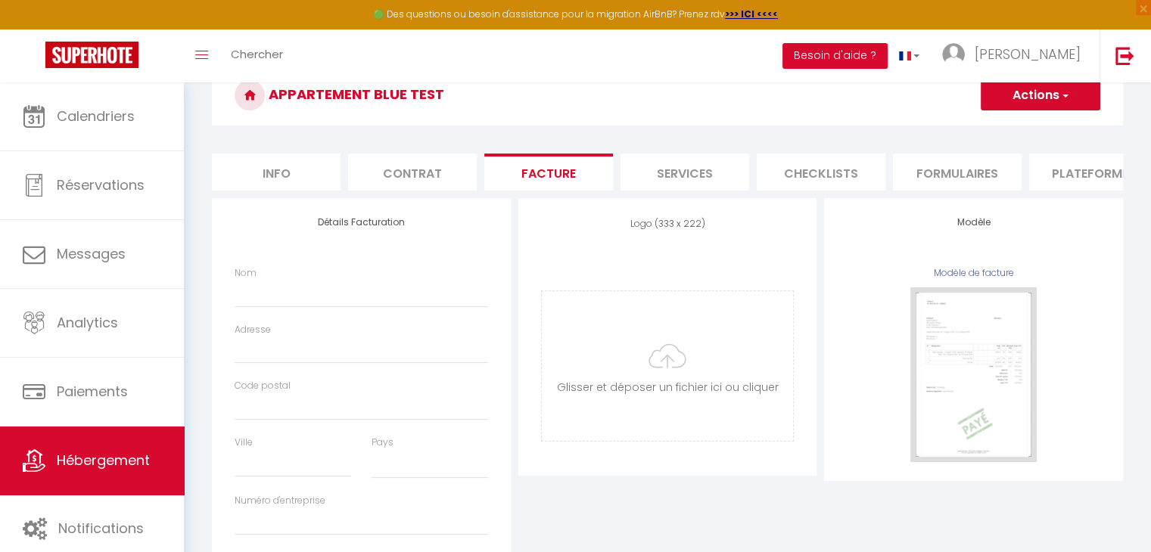
click at [253, 164] on li "Info" at bounding box center [276, 172] width 129 height 37
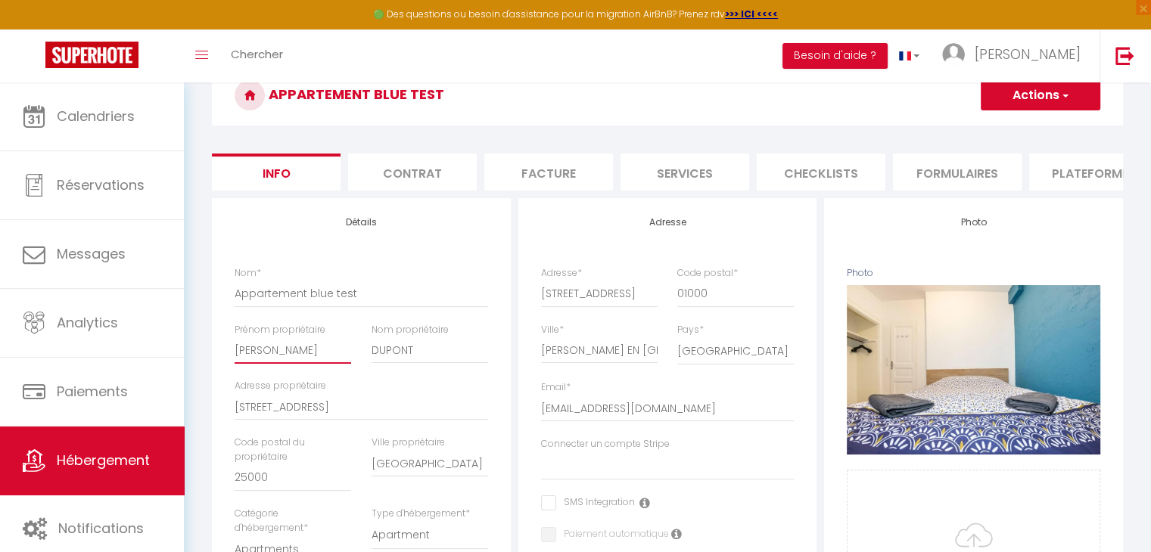
click at [255, 360] on input "[PERSON_NAME]" at bounding box center [293, 350] width 117 height 27
click at [514, 179] on li "Facture" at bounding box center [548, 172] width 129 height 37
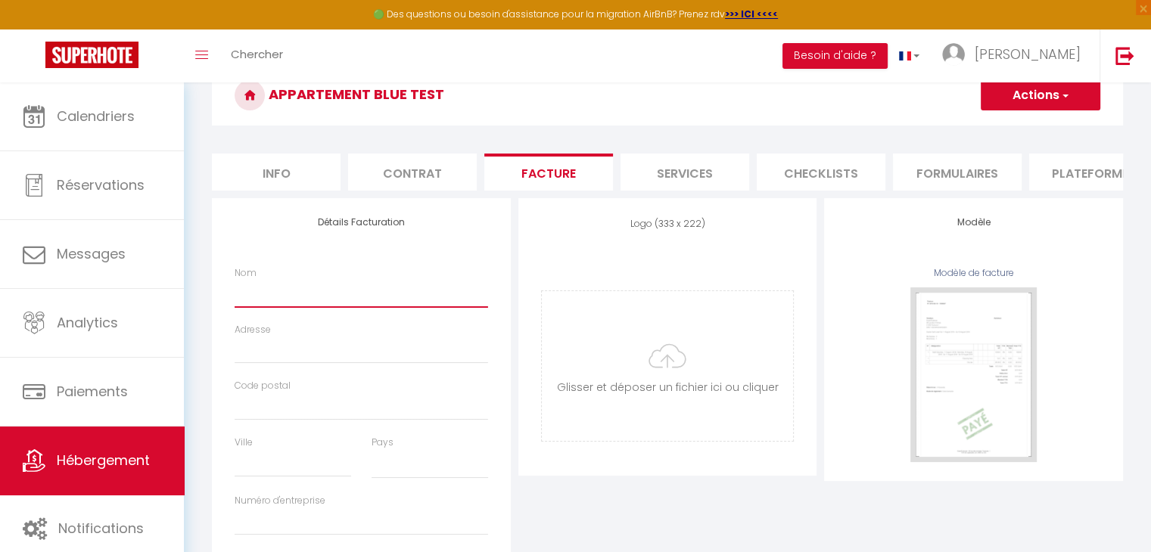
click at [278, 306] on input "Nom" at bounding box center [362, 293] width 254 height 27
paste input "Daytonabeach2"
click at [275, 304] on input "Daytonabeach2" at bounding box center [362, 293] width 254 height 27
click at [276, 304] on input "Daytonabeach2" at bounding box center [362, 293] width 254 height 27
click at [277, 304] on input "Daytonabeach2" at bounding box center [362, 293] width 254 height 27
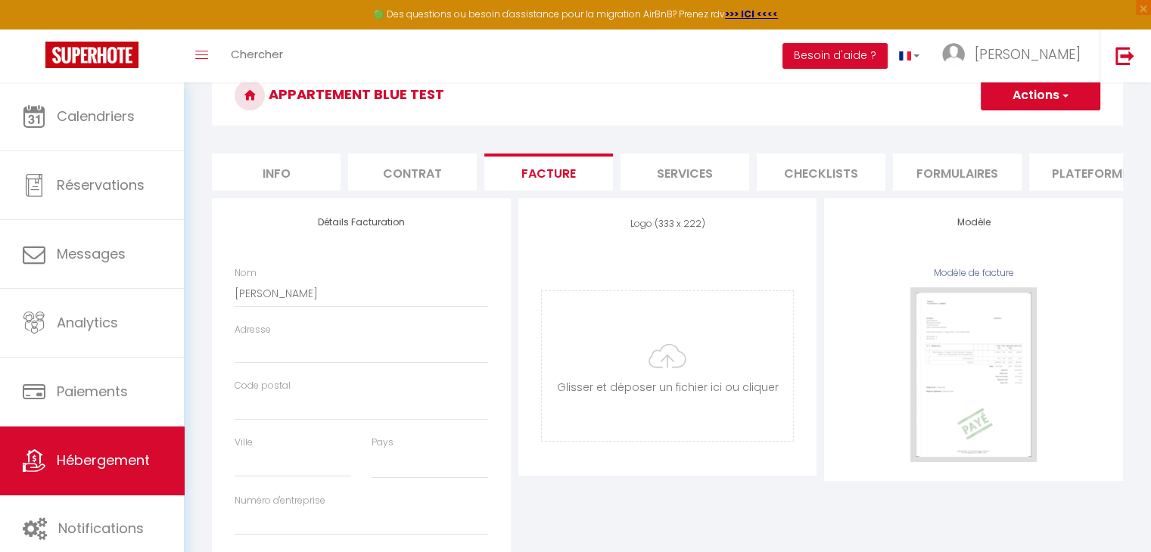
click at [275, 172] on li "Info" at bounding box center [276, 172] width 129 height 37
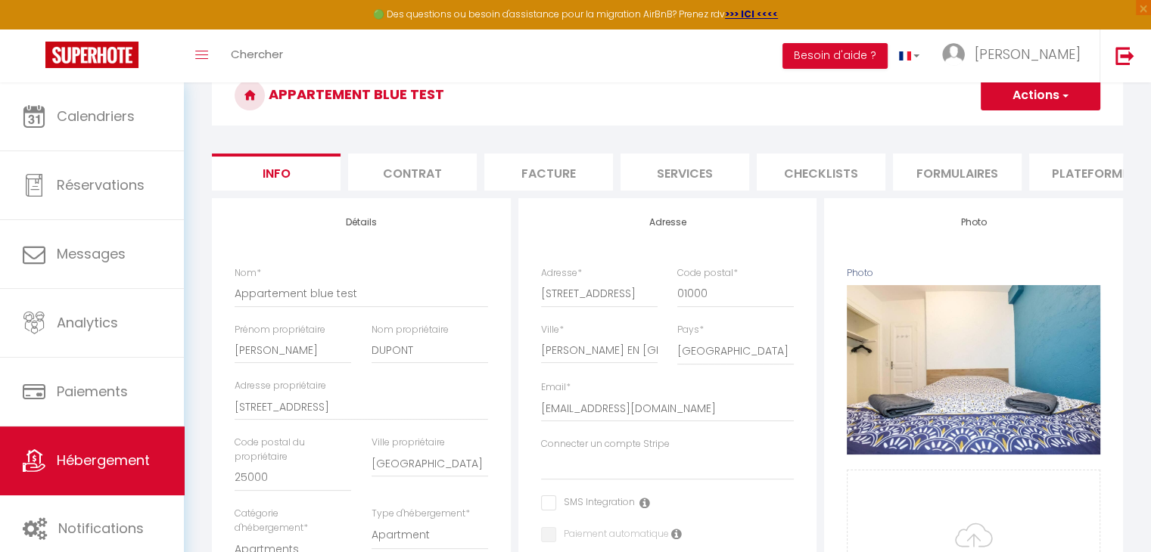
scroll to position [151, 0]
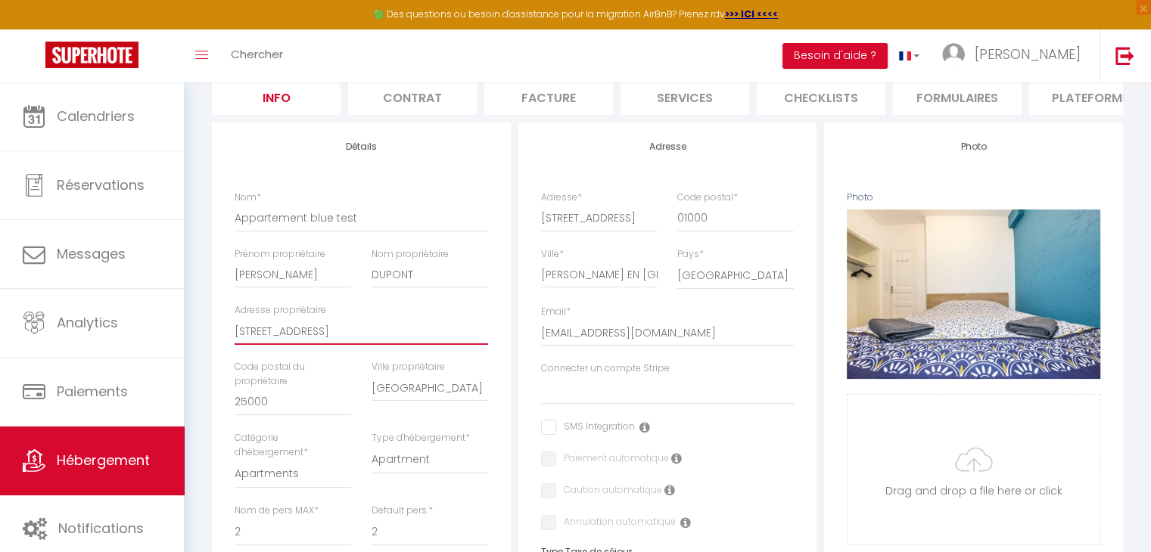
click at [357, 343] on input "[STREET_ADDRESS]" at bounding box center [362, 331] width 254 height 27
click at [565, 97] on li "Facture" at bounding box center [548, 96] width 129 height 37
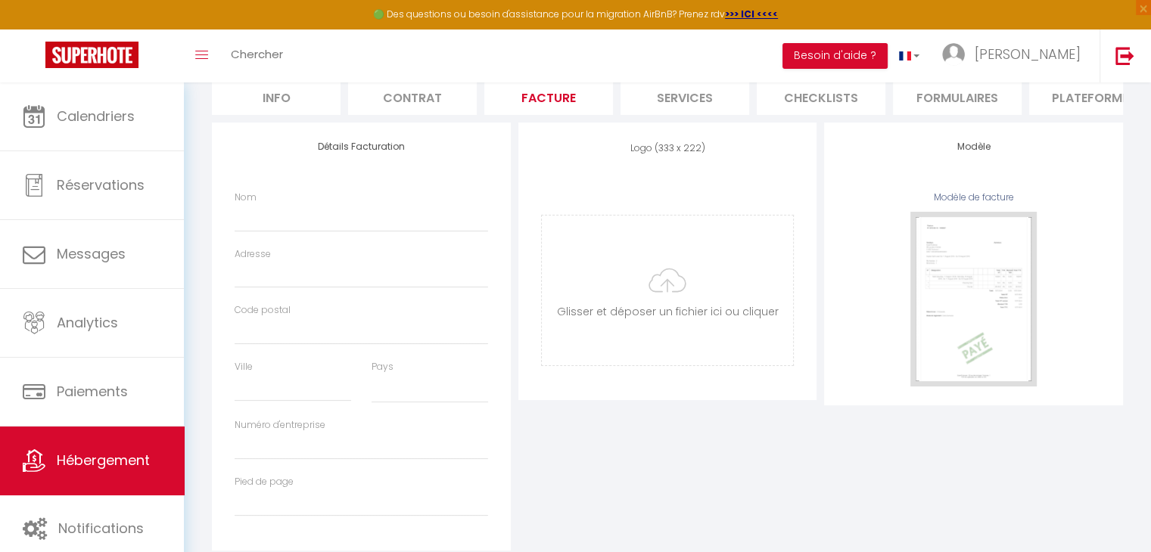
scroll to position [76, 0]
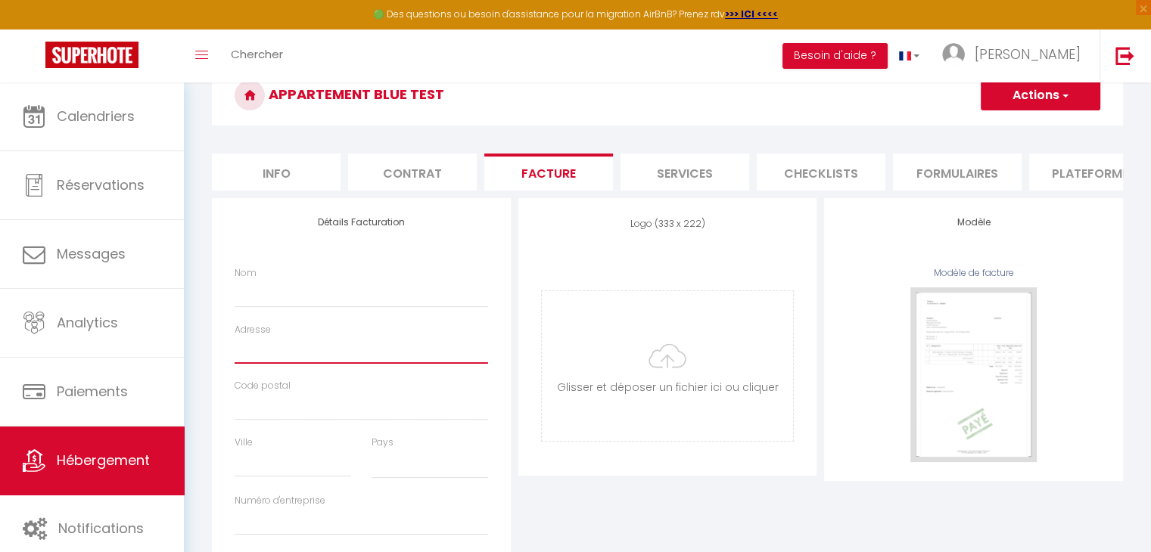
click at [278, 352] on input "Adresse" at bounding box center [362, 350] width 254 height 27
paste input "[STREET_ADDRESS]"
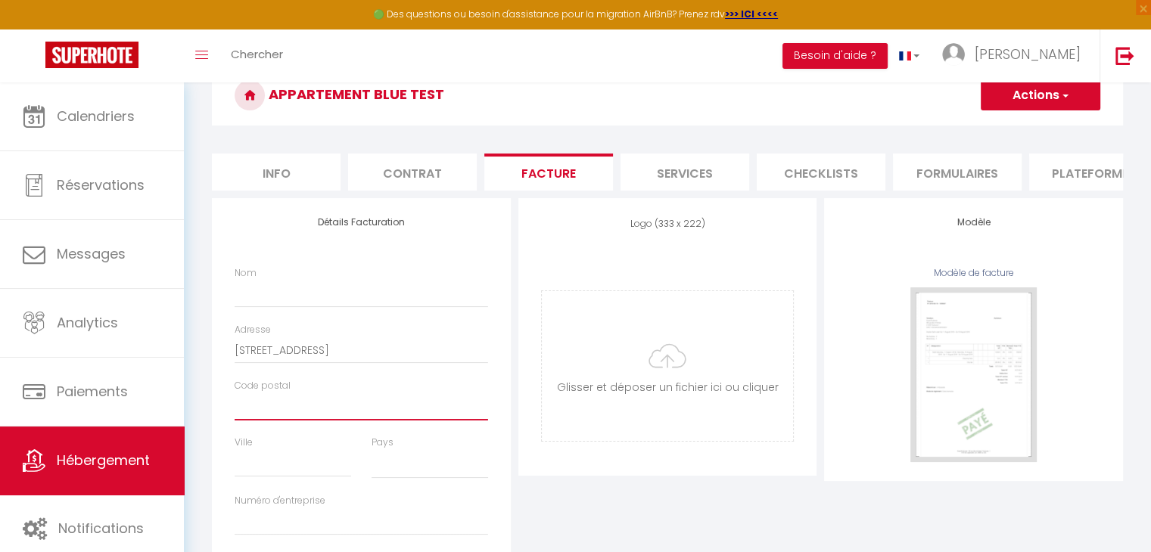
click at [268, 409] on input "Code postal" at bounding box center [362, 407] width 254 height 27
click at [249, 297] on input "Nom" at bounding box center [362, 293] width 254 height 27
click at [301, 185] on li "Info" at bounding box center [276, 172] width 129 height 37
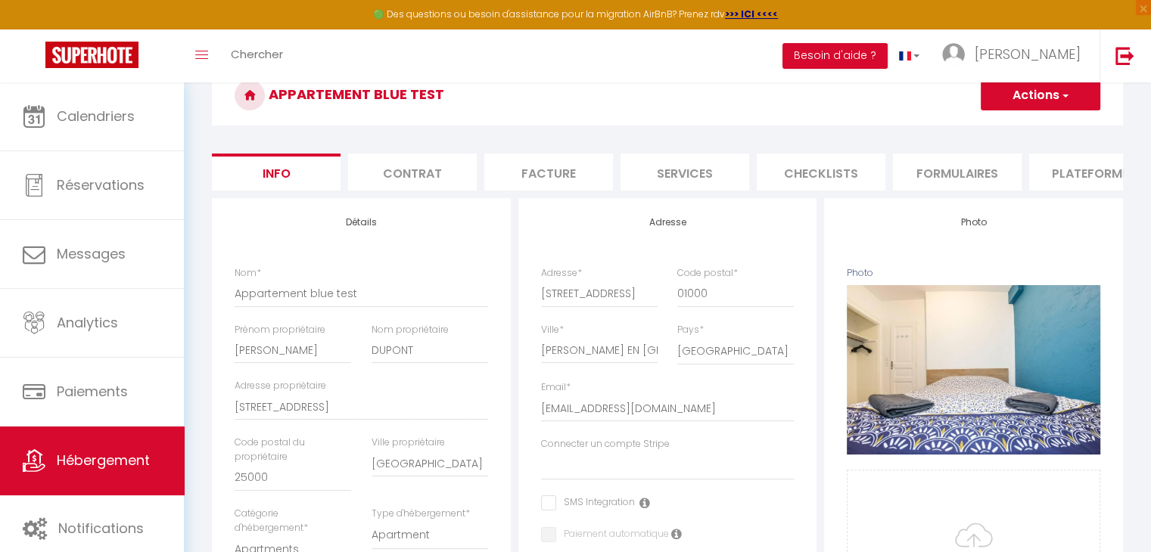
click at [575, 178] on li "Facture" at bounding box center [548, 172] width 129 height 37
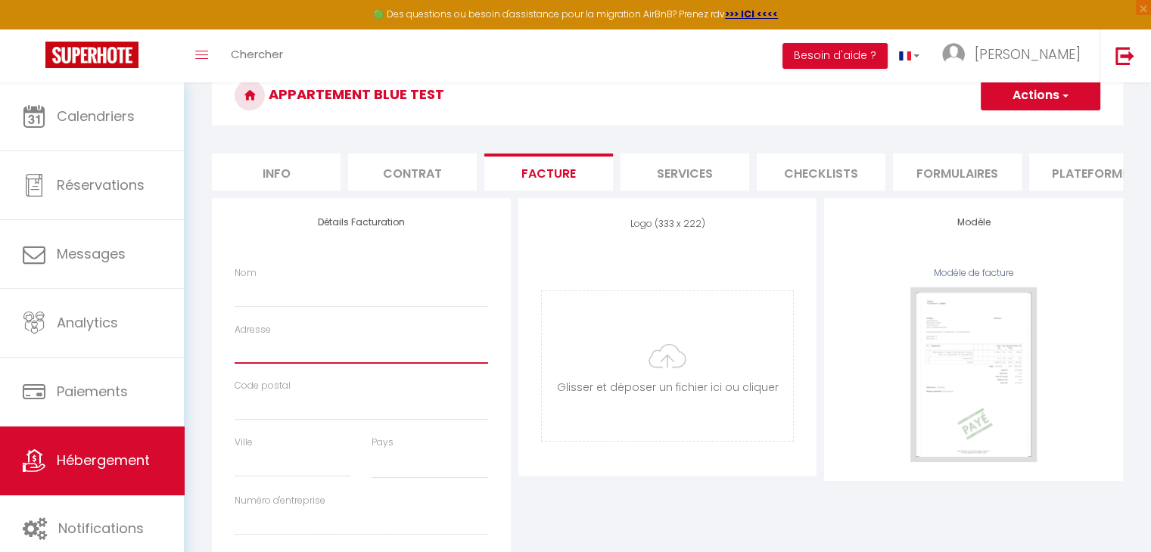
click at [296, 350] on input "Adresse" at bounding box center [362, 350] width 254 height 27
paste input "[STREET_ADDRESS]"
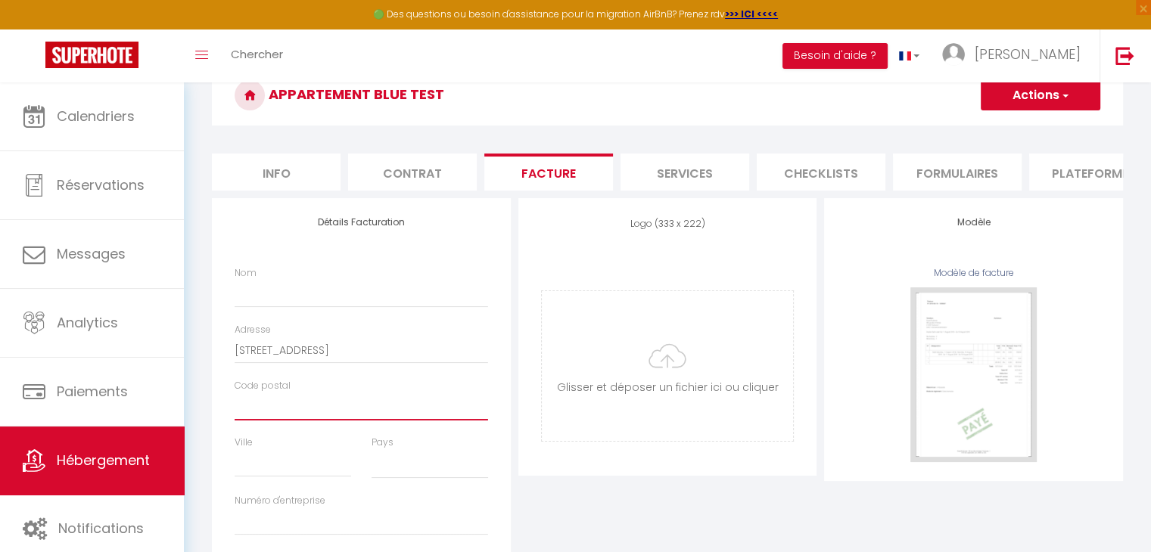
click at [282, 421] on input "Code postal" at bounding box center [362, 407] width 254 height 27
click at [270, 478] on input "Ville" at bounding box center [293, 463] width 117 height 27
click at [419, 469] on select "[GEOGRAPHIC_DATA] [GEOGRAPHIC_DATA] [GEOGRAPHIC_DATA] [GEOGRAPHIC_DATA] [GEOGRA…" at bounding box center [430, 464] width 117 height 29
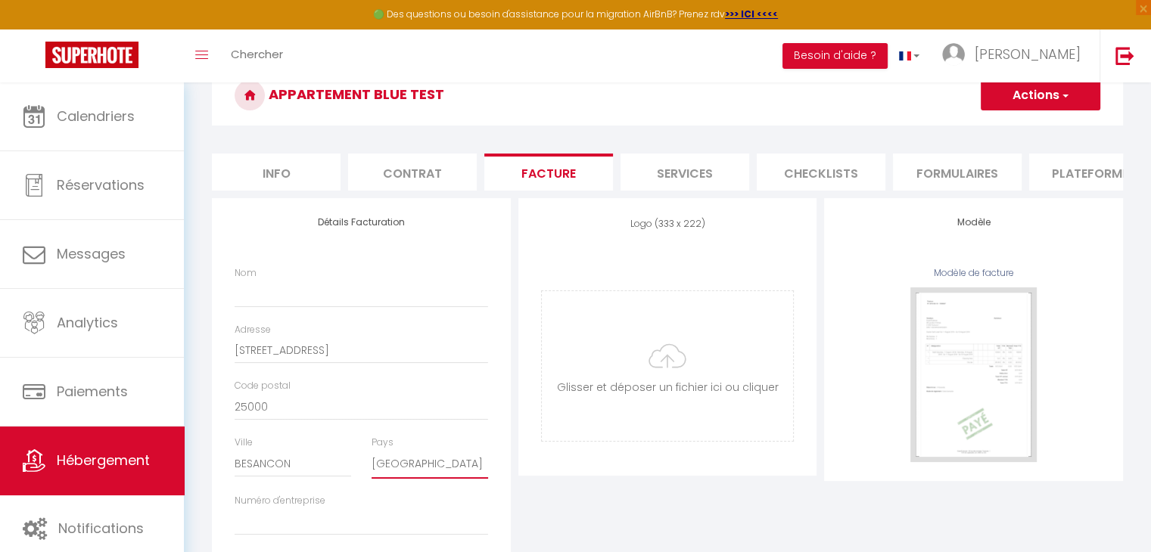
click at [372, 462] on select "[GEOGRAPHIC_DATA] [GEOGRAPHIC_DATA] [GEOGRAPHIC_DATA] [GEOGRAPHIC_DATA] [GEOGRA…" at bounding box center [430, 464] width 117 height 29
click at [311, 301] on input "Nom" at bounding box center [362, 293] width 254 height 27
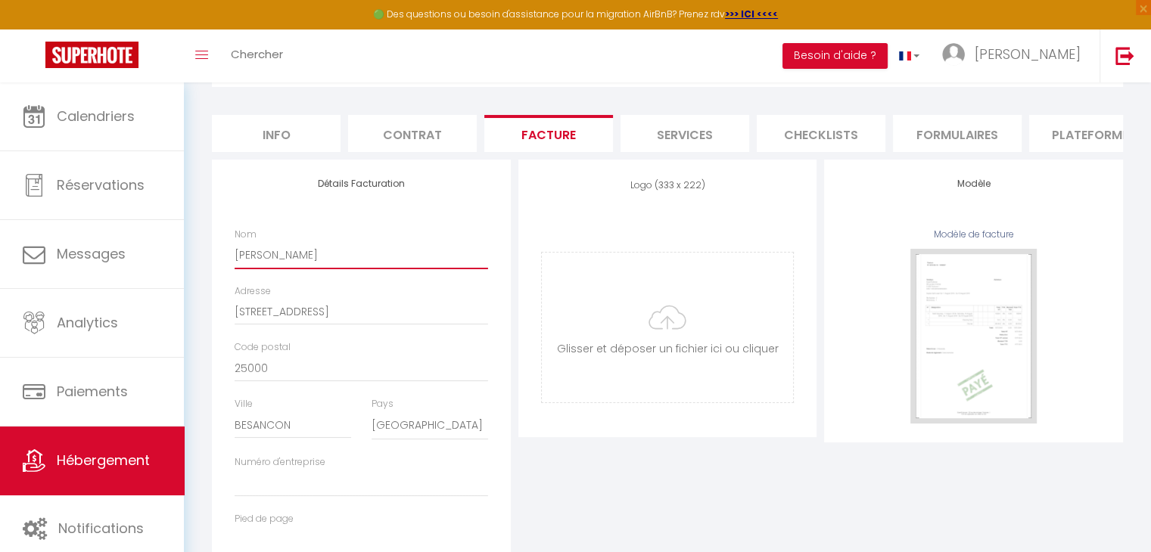
scroll to position [151, 0]
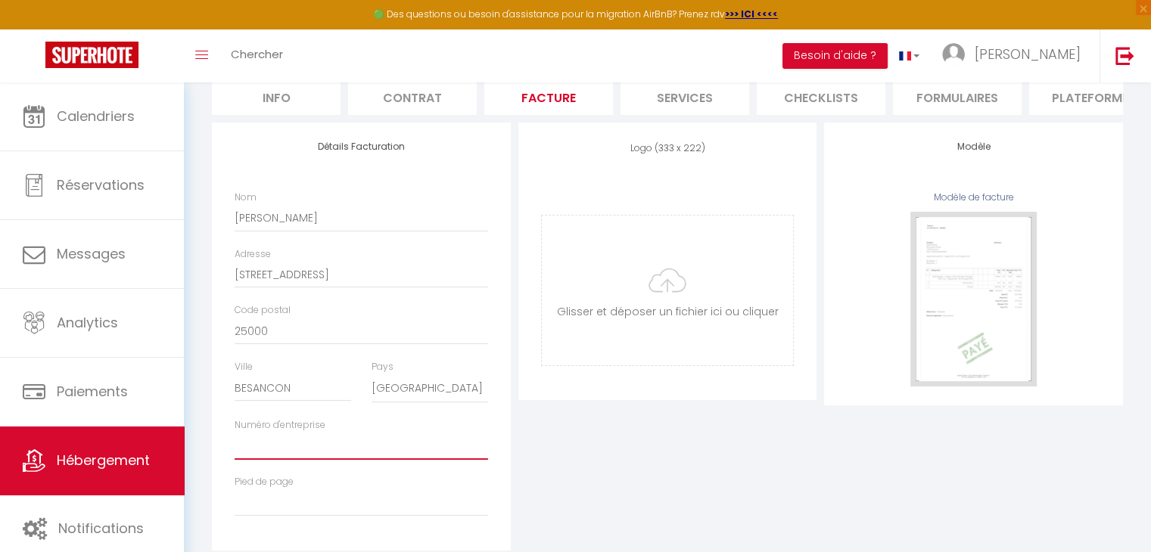
click at [292, 460] on input "Numéro d'entreprise" at bounding box center [362, 446] width 254 height 27
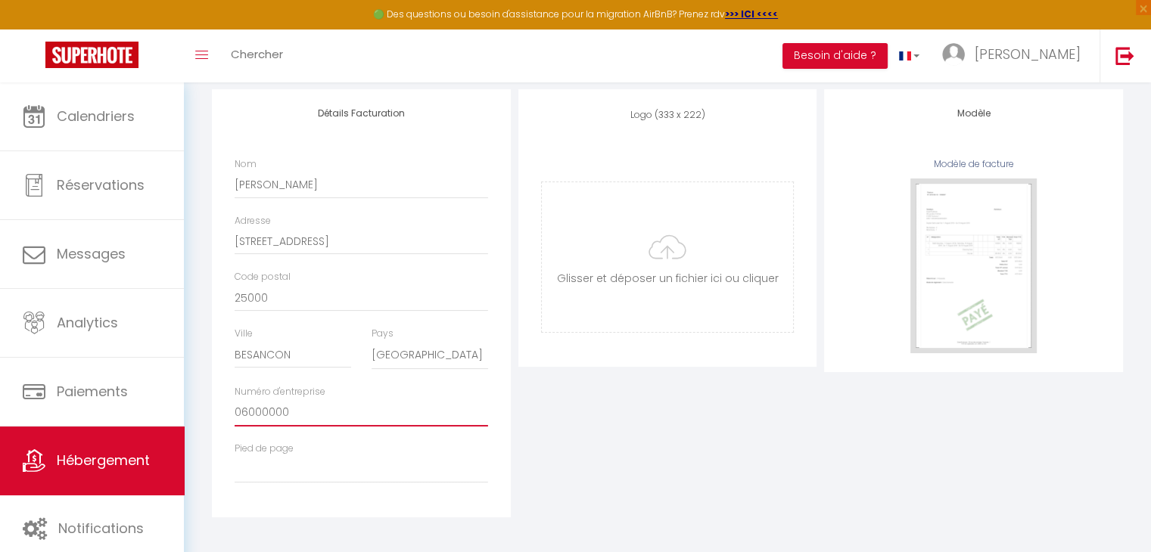
scroll to position [199, 0]
click at [293, 470] on input "Pied de page" at bounding box center [362, 466] width 254 height 27
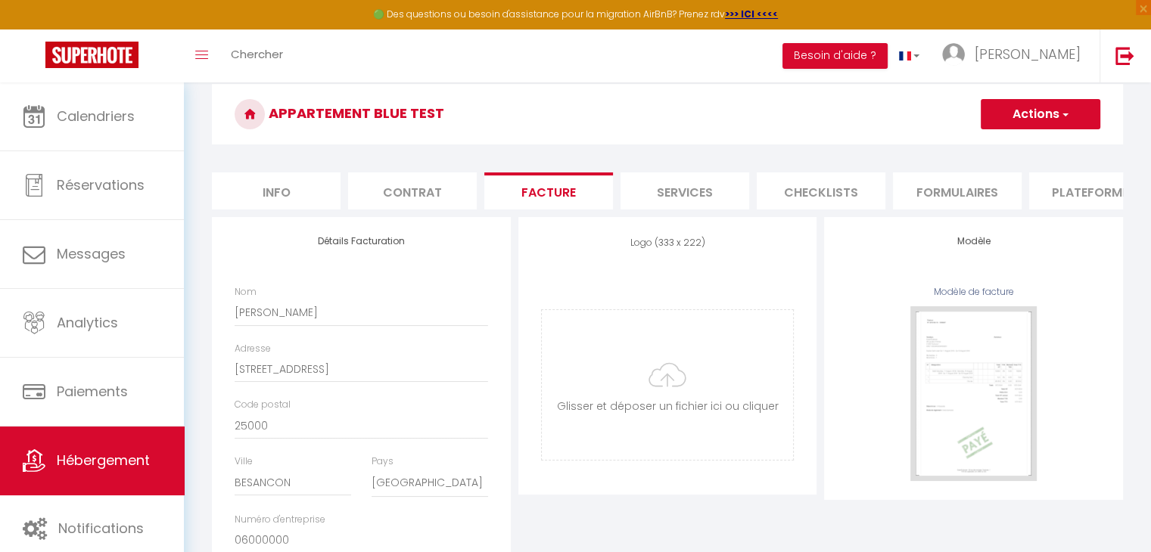
scroll to position [0, 0]
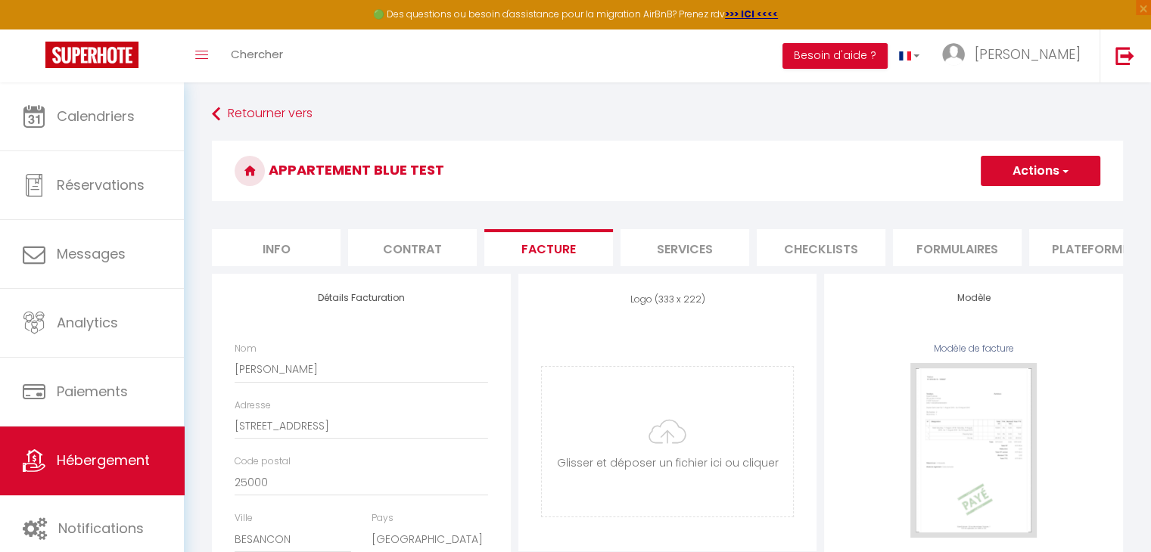
click at [1050, 161] on button "Actions" at bounding box center [1041, 171] width 120 height 30
click at [1020, 198] on link "Enregistrer" at bounding box center [1040, 204] width 120 height 20
